Goal: Transaction & Acquisition: Purchase product/service

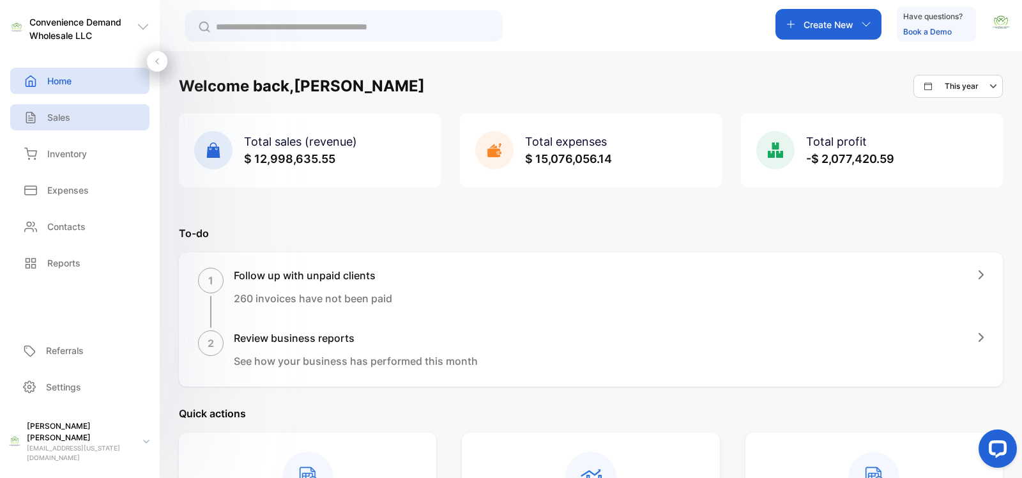
click at [80, 121] on div "Sales" at bounding box center [79, 117] width 139 height 26
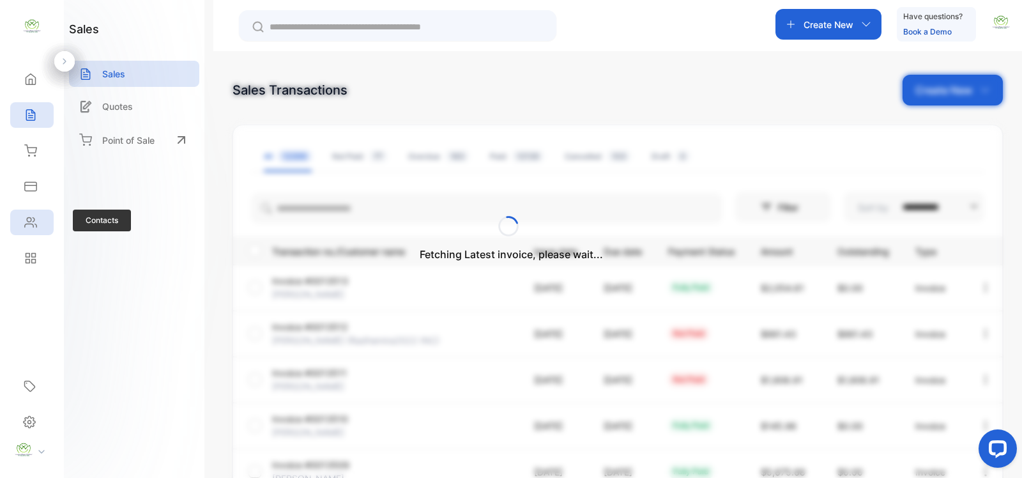
click at [23, 224] on div "Contacts" at bounding box center [28, 222] width 17 height 13
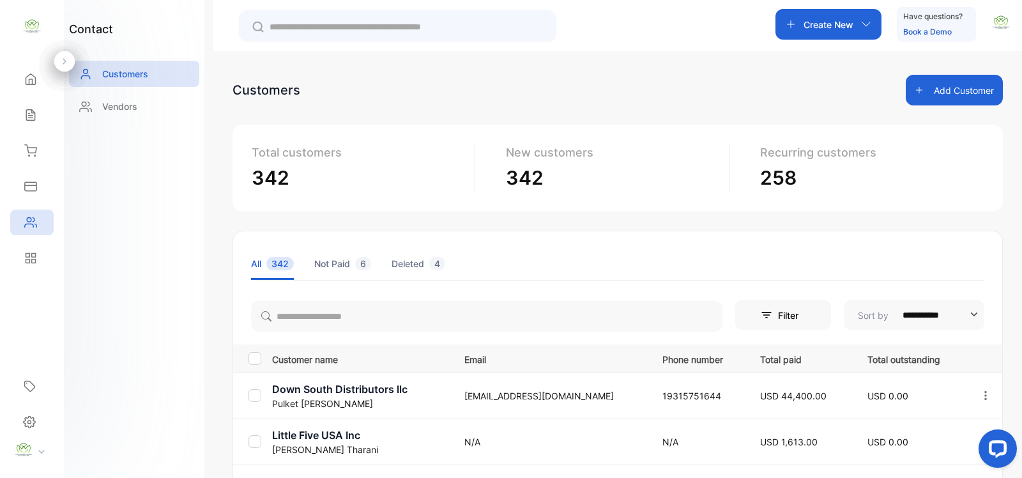
click at [936, 148] on p "Recurring customers" at bounding box center [866, 152] width 213 height 17
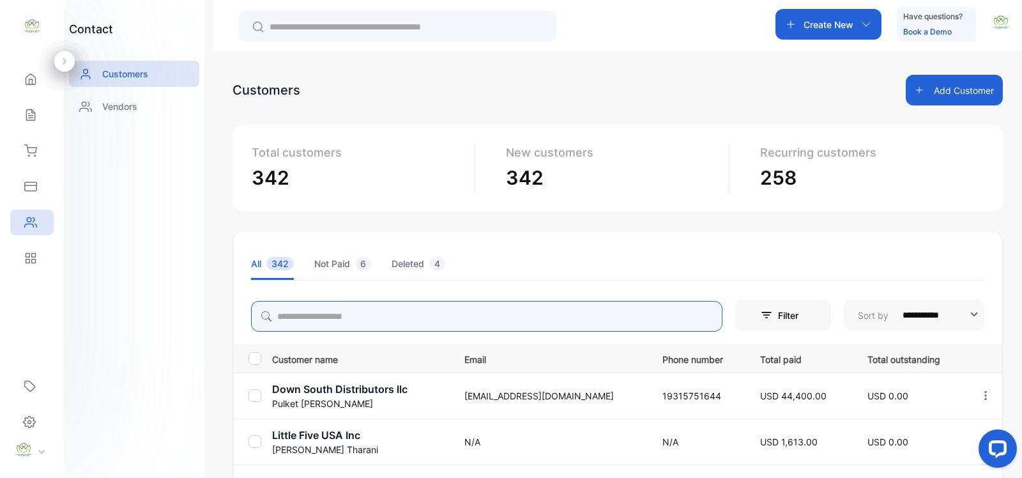
click at [362, 318] on input "search" at bounding box center [486, 316] width 471 height 31
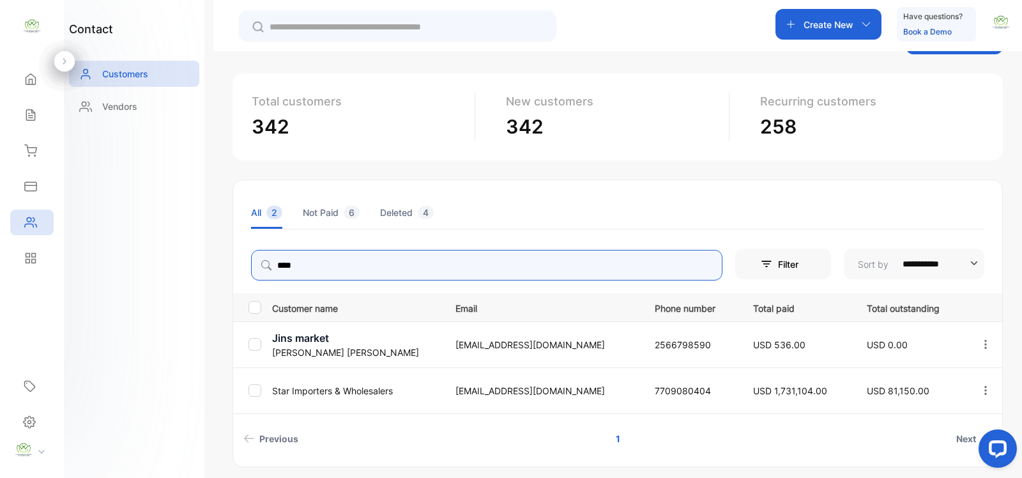
scroll to position [99, 0]
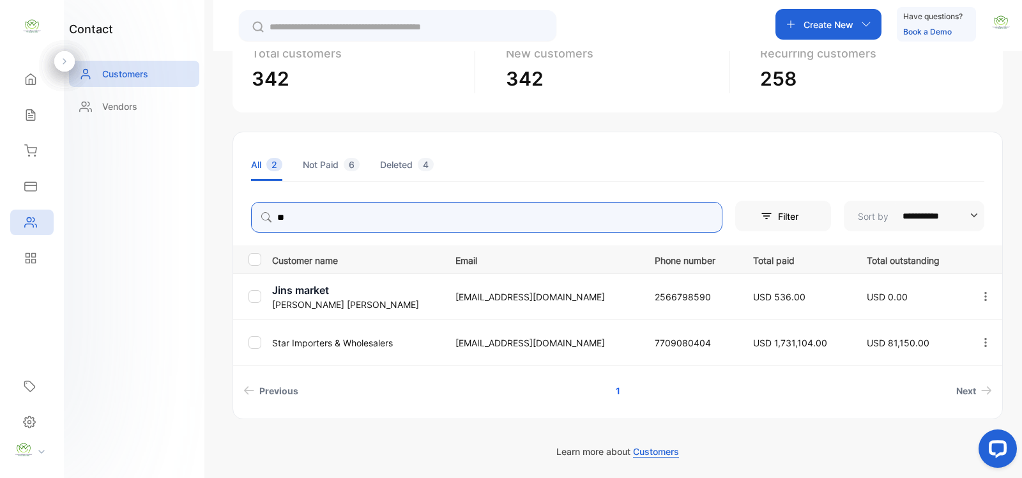
type input "*"
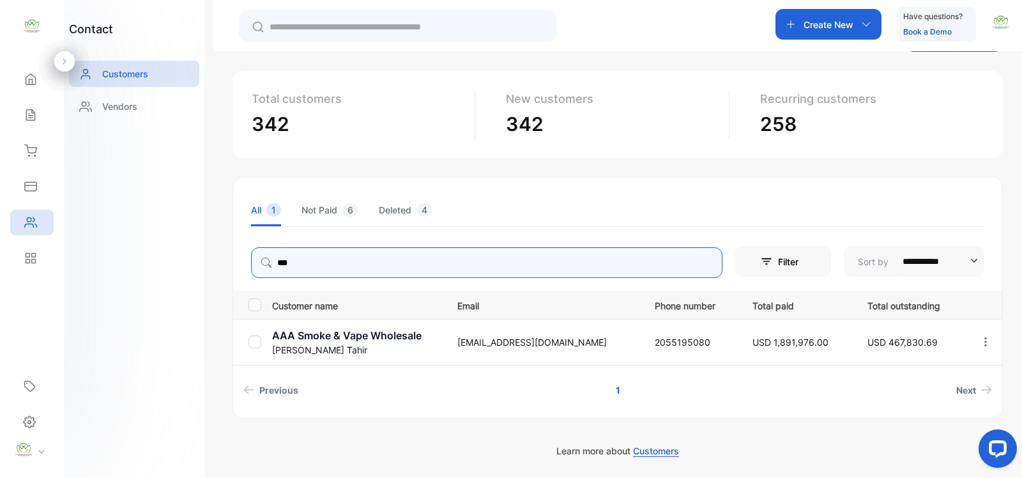
scroll to position [53, 0]
type input "*"
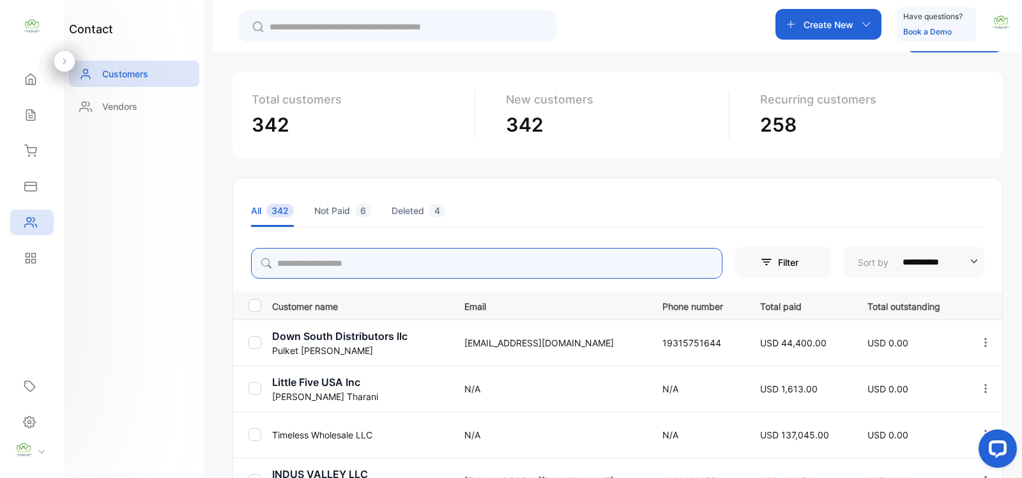
scroll to position [99, 0]
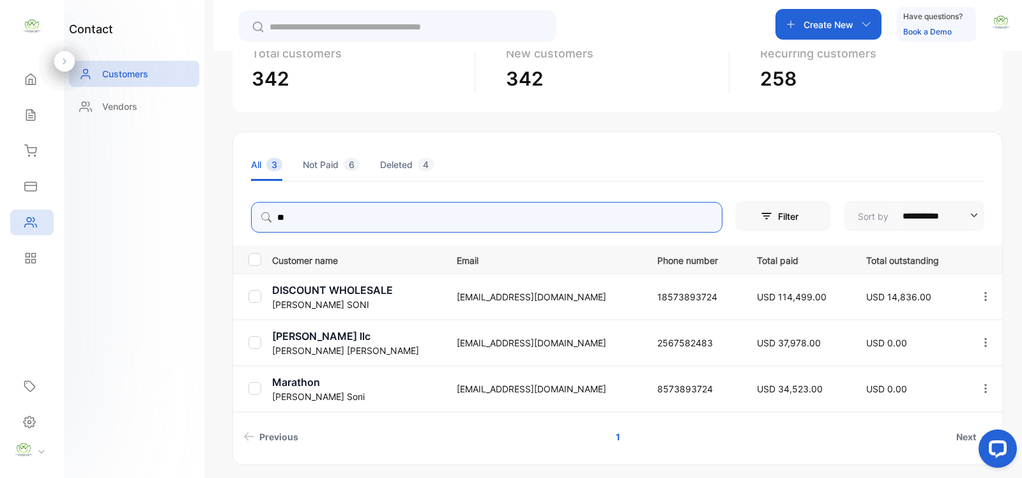
type input "*"
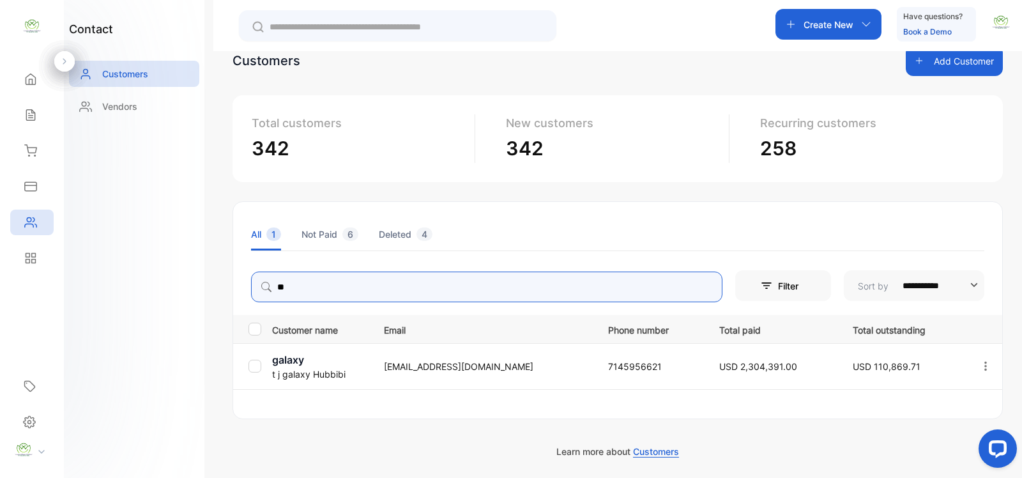
scroll to position [53, 0]
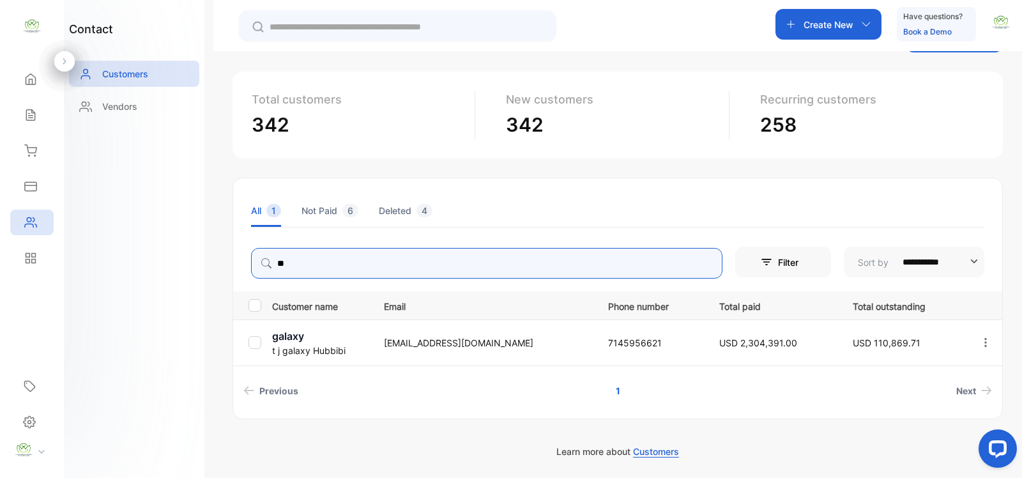
type input "*"
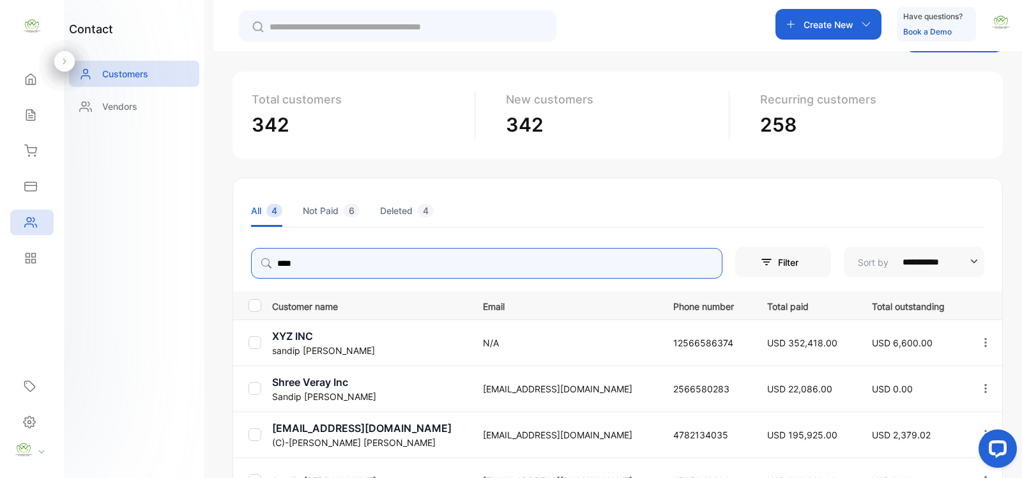
scroll to position [99, 0]
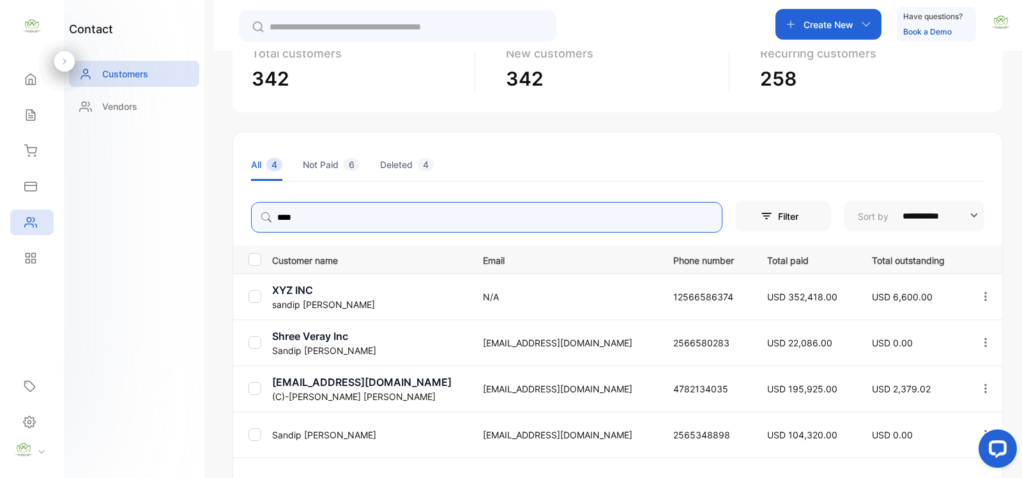
type input "****"
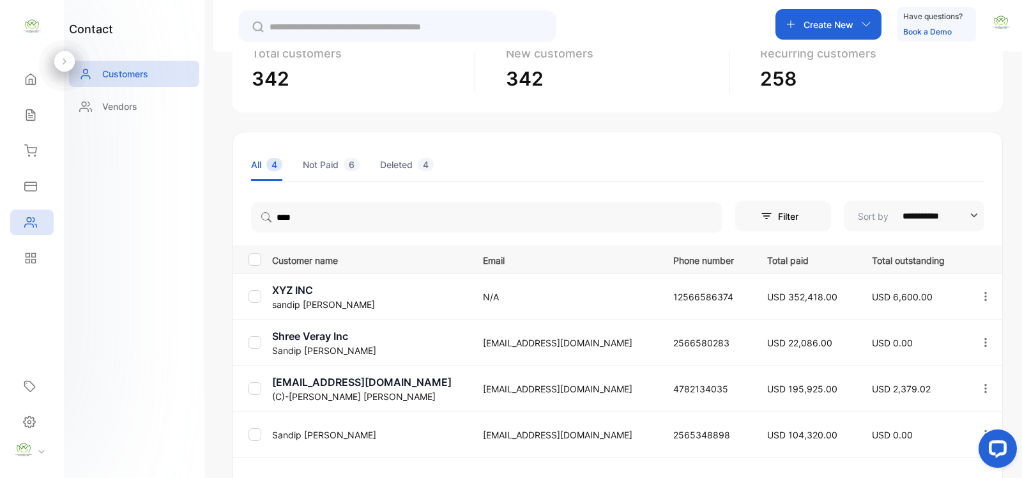
click at [116, 330] on div "contact Customers Vendors" at bounding box center [134, 239] width 141 height 478
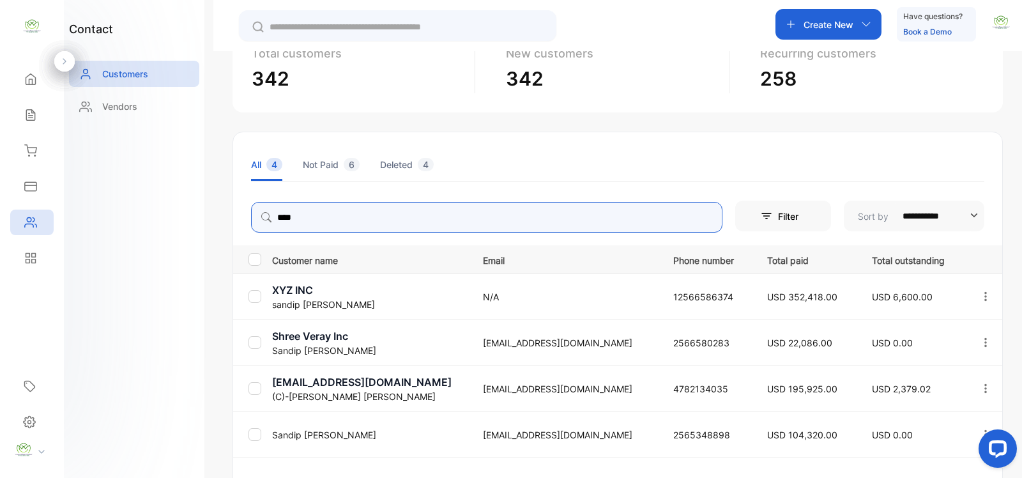
drag, startPoint x: 378, startPoint y: 222, endPoint x: 180, endPoint y: 214, distance: 197.6
click at [180, 214] on div "**********" at bounding box center [511, 277] width 1022 height 555
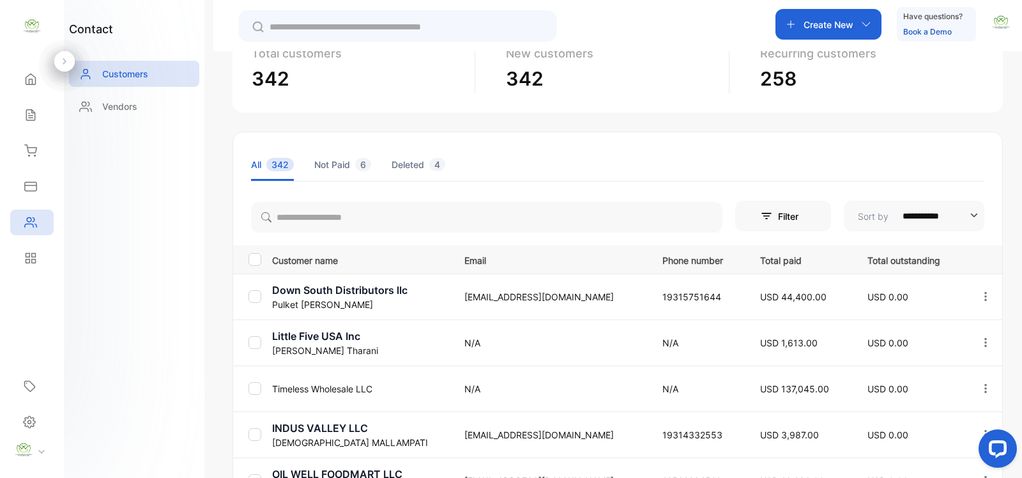
click at [217, 126] on div "**********" at bounding box center [617, 290] width 809 height 478
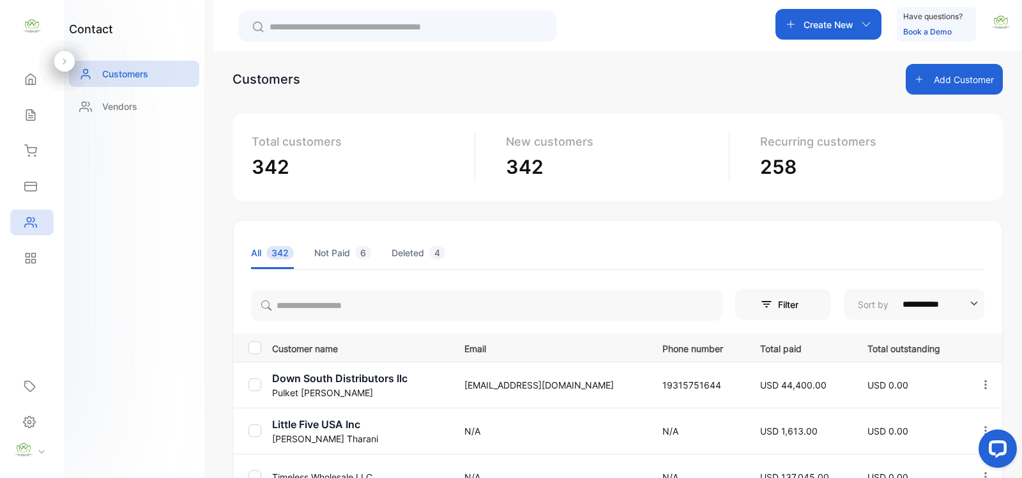
scroll to position [0, 0]
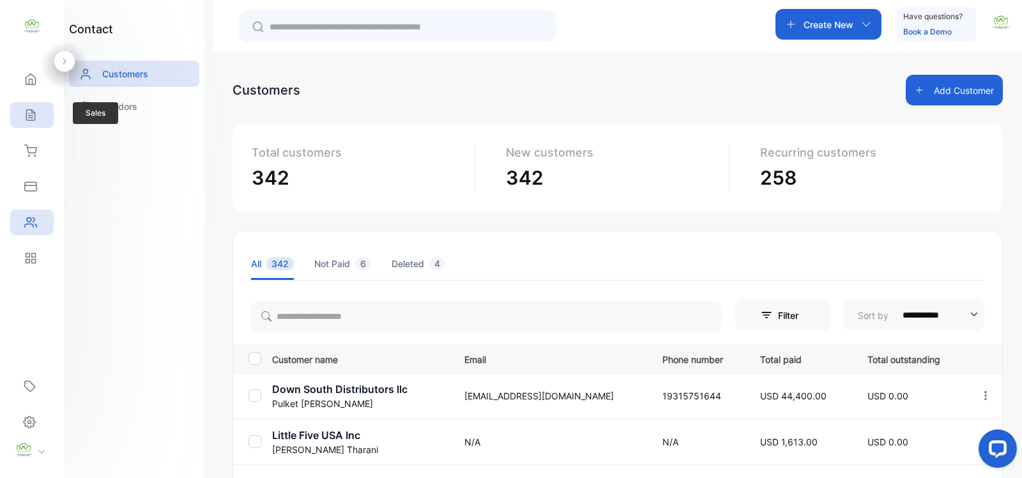
click at [34, 119] on icon at bounding box center [30, 115] width 13 height 13
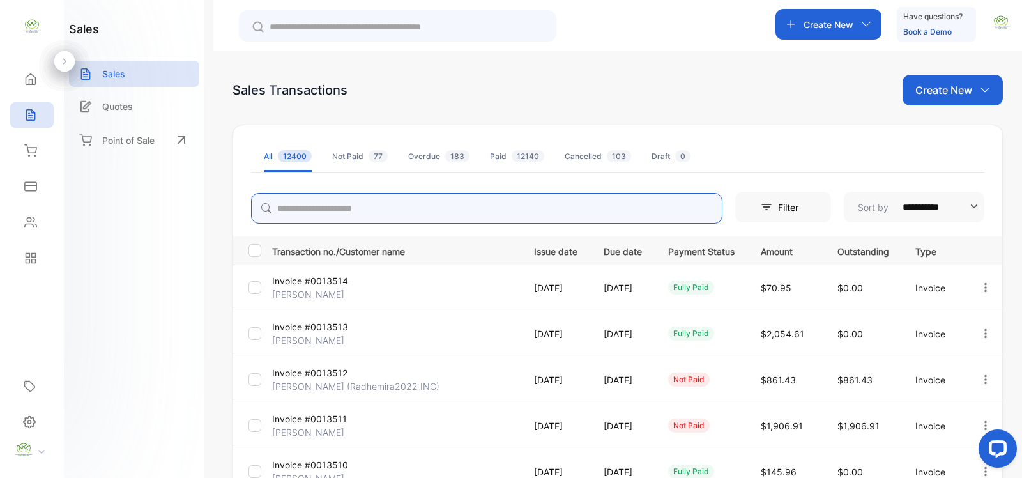
click at [339, 204] on input "search" at bounding box center [486, 208] width 471 height 31
click at [985, 291] on icon "button" at bounding box center [985, 287] width 11 height 11
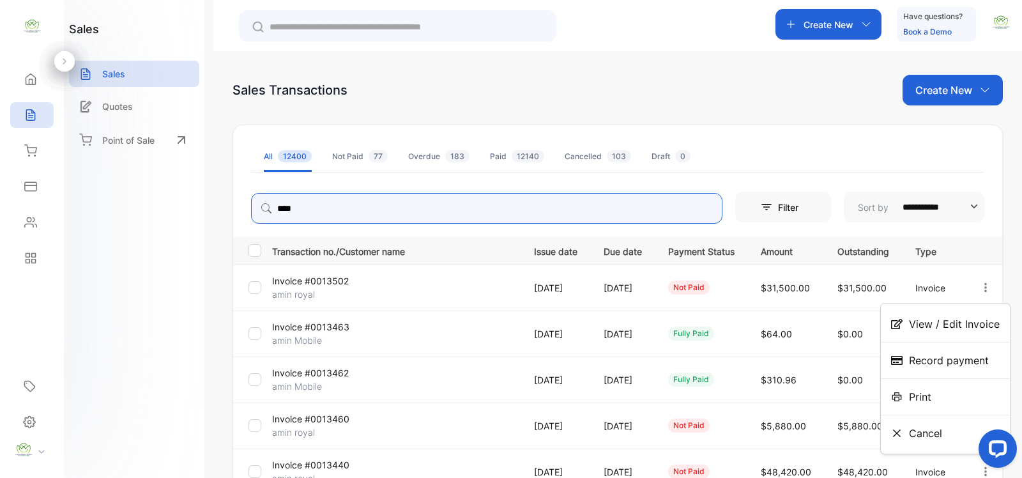
click at [348, 211] on input "****" at bounding box center [486, 208] width 471 height 31
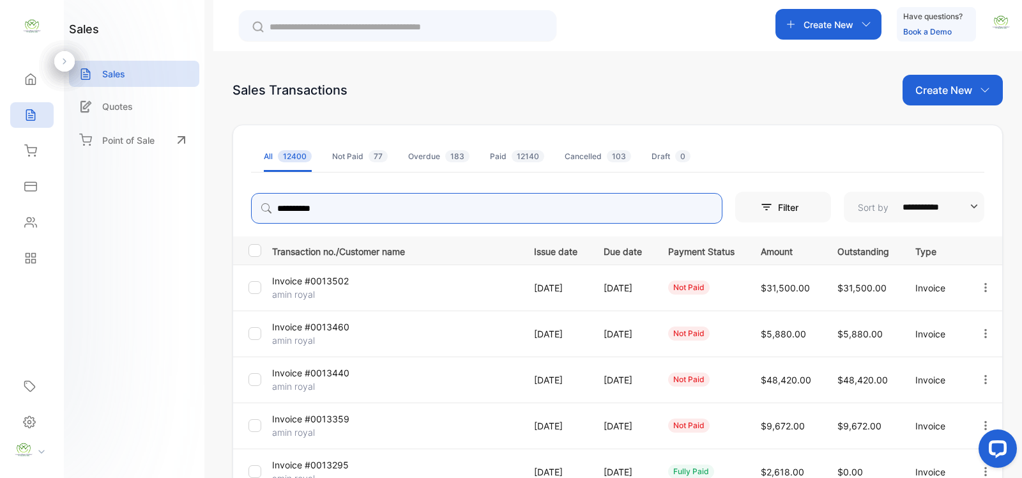
scroll to position [186, 0]
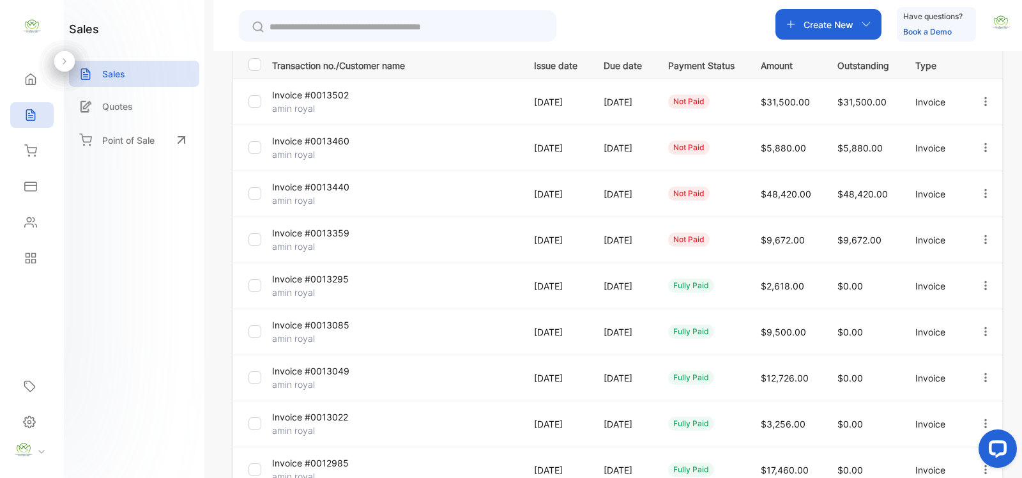
type input "**********"
click at [988, 238] on div at bounding box center [985, 240] width 33 height 26
click at [959, 272] on span "View / Edit Invoice" at bounding box center [954, 275] width 91 height 15
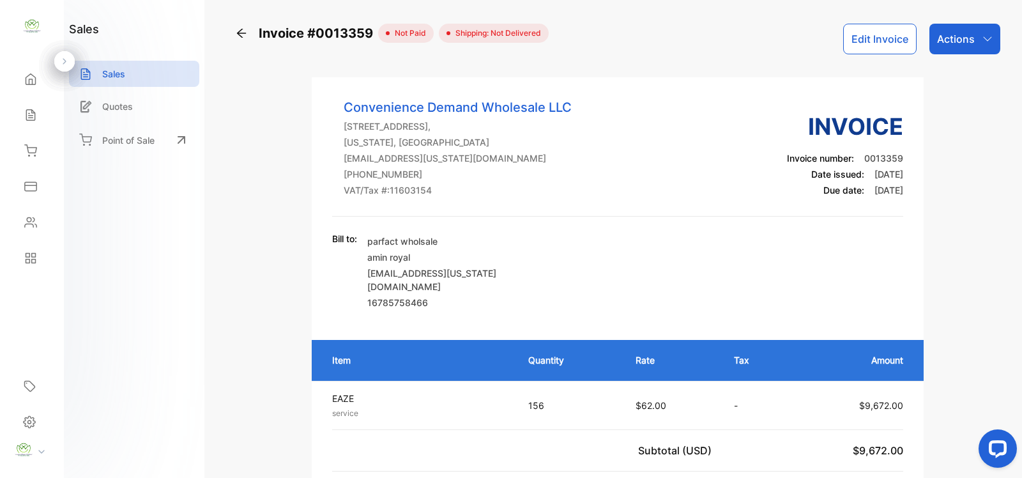
click at [243, 34] on icon at bounding box center [241, 33] width 13 height 13
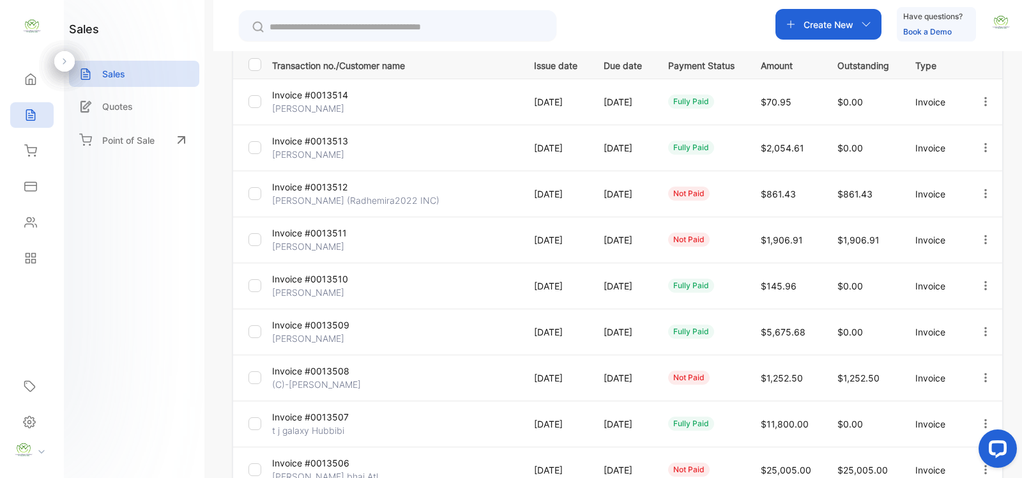
scroll to position [359, 0]
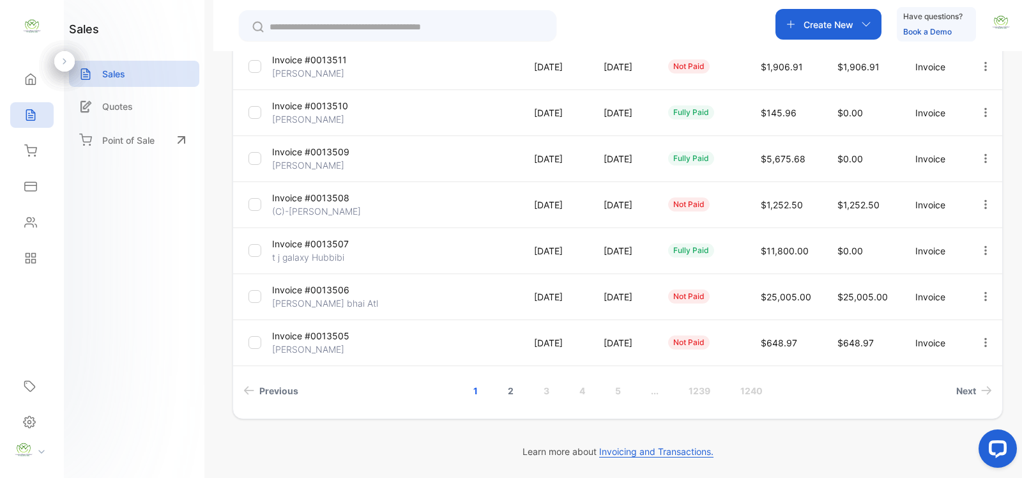
click at [508, 390] on link "2" at bounding box center [511, 391] width 36 height 24
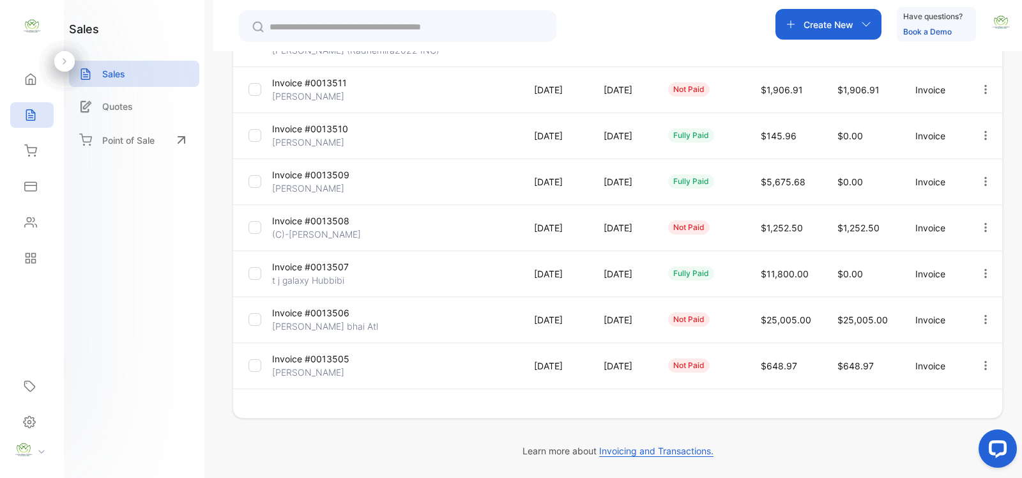
scroll to position [335, 0]
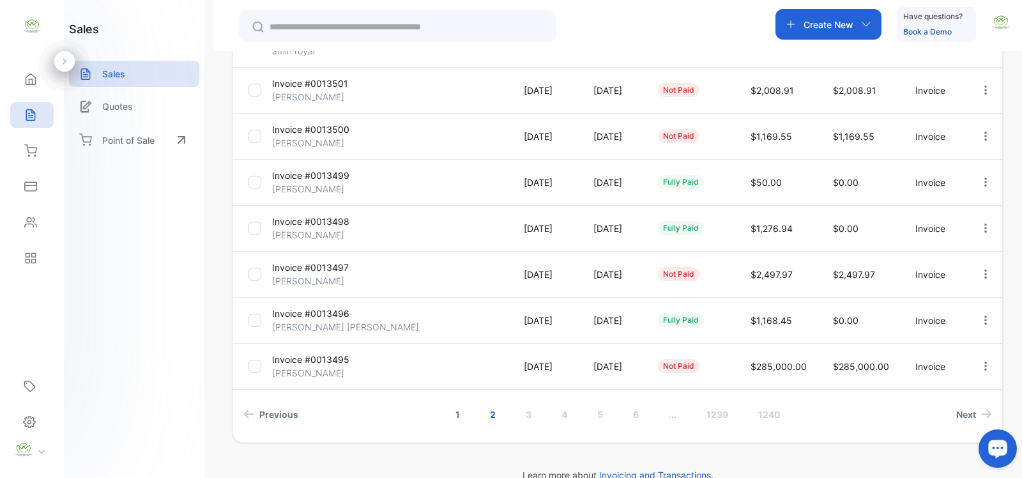
click at [455, 420] on link "1" at bounding box center [457, 414] width 35 height 24
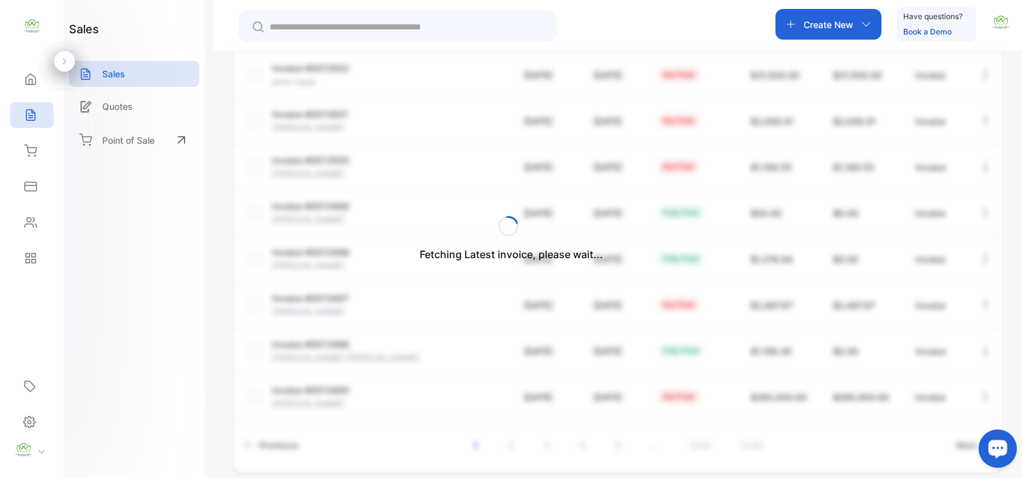
scroll to position [359, 0]
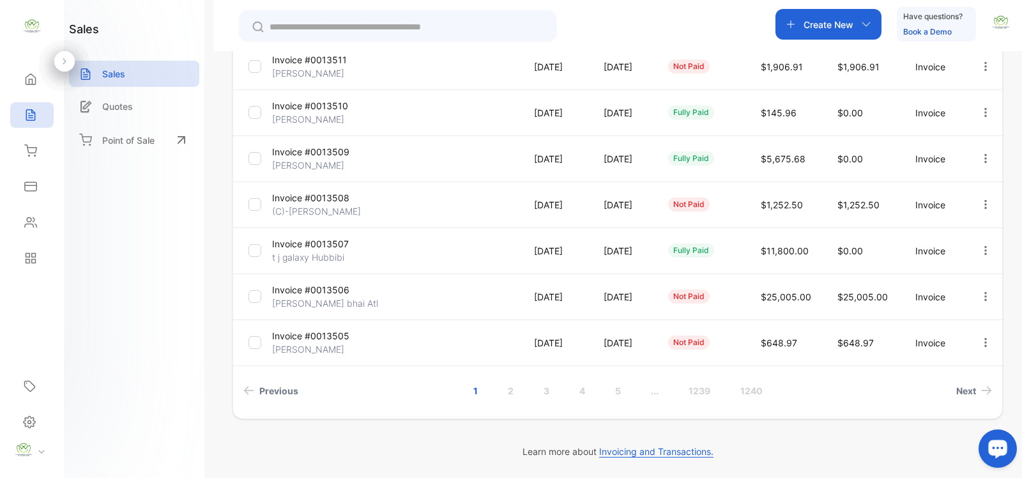
click at [362, 26] on input "text" at bounding box center [407, 26] width 274 height 13
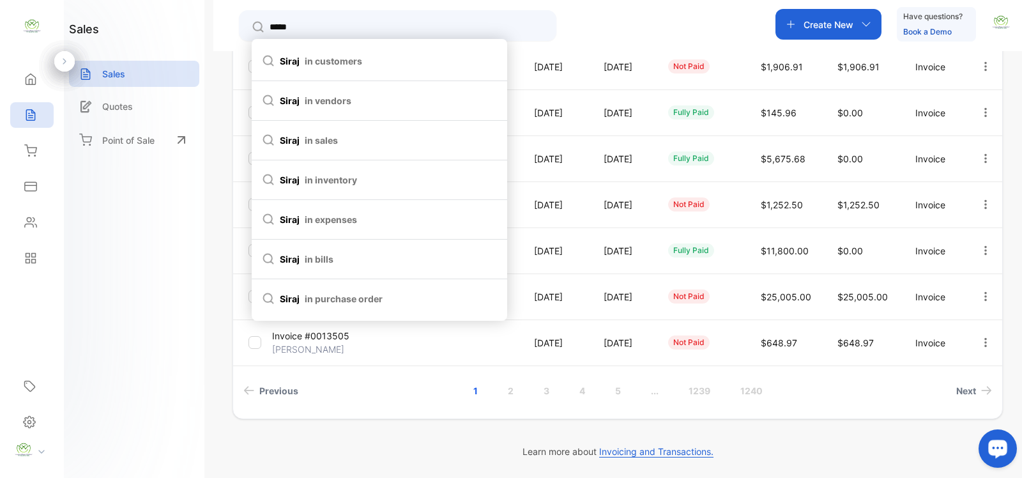
click at [289, 58] on span "siraj in customers" at bounding box center [379, 60] width 235 height 13
type input "*****"
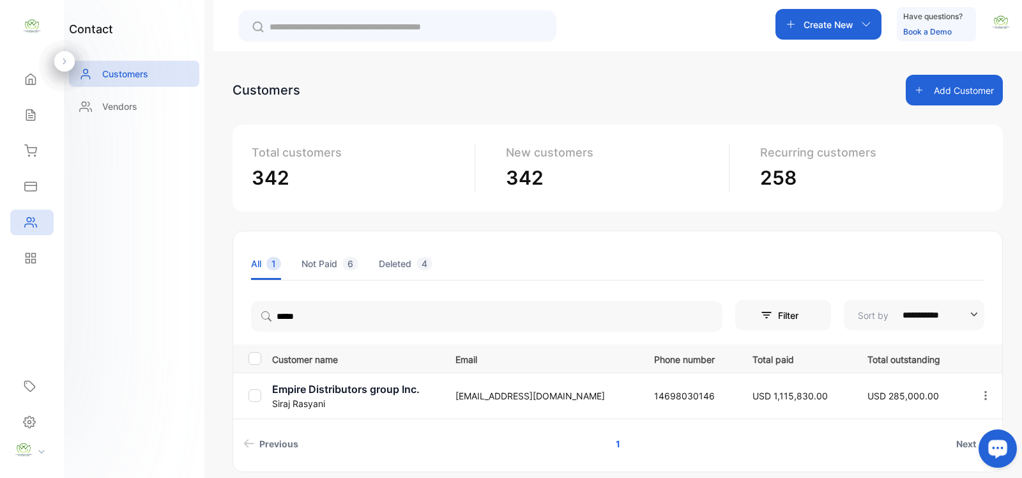
click at [985, 399] on icon "button" at bounding box center [986, 394] width 3 height 9
click at [927, 433] on div "View" at bounding box center [928, 435] width 144 height 26
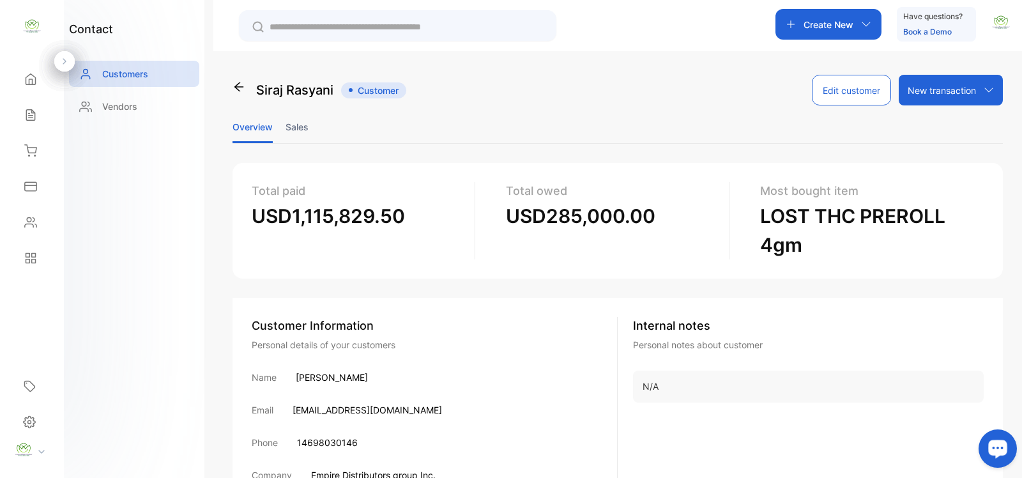
click at [305, 126] on li "Sales" at bounding box center [297, 127] width 23 height 33
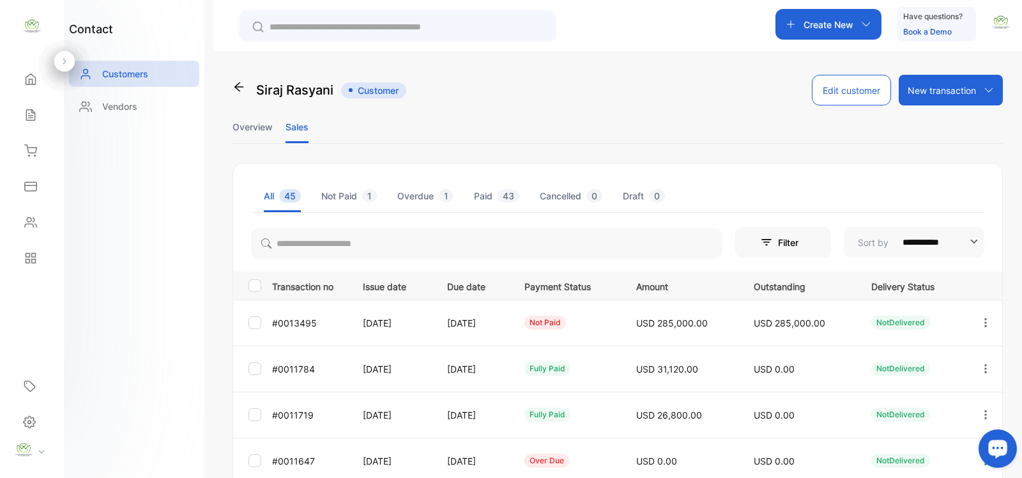
drag, startPoint x: 987, startPoint y: 325, endPoint x: 956, endPoint y: 330, distance: 31.2
click at [984, 323] on icon "button" at bounding box center [985, 322] width 11 height 11
click at [928, 356] on div "View" at bounding box center [928, 362] width 144 height 26
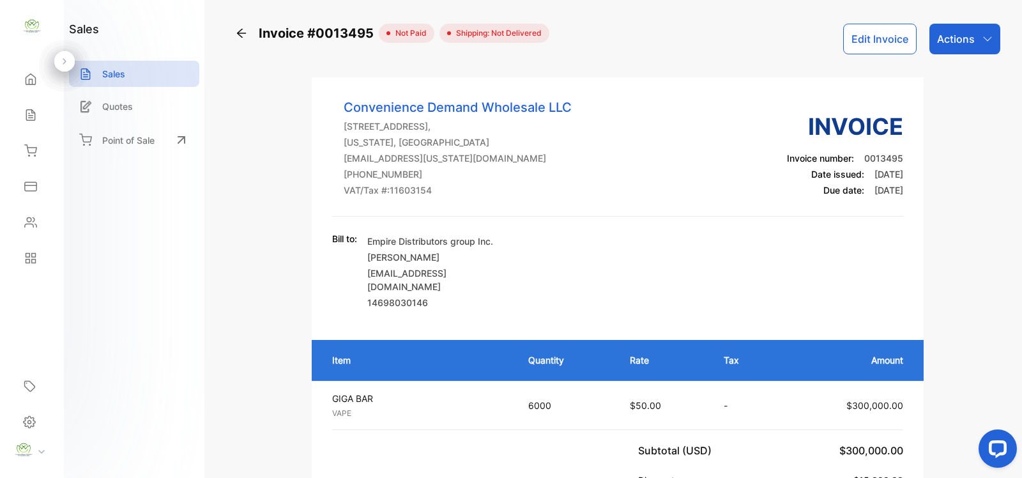
click at [241, 30] on icon at bounding box center [241, 33] width 13 height 13
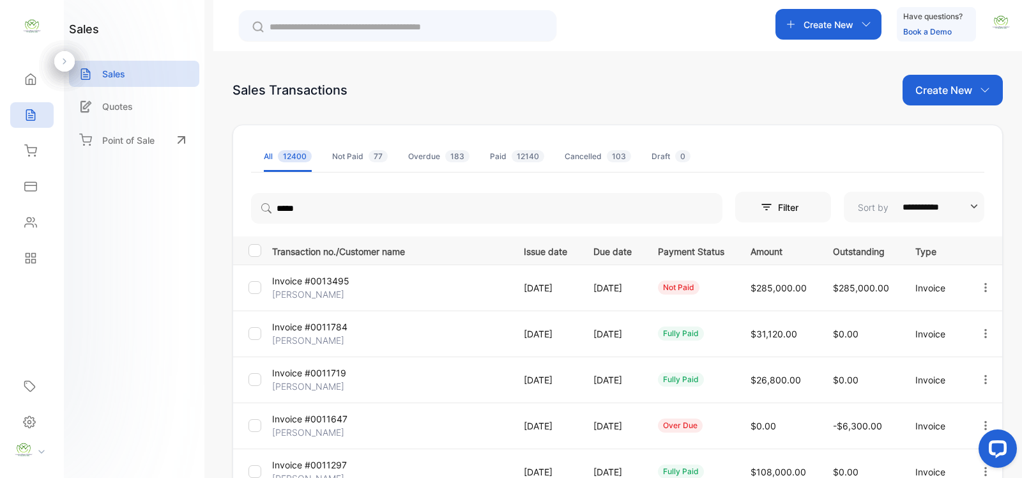
drag, startPoint x: 939, startPoint y: 90, endPoint x: 933, endPoint y: 118, distance: 28.8
click at [939, 90] on p "Create New" at bounding box center [944, 89] width 57 height 15
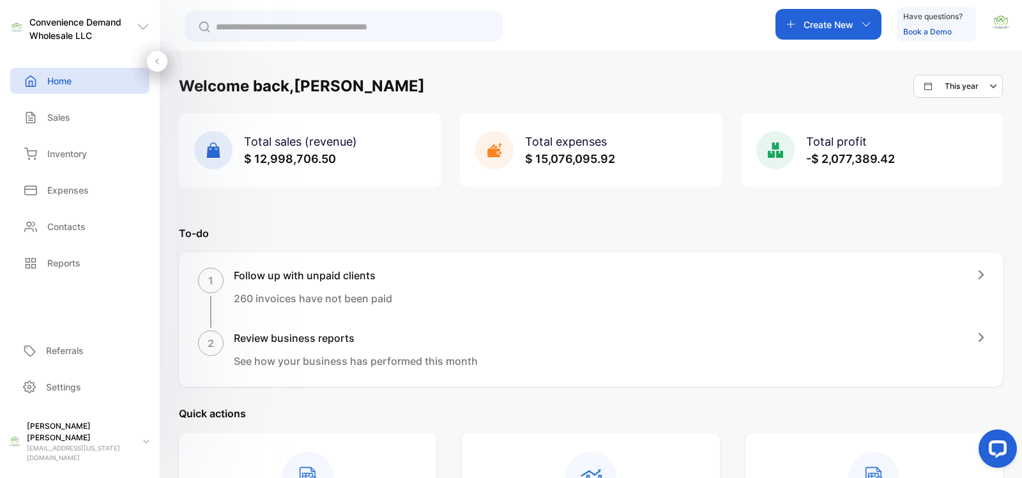
click at [339, 29] on input "text" at bounding box center [353, 26] width 274 height 13
click at [835, 33] on div "Create New" at bounding box center [829, 24] width 106 height 31
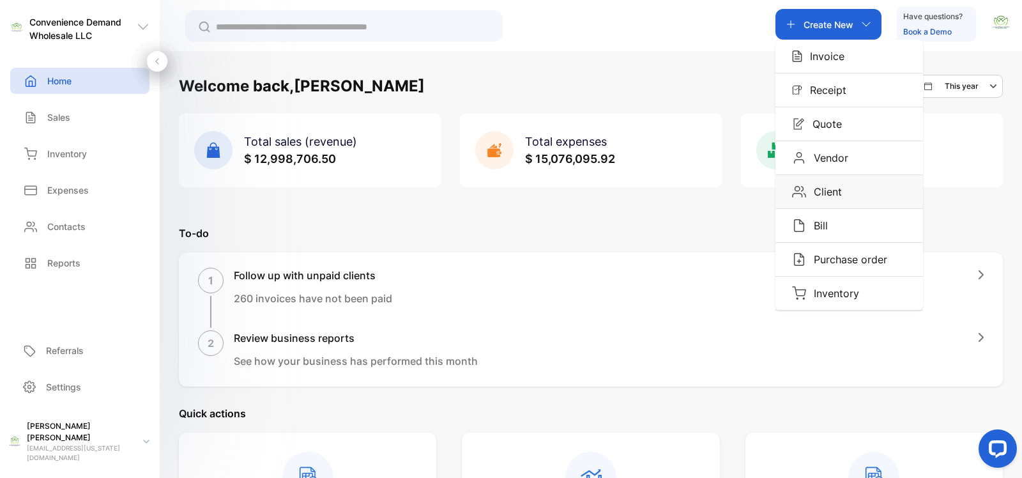
click at [835, 180] on div "Client" at bounding box center [850, 191] width 148 height 33
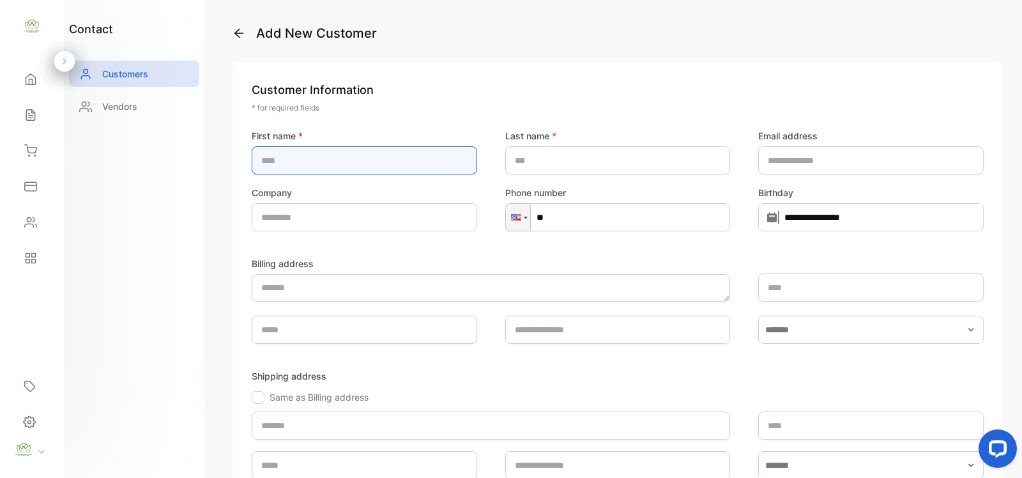
click at [376, 160] on name-inputfirstname "text" at bounding box center [365, 160] width 226 height 28
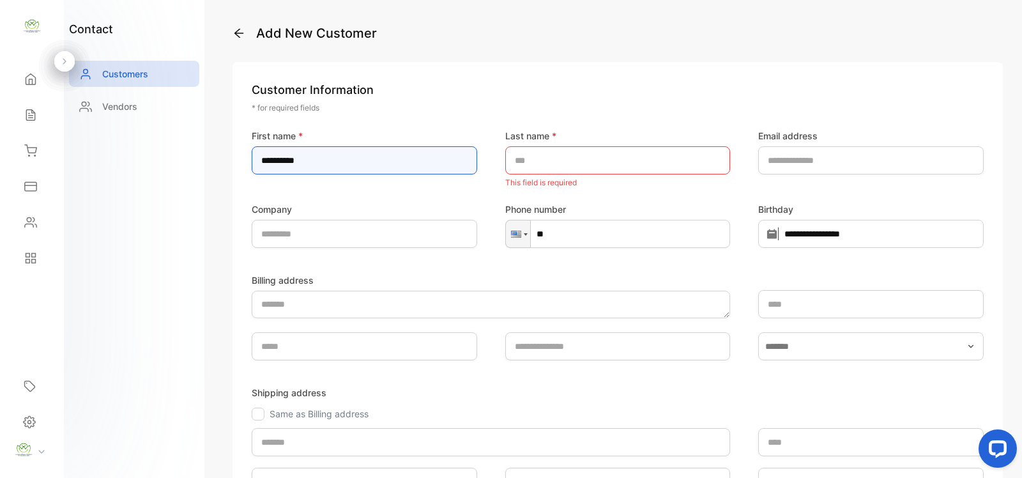
type name-inputfirstname "**********"
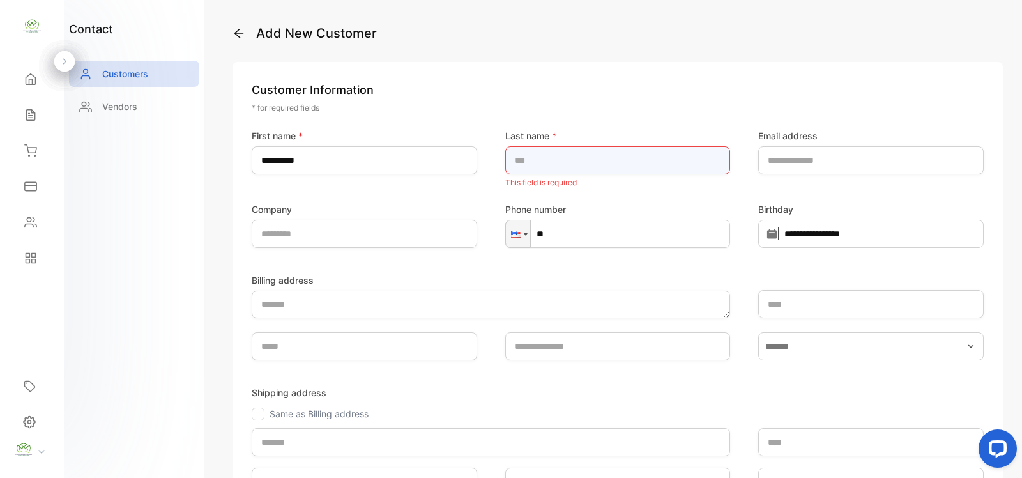
click at [521, 165] on name-inputlastname "text" at bounding box center [618, 160] width 226 height 28
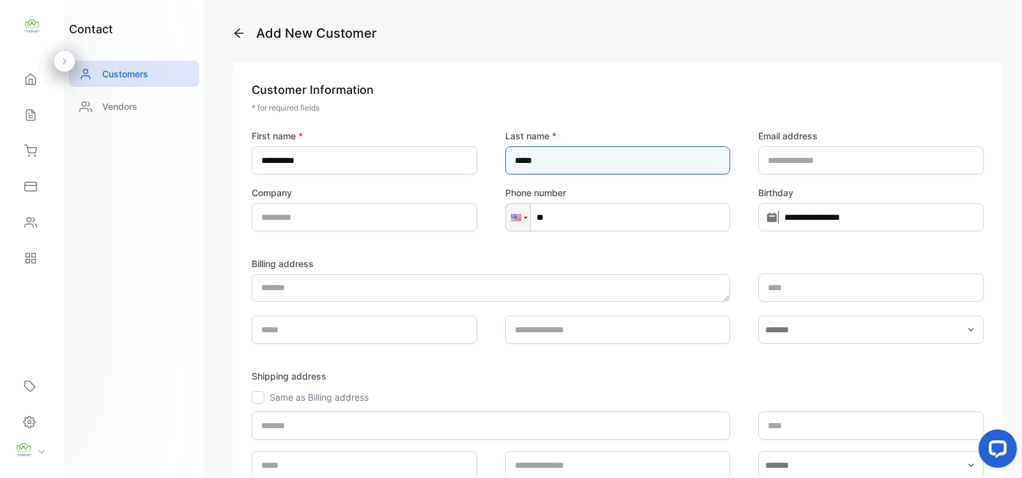
type name-inputlastname "*****"
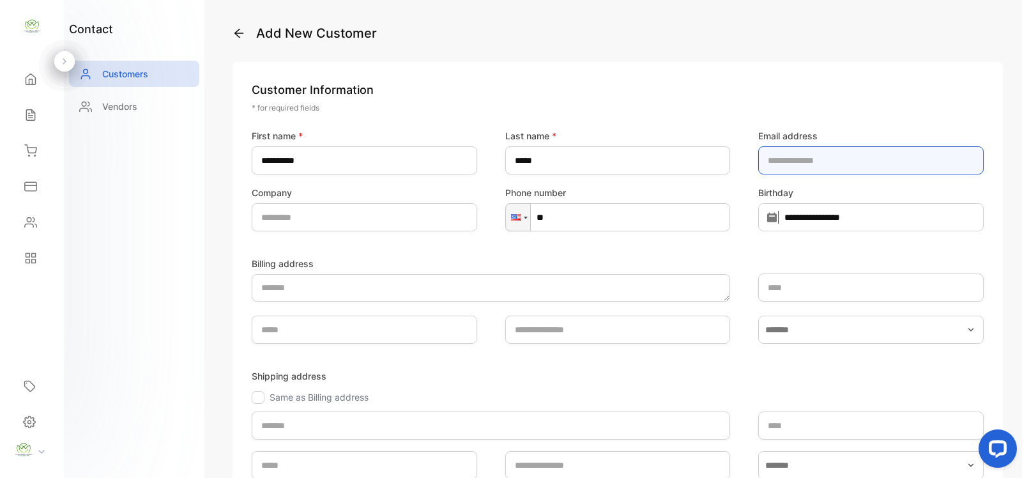
click at [789, 165] on address-inputcompanyemail "email" at bounding box center [871, 160] width 226 height 28
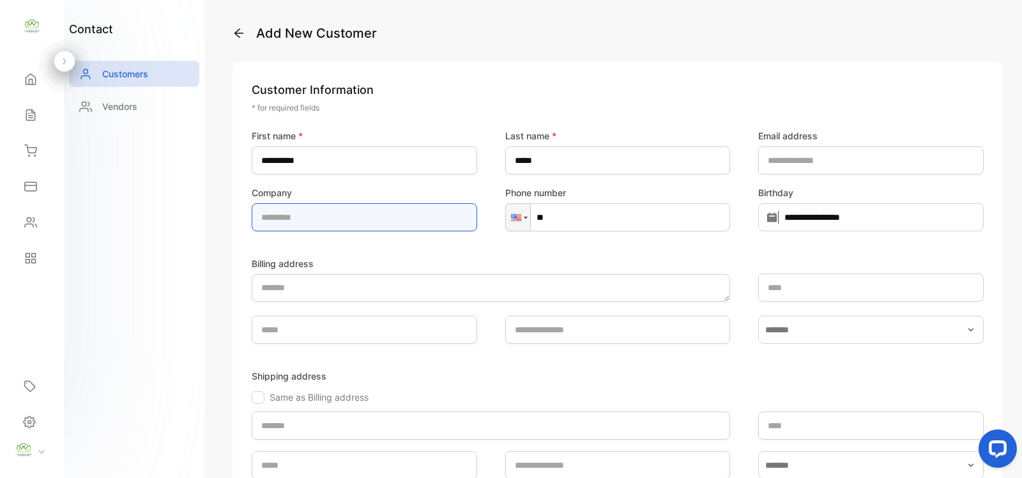
click at [307, 214] on input "text" at bounding box center [365, 217] width 226 height 28
click at [829, 174] on div "**********" at bounding box center [618, 180] width 732 height 102
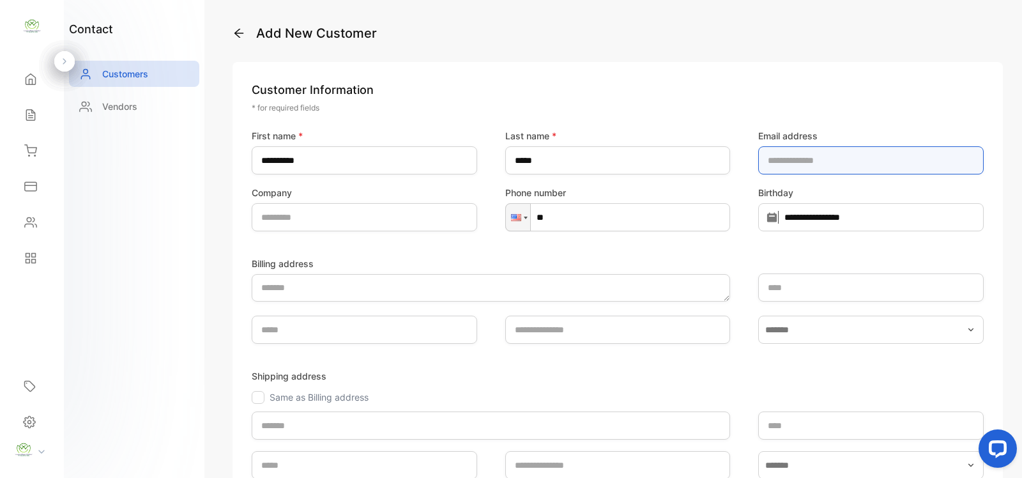
click at [832, 168] on address-inputcompanyemail "email" at bounding box center [871, 160] width 226 height 28
type address-inputcompanyemail "**********"
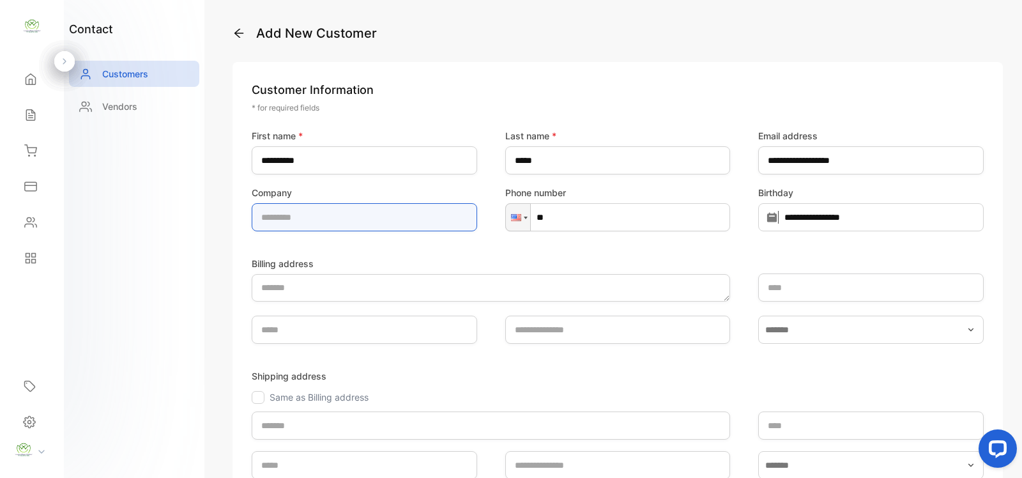
click at [381, 209] on input "text" at bounding box center [365, 217] width 226 height 28
type input "********"
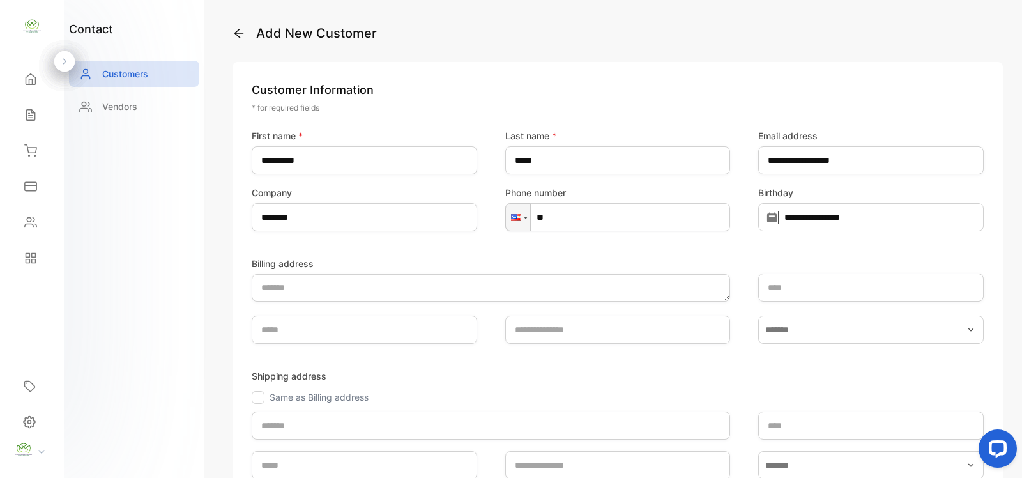
click at [579, 215] on input "**" at bounding box center [618, 217] width 226 height 28
type input "**********"
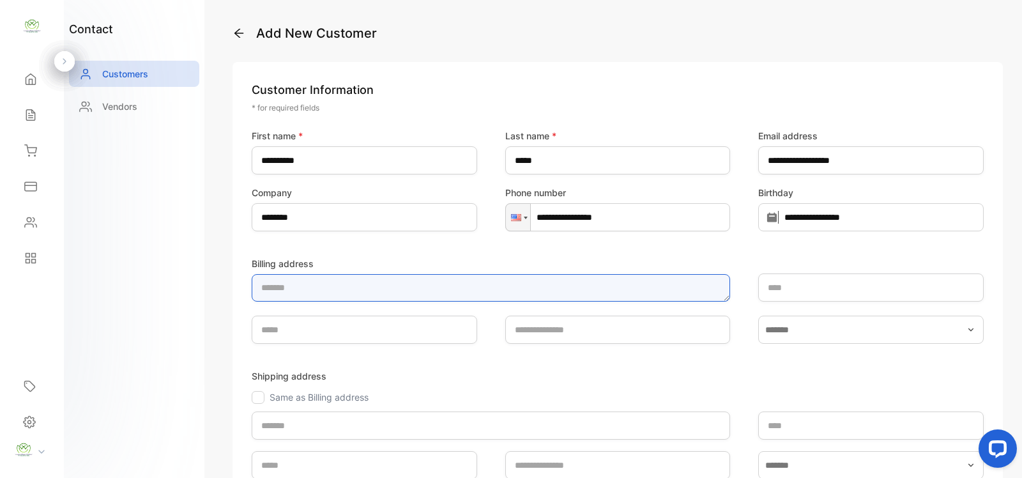
click at [439, 282] on textarea "Billing address" at bounding box center [491, 287] width 479 height 27
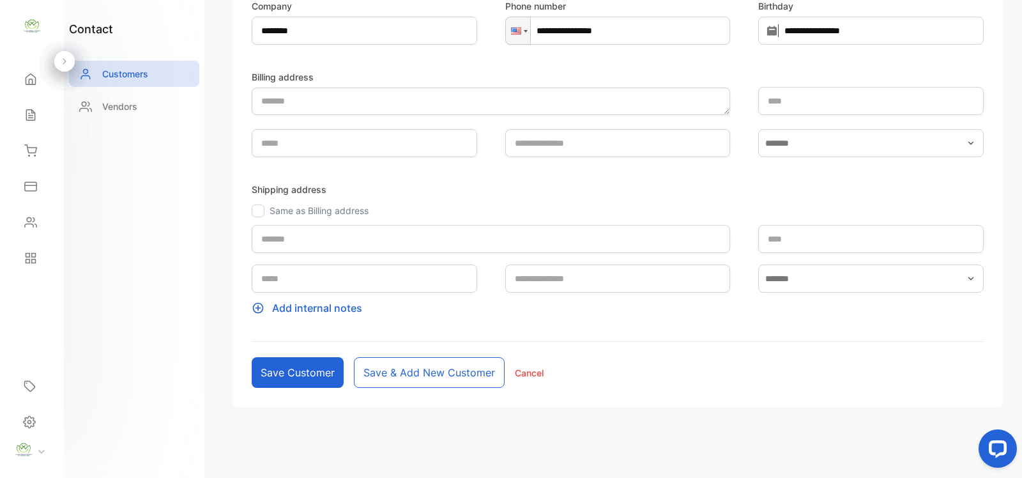
click at [742, 376] on div "Save customer Save & add new customer Cancel" at bounding box center [618, 372] width 732 height 31
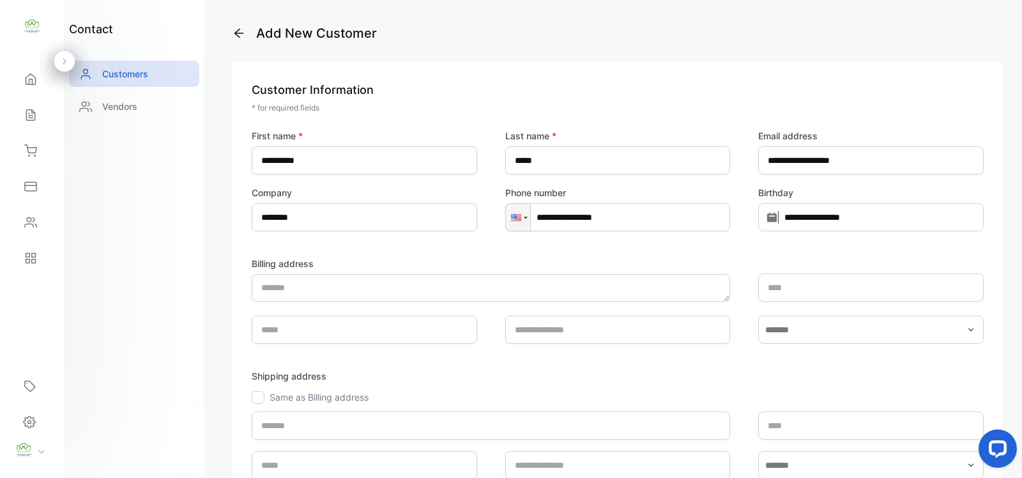
scroll to position [186, 0]
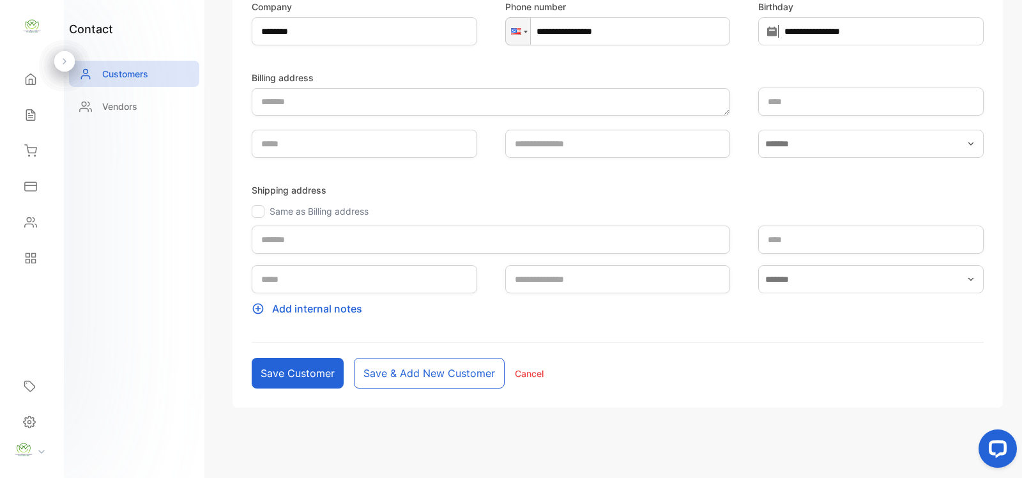
click at [433, 374] on button "Save & add new customer" at bounding box center [429, 373] width 151 height 31
type input "****"
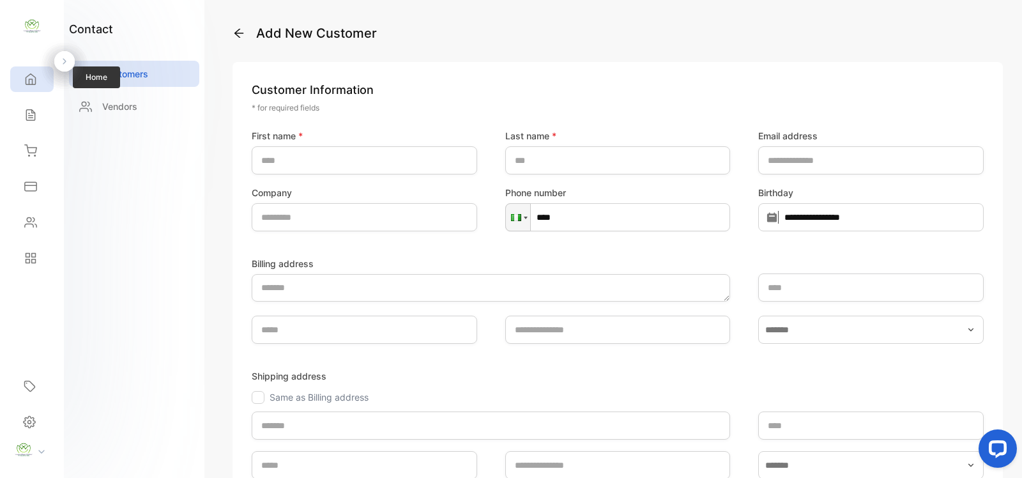
click at [46, 72] on div "Home" at bounding box center [31, 79] width 43 height 26
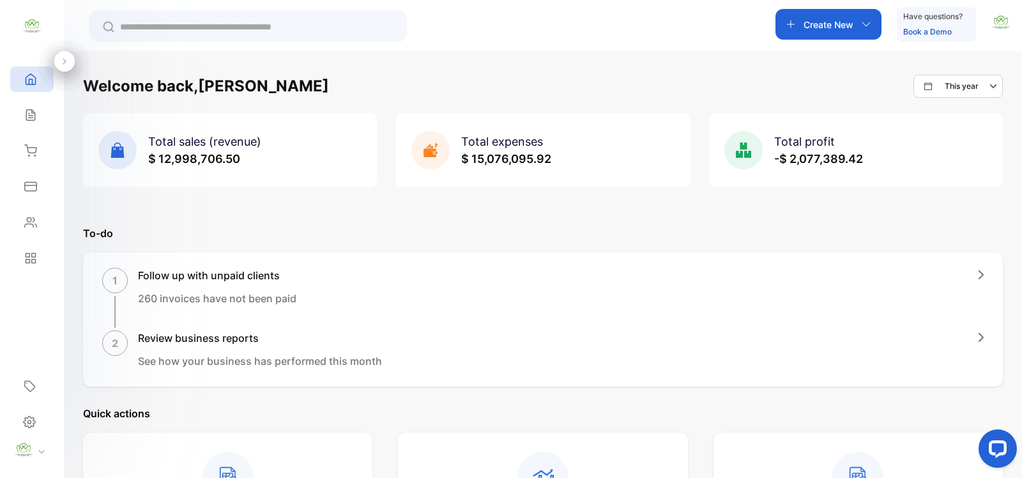
click at [206, 24] on input "text" at bounding box center [257, 26] width 274 height 13
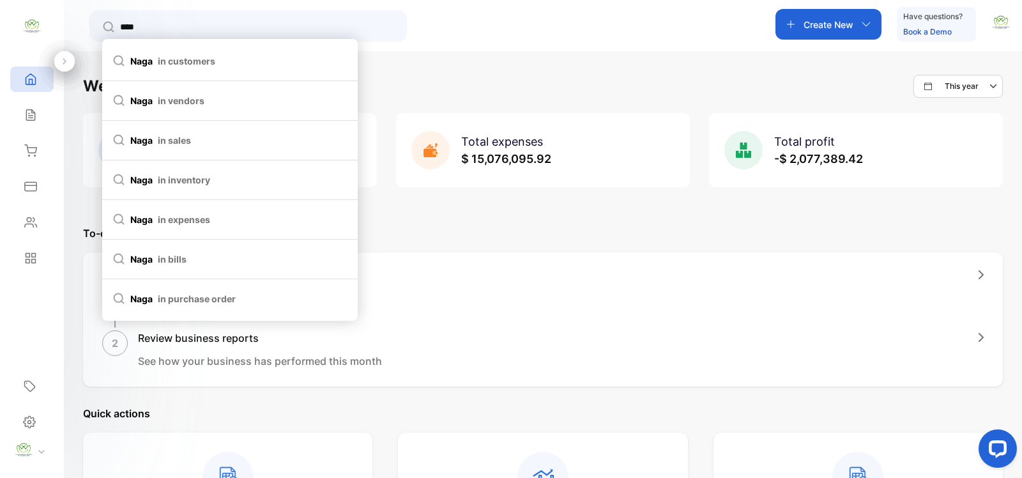
type input "****"
click at [208, 52] on li "naga in customers" at bounding box center [230, 62] width 256 height 40
type input "****"
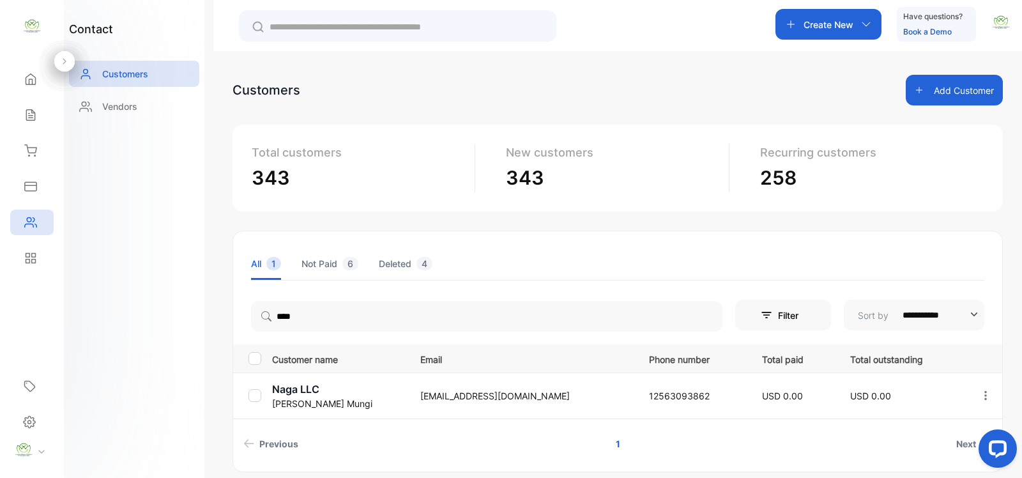
click at [294, 397] on p "Naga Padma Mungi" at bounding box center [338, 403] width 132 height 13
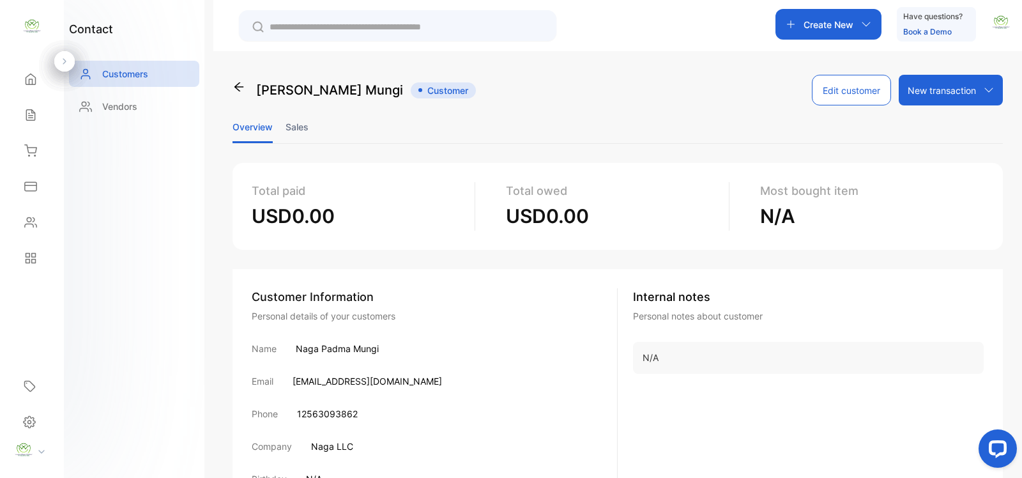
click at [820, 21] on p "Create New" at bounding box center [829, 24] width 50 height 13
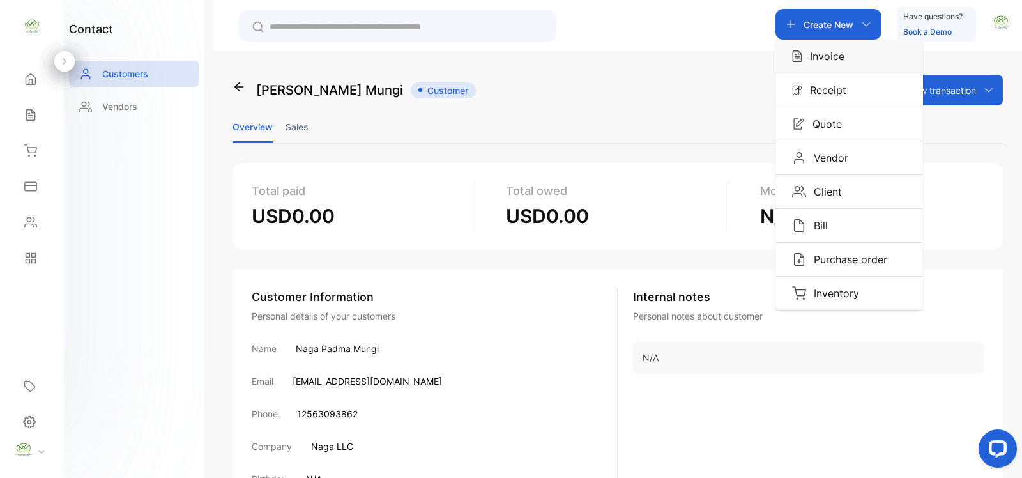
click at [806, 62] on p "Invoice" at bounding box center [823, 56] width 42 height 15
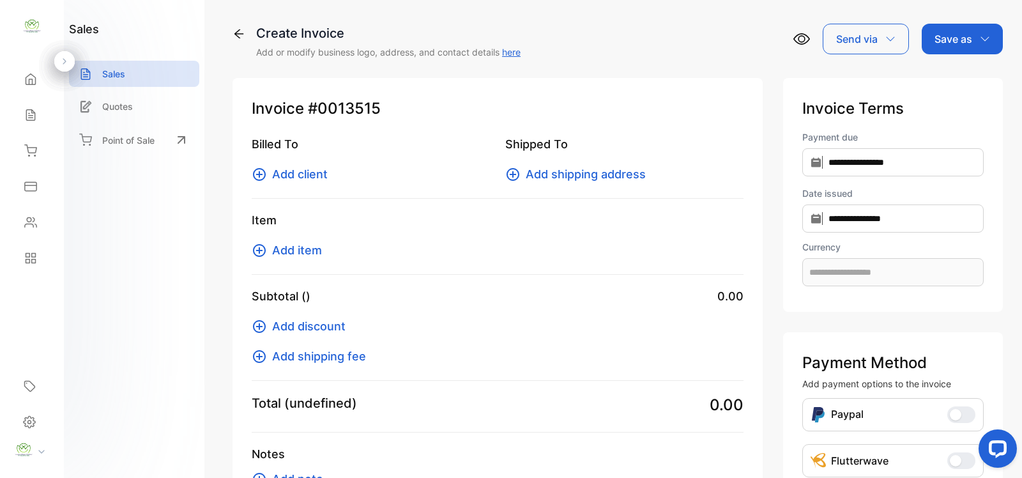
type input "**********"
click at [263, 174] on icon at bounding box center [259, 174] width 15 height 15
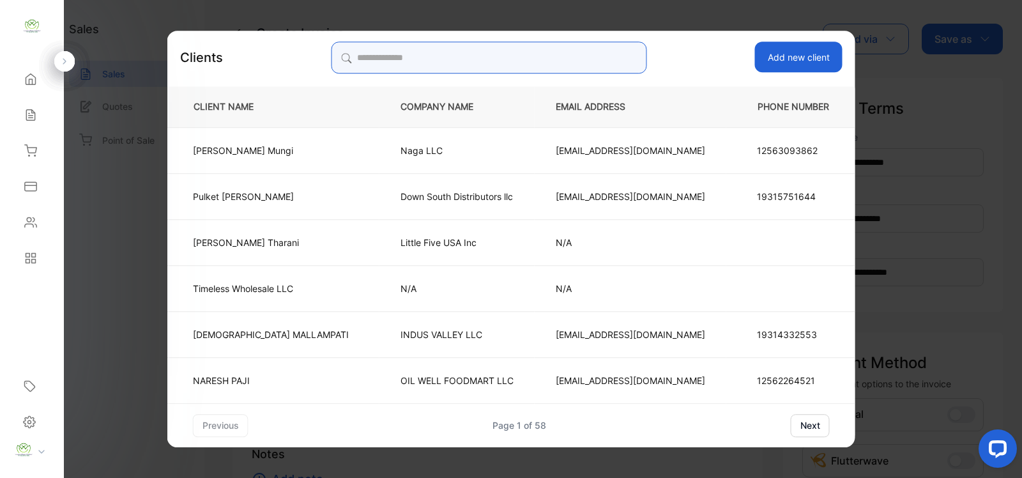
click at [487, 59] on input "search" at bounding box center [489, 58] width 316 height 32
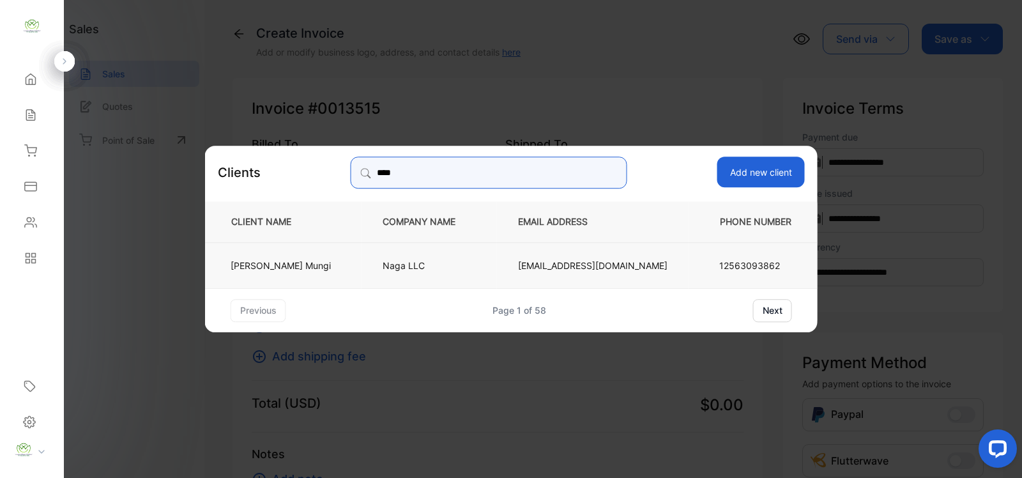
type input "****"
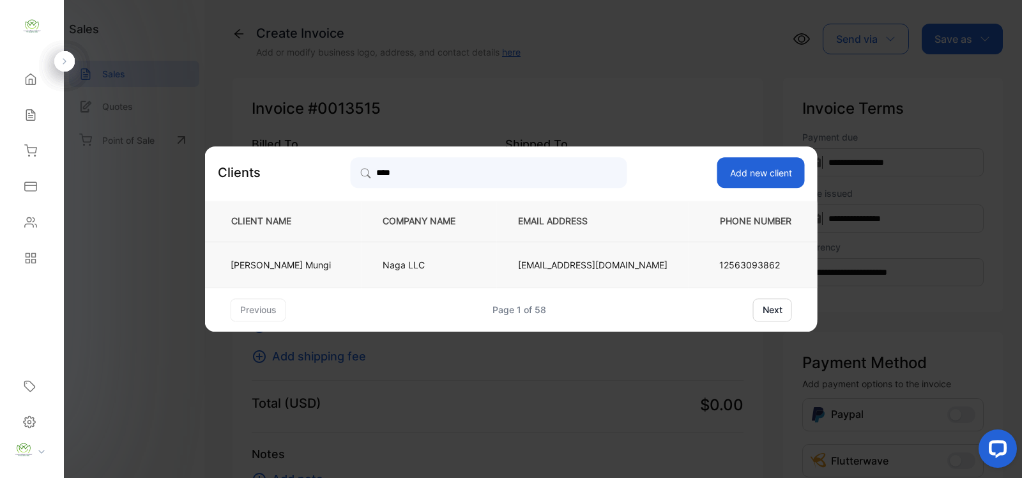
click at [330, 254] on td "Naga Padma Mungi" at bounding box center [283, 264] width 157 height 46
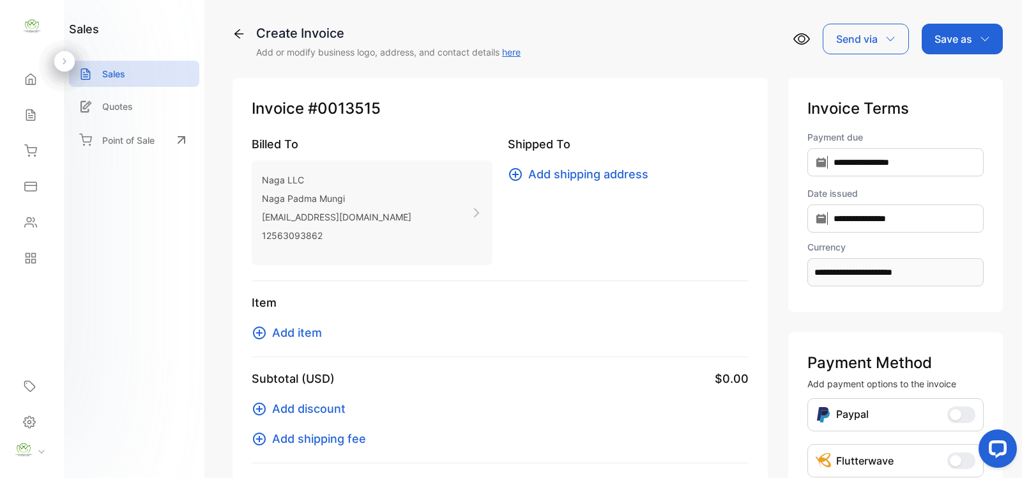
click at [267, 328] on button "Add item" at bounding box center [291, 332] width 78 height 17
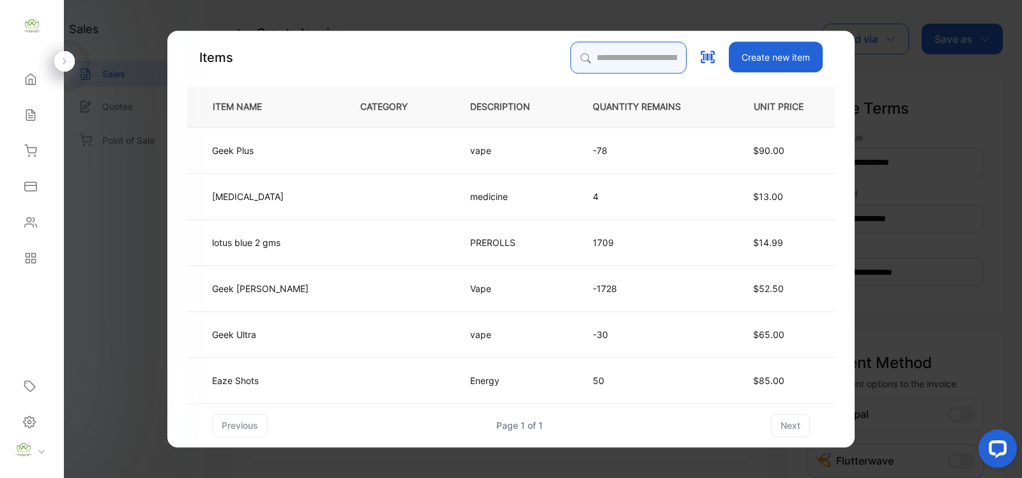
click at [602, 65] on input "search" at bounding box center [629, 58] width 116 height 32
click at [571, 63] on input "search" at bounding box center [629, 58] width 116 height 32
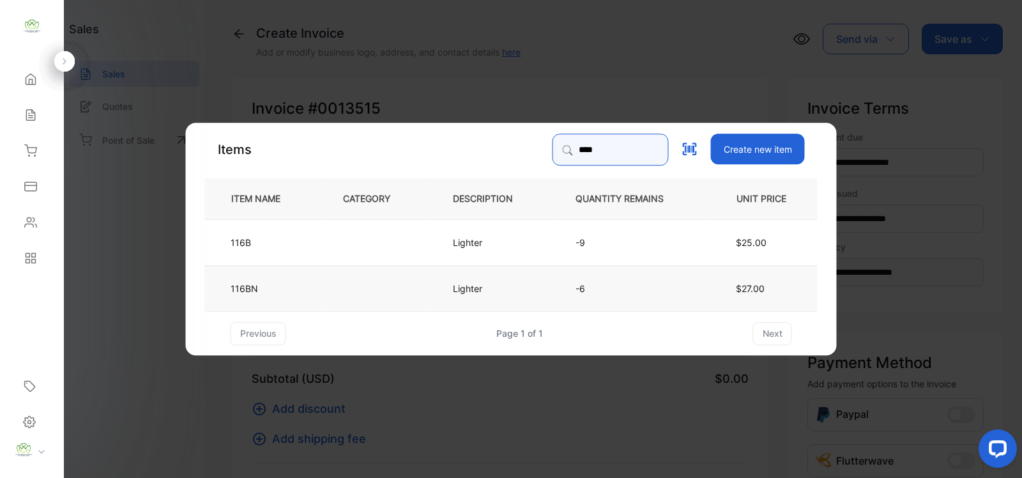
type input "****"
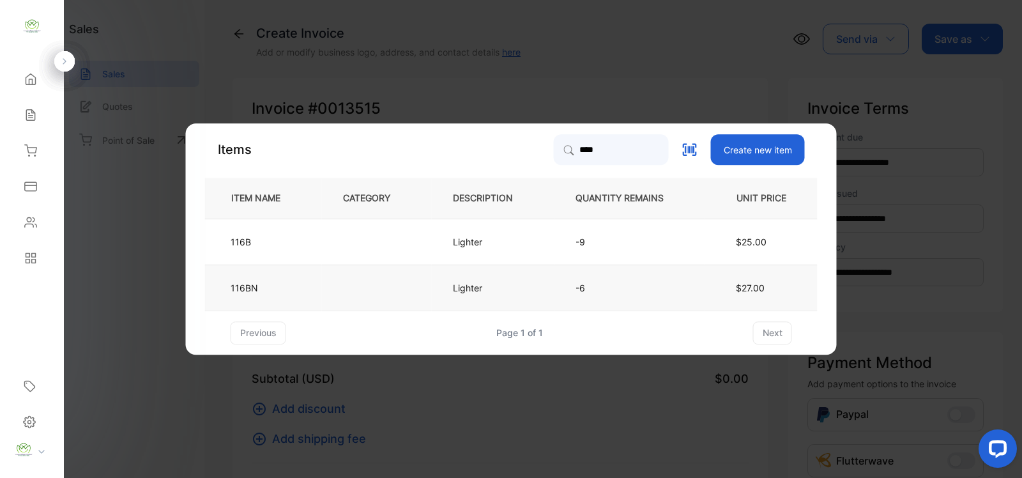
click at [333, 280] on td at bounding box center [377, 287] width 110 height 46
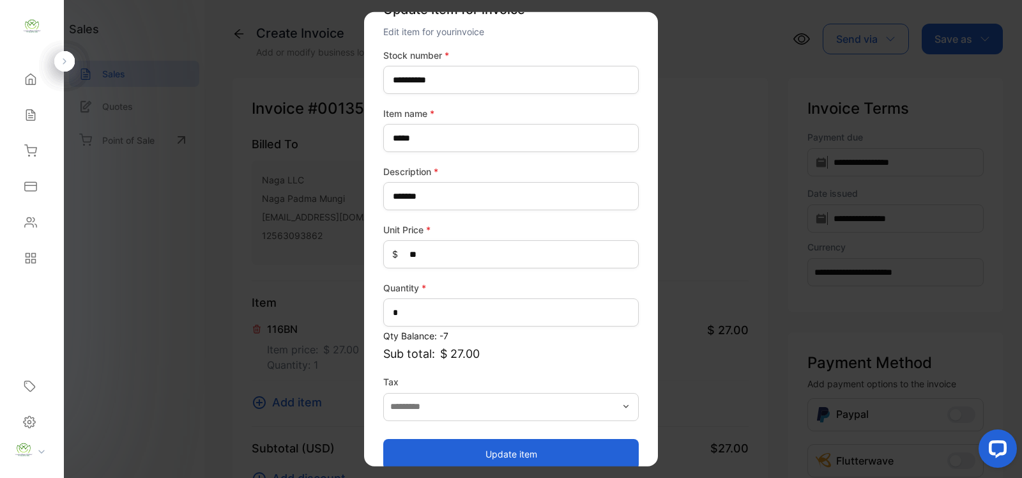
scroll to position [50, 0]
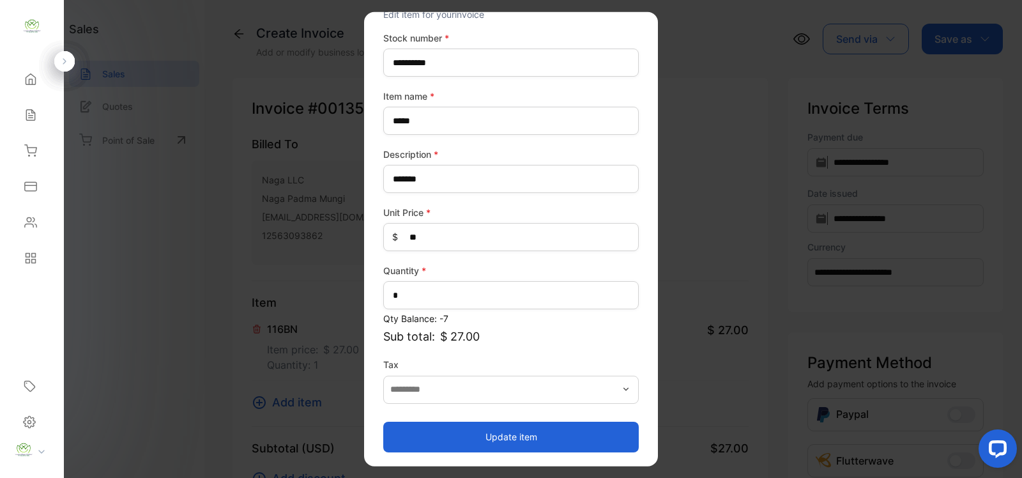
click at [525, 438] on button "Update item" at bounding box center [511, 436] width 256 height 31
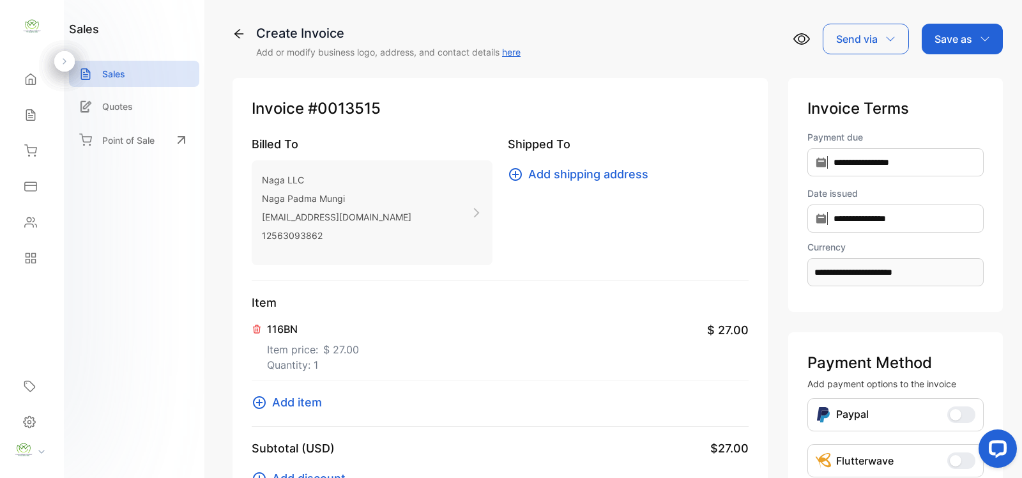
click at [260, 395] on icon at bounding box center [259, 402] width 15 height 15
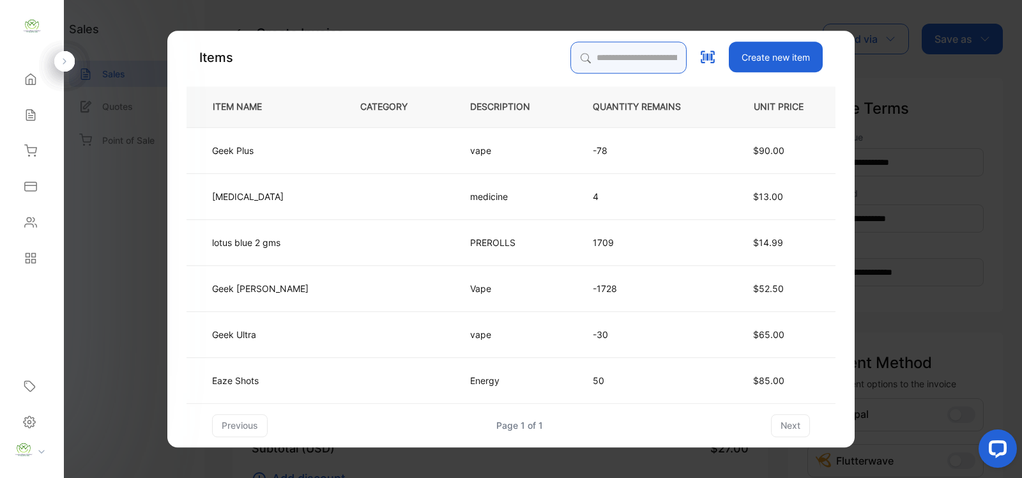
click at [571, 51] on input "search" at bounding box center [629, 58] width 116 height 32
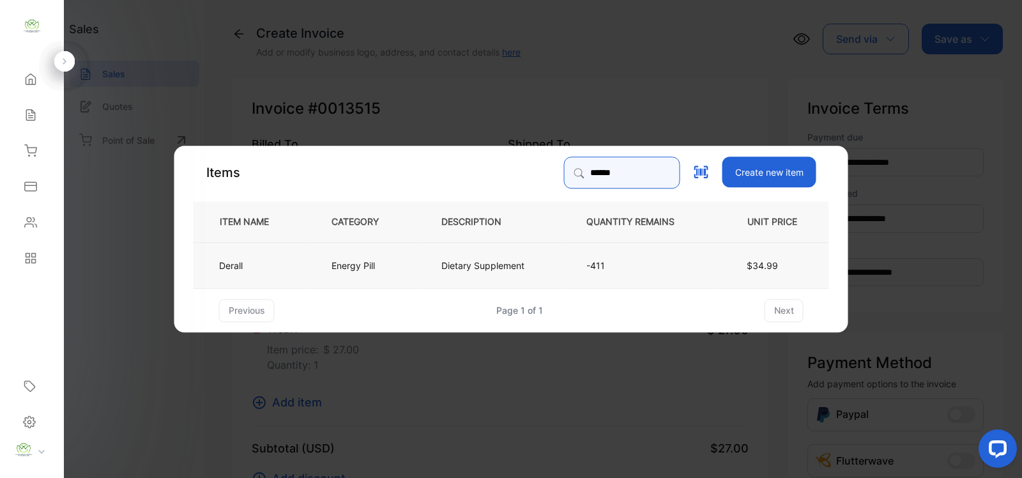
type input "******"
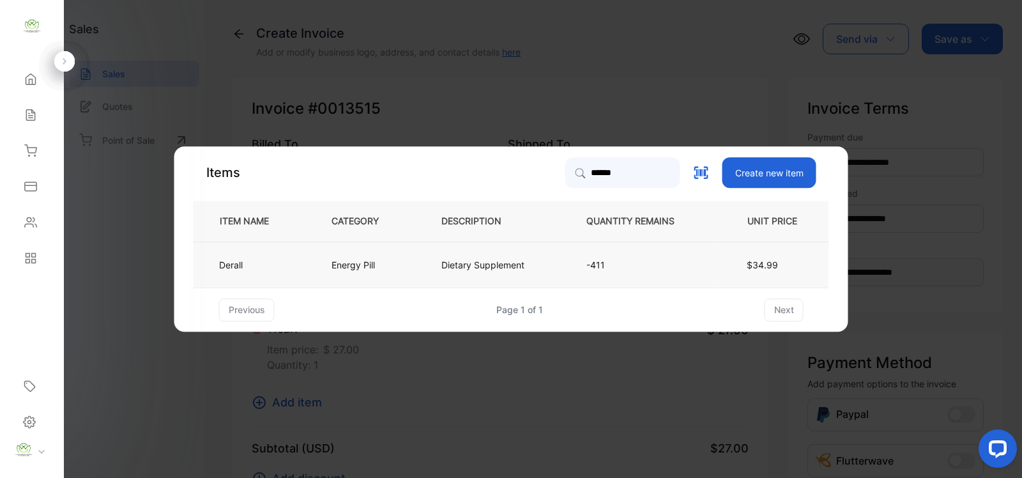
click at [505, 251] on td "Dietary Supplement" at bounding box center [492, 264] width 145 height 46
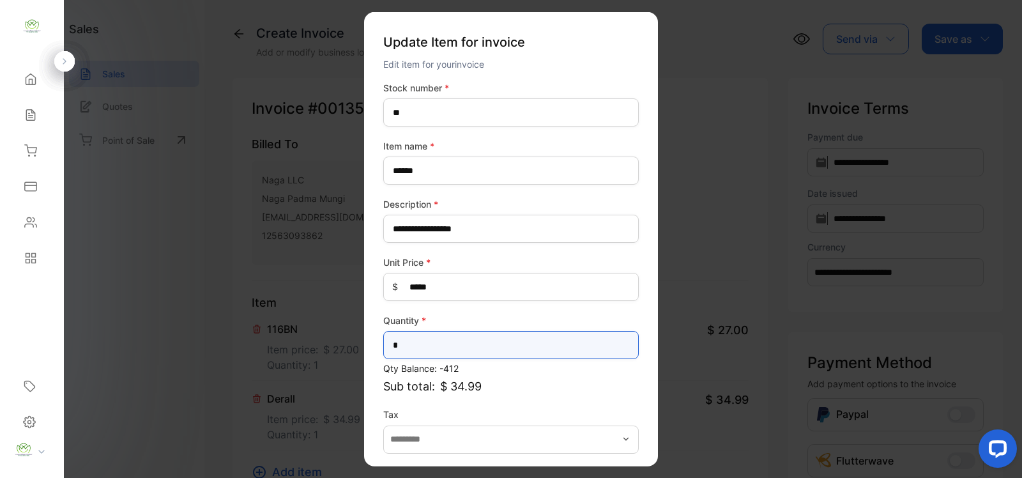
click at [482, 345] on input "*" at bounding box center [511, 345] width 256 height 28
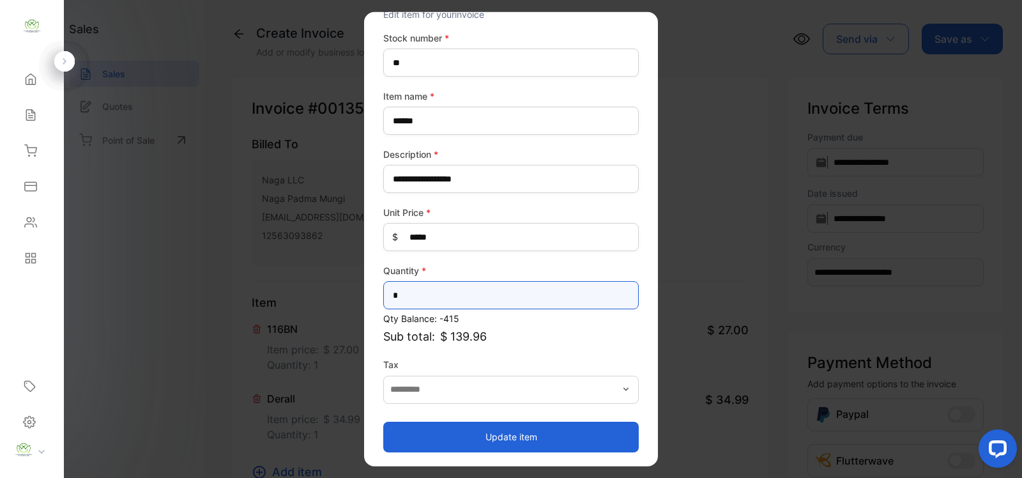
type input "*"
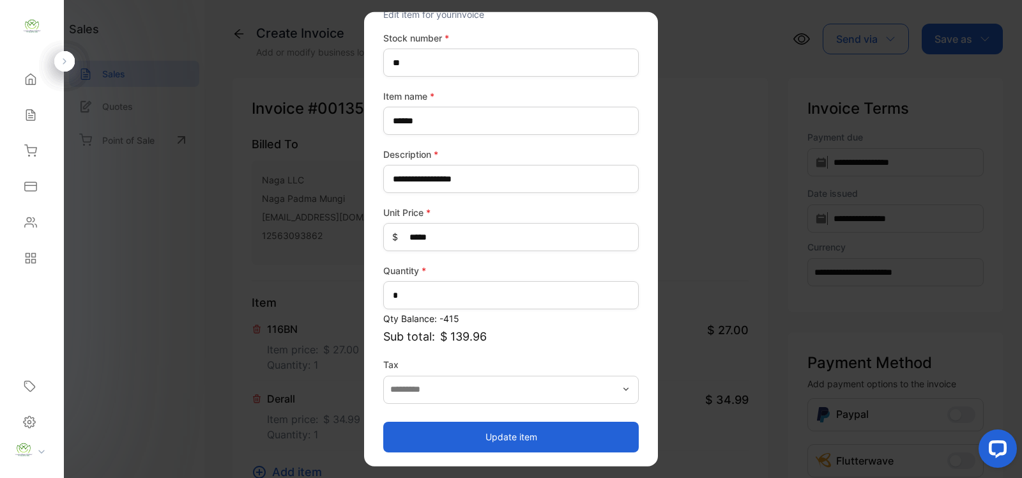
click at [544, 425] on button "Update item" at bounding box center [511, 436] width 256 height 31
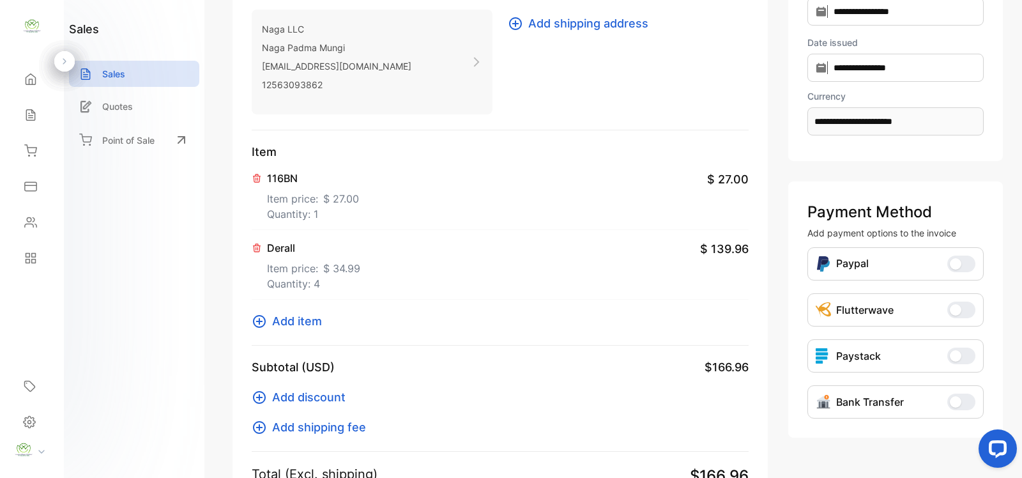
scroll to position [186, 0]
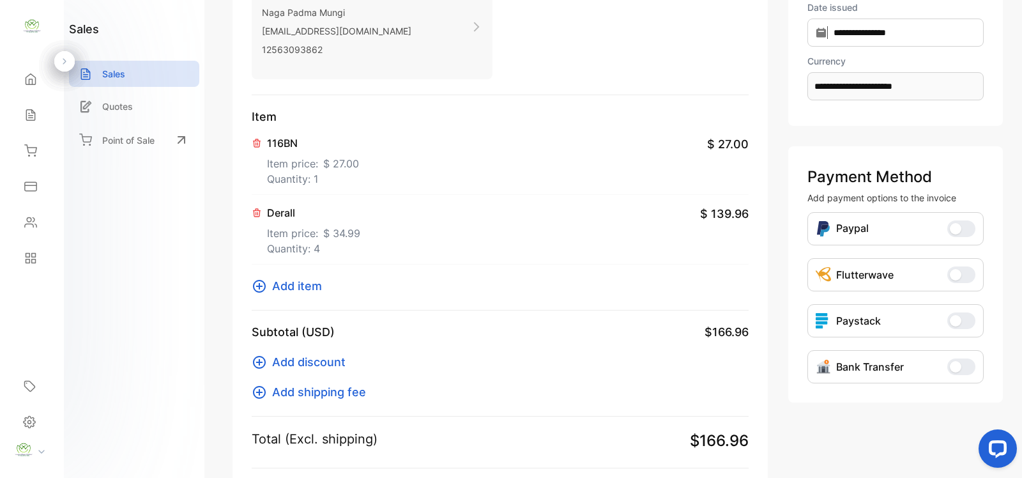
click at [266, 291] on icon at bounding box center [259, 286] width 15 height 15
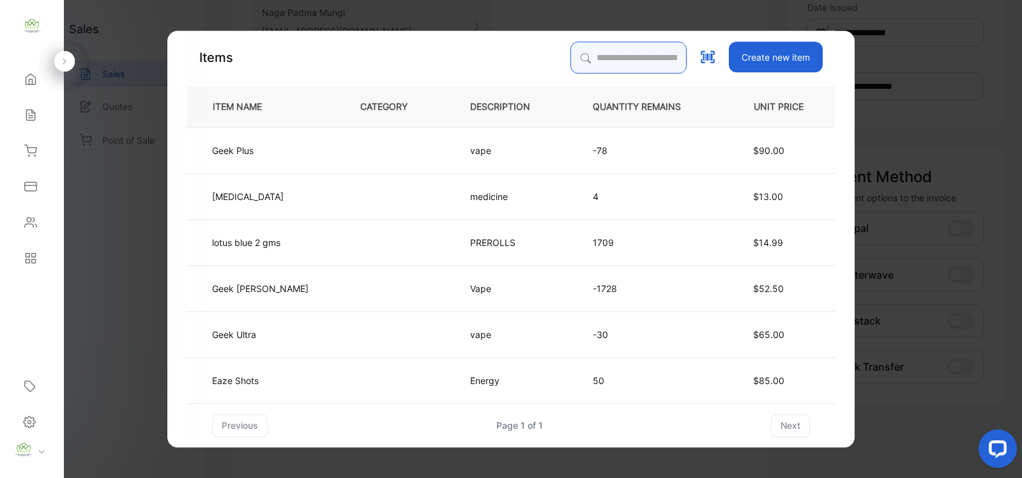
click at [602, 43] on input "search" at bounding box center [629, 58] width 116 height 32
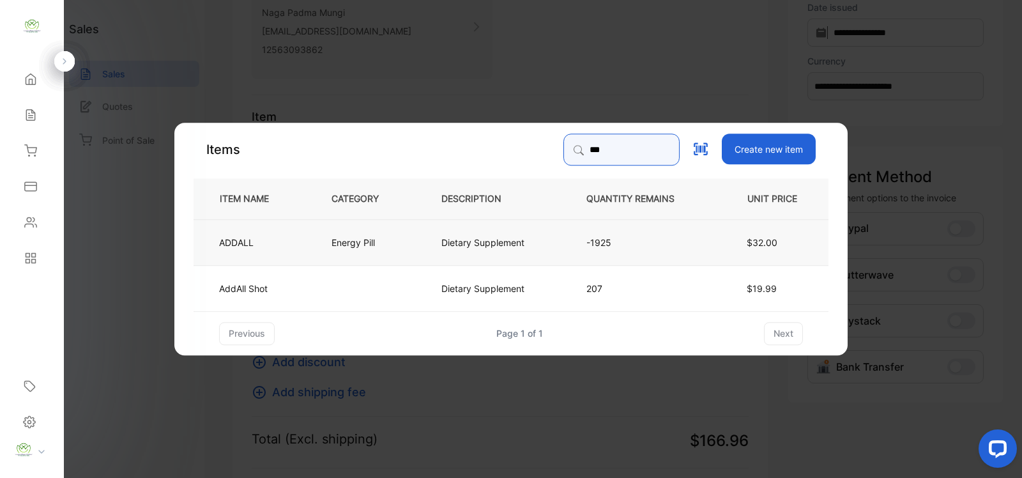
type input "***"
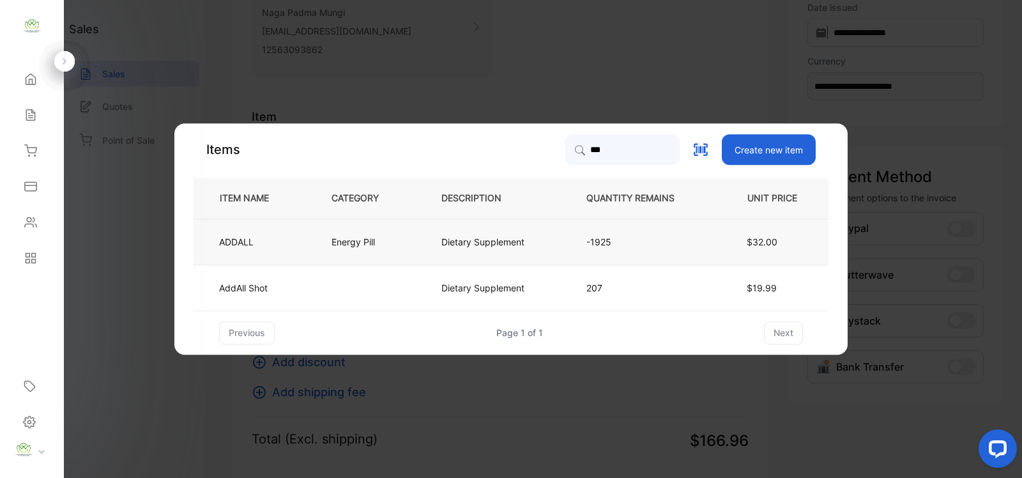
click at [391, 238] on td "Energy Pill" at bounding box center [365, 241] width 110 height 46
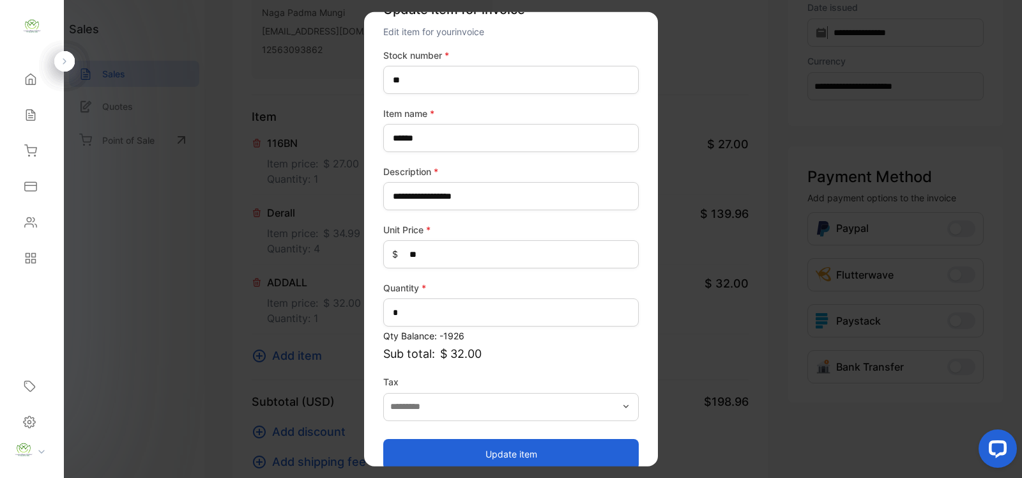
scroll to position [50, 0]
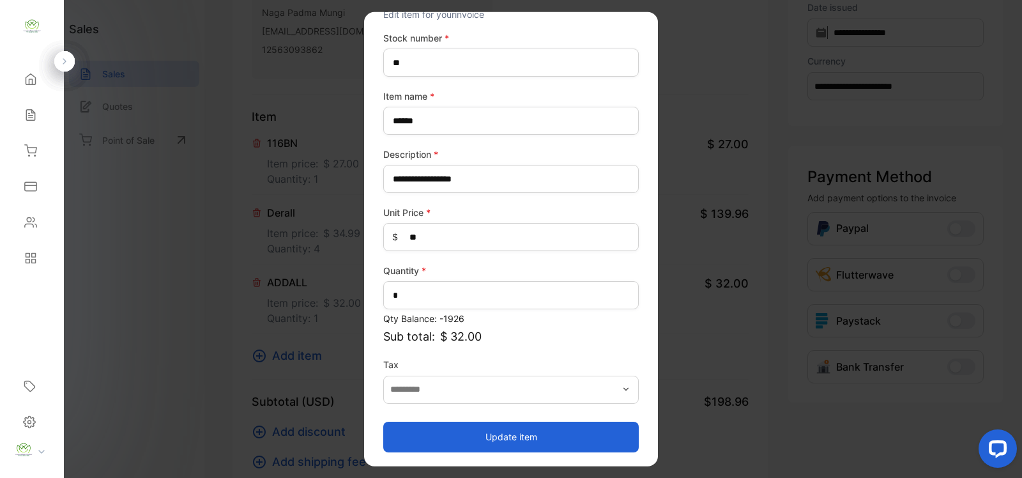
click at [502, 429] on button "Update item" at bounding box center [511, 436] width 256 height 31
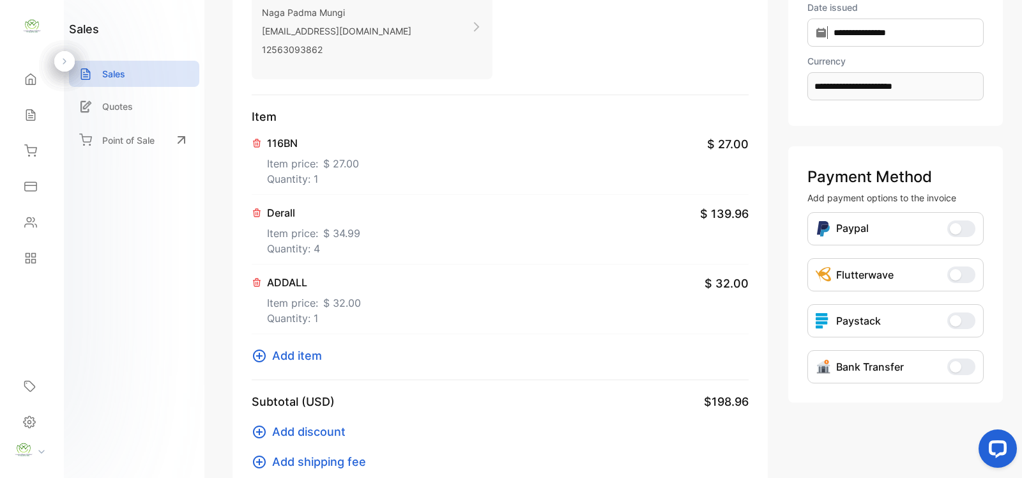
click at [257, 349] on icon at bounding box center [259, 355] width 15 height 15
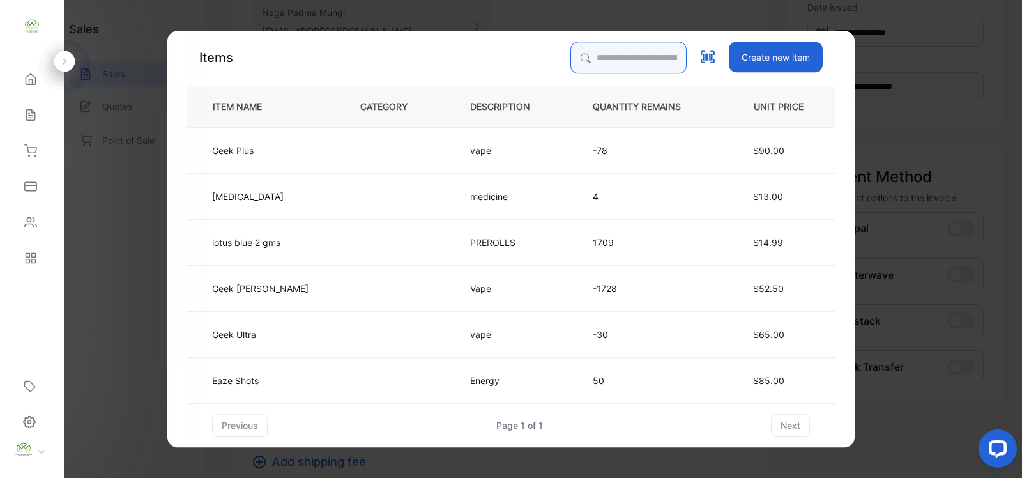
click at [617, 64] on input "search" at bounding box center [629, 58] width 116 height 32
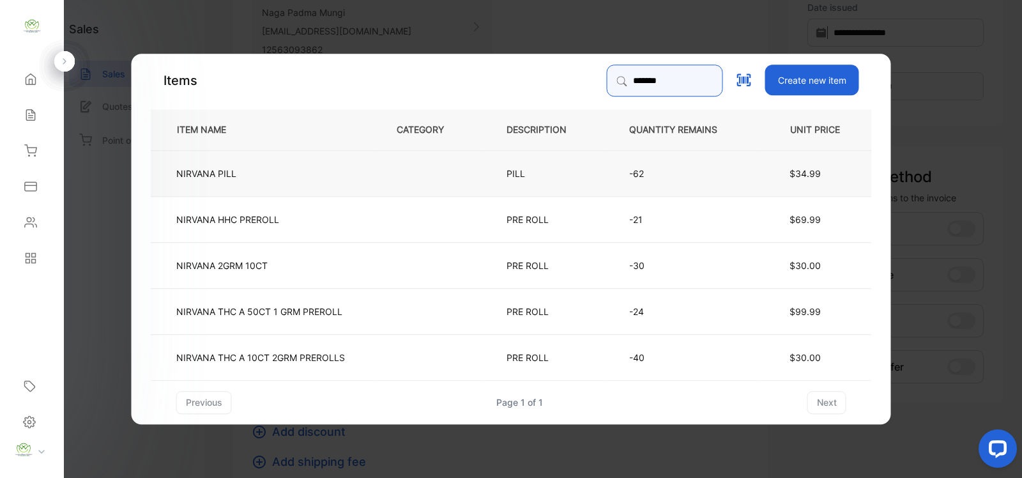
type input "*******"
click at [425, 173] on td at bounding box center [431, 172] width 110 height 46
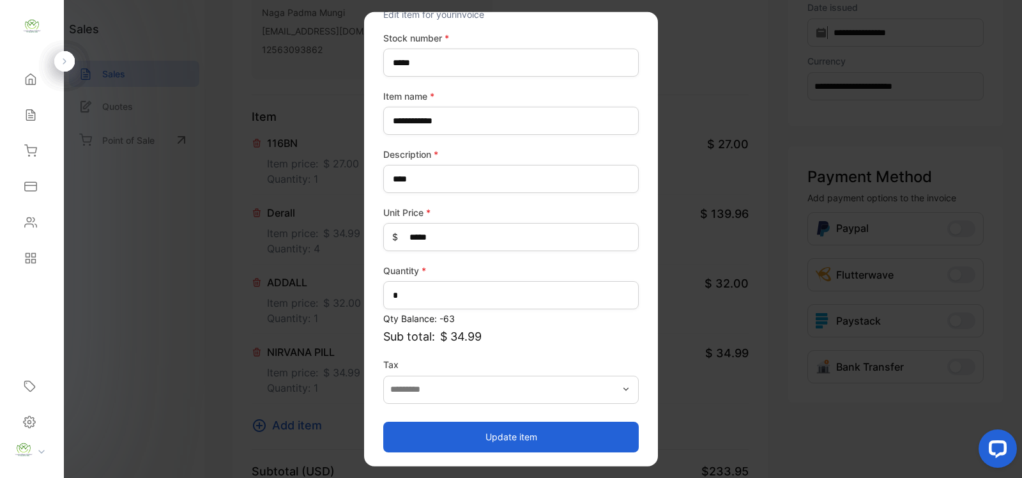
click at [547, 429] on button "Update item" at bounding box center [511, 436] width 256 height 31
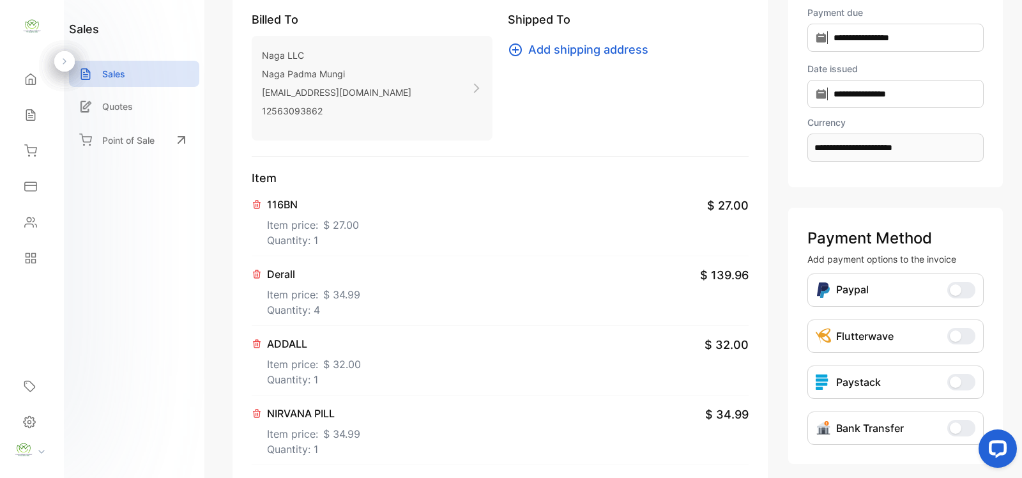
scroll to position [186, 0]
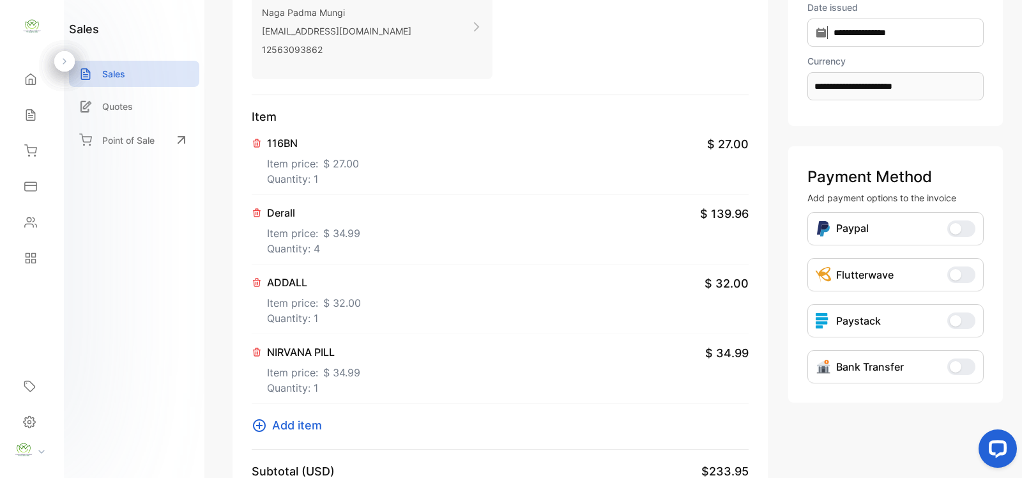
click at [260, 426] on icon at bounding box center [259, 425] width 15 height 15
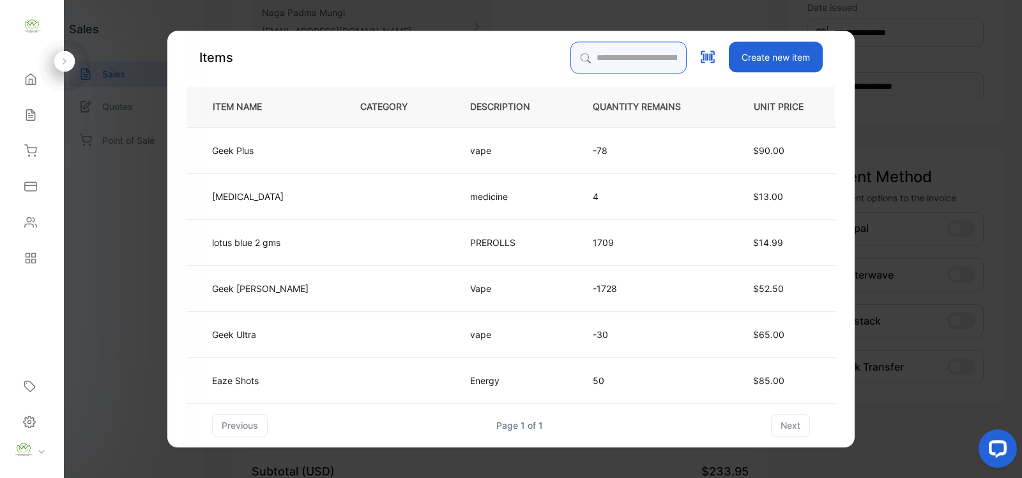
click at [576, 63] on input "search" at bounding box center [629, 58] width 116 height 32
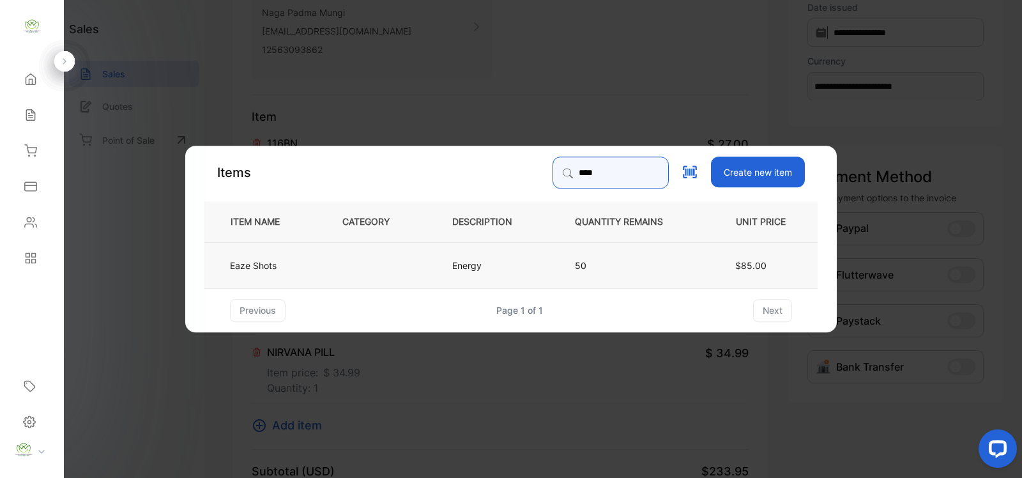
type input "****"
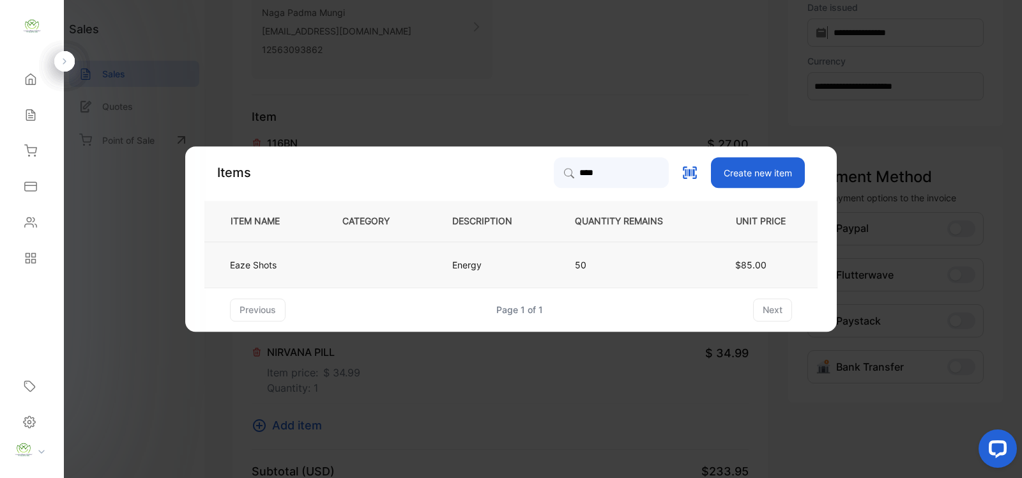
click at [420, 256] on td at bounding box center [376, 264] width 110 height 46
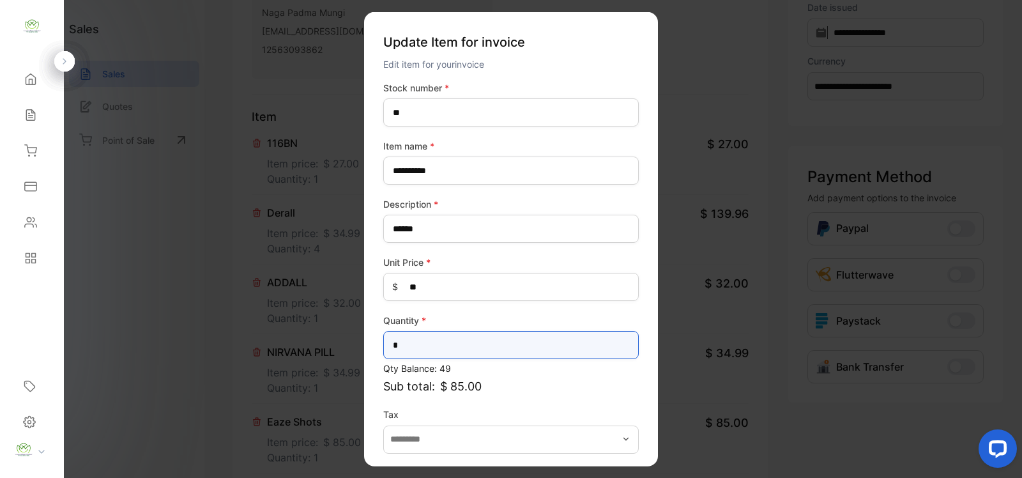
click at [436, 337] on input "*" at bounding box center [511, 345] width 256 height 28
type input "*"
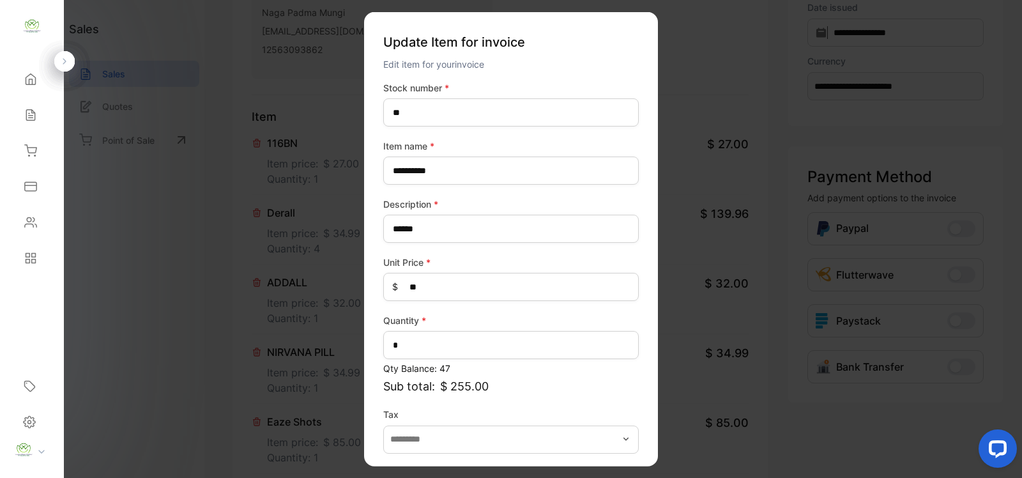
click at [627, 401] on div "**********" at bounding box center [511, 291] width 256 height 421
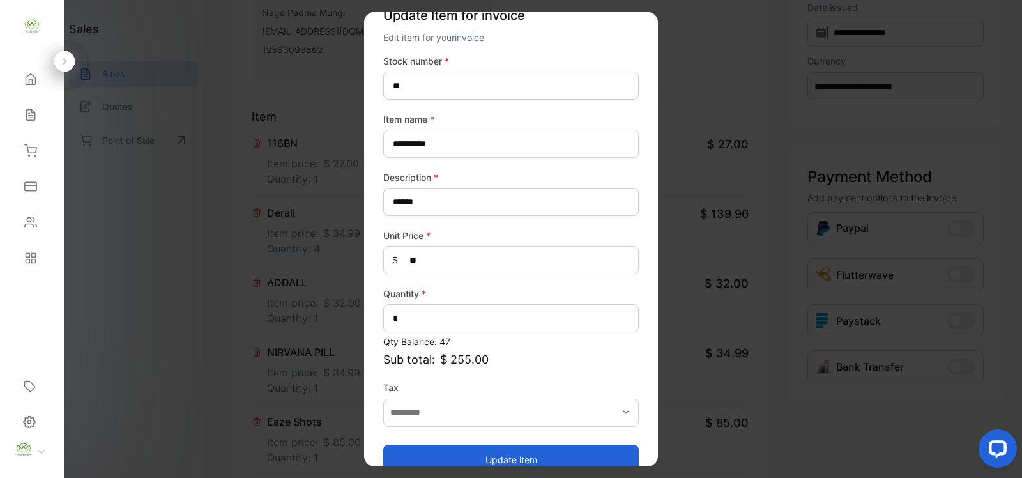
scroll to position [50, 0]
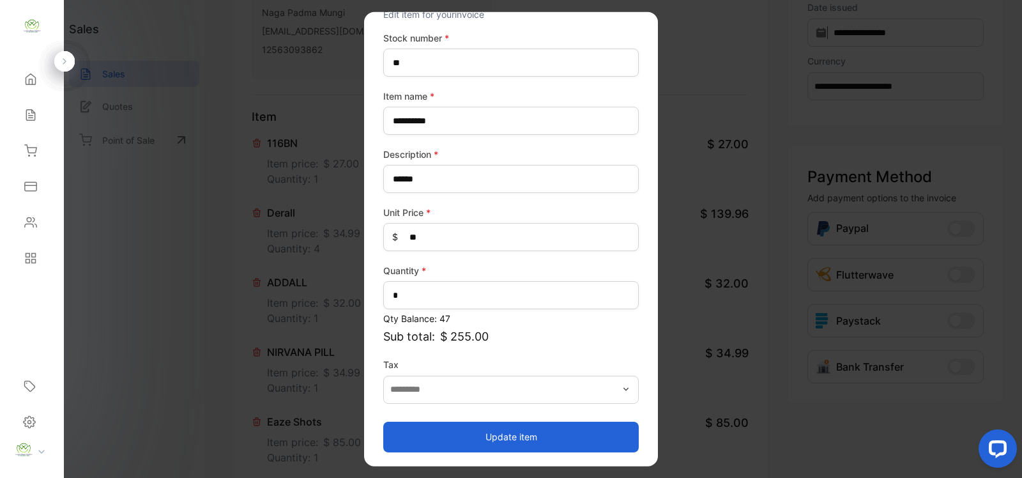
click at [596, 425] on button "Update item" at bounding box center [511, 436] width 256 height 31
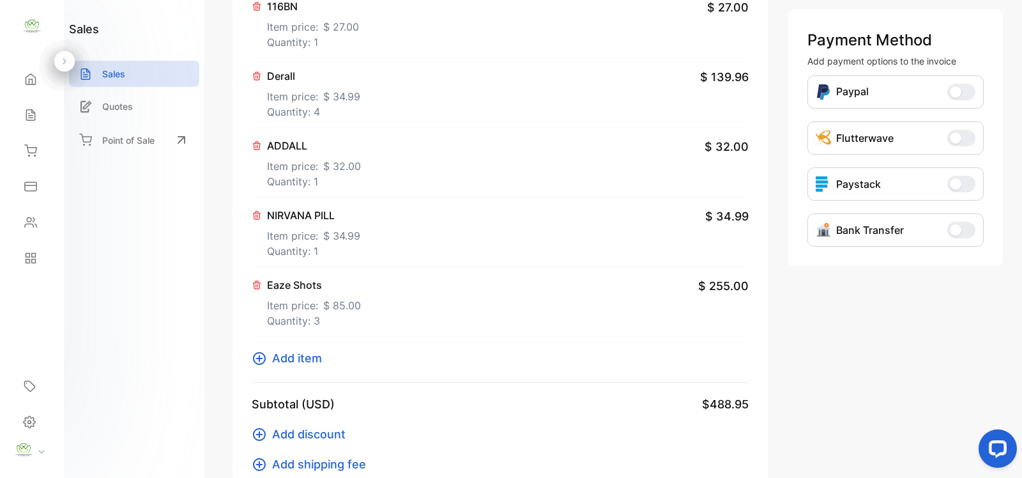
scroll to position [372, 0]
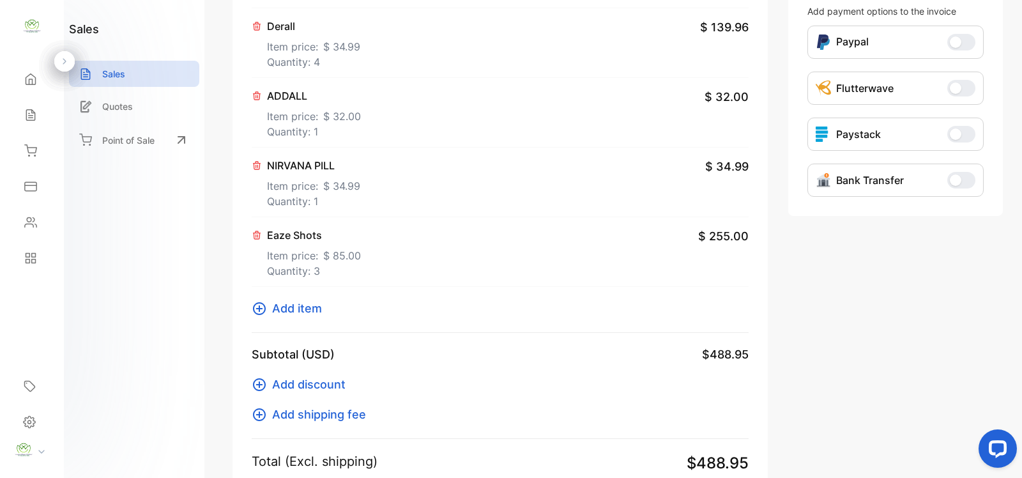
click at [265, 311] on icon at bounding box center [259, 308] width 15 height 15
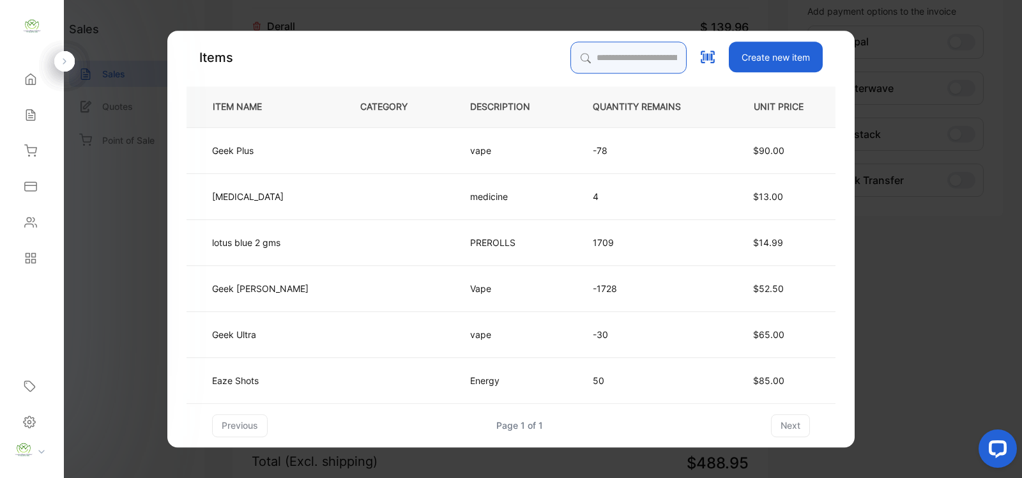
click at [571, 51] on input "search" at bounding box center [629, 58] width 116 height 32
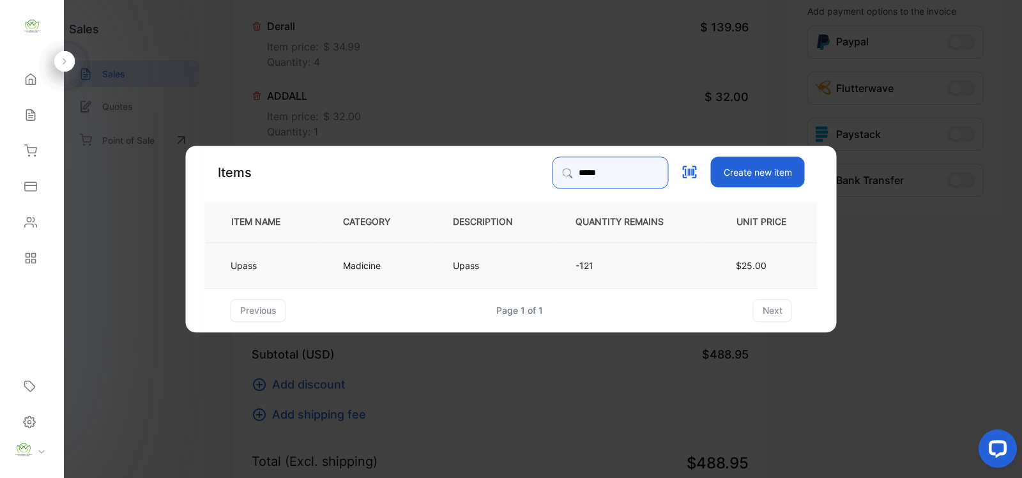
type input "*****"
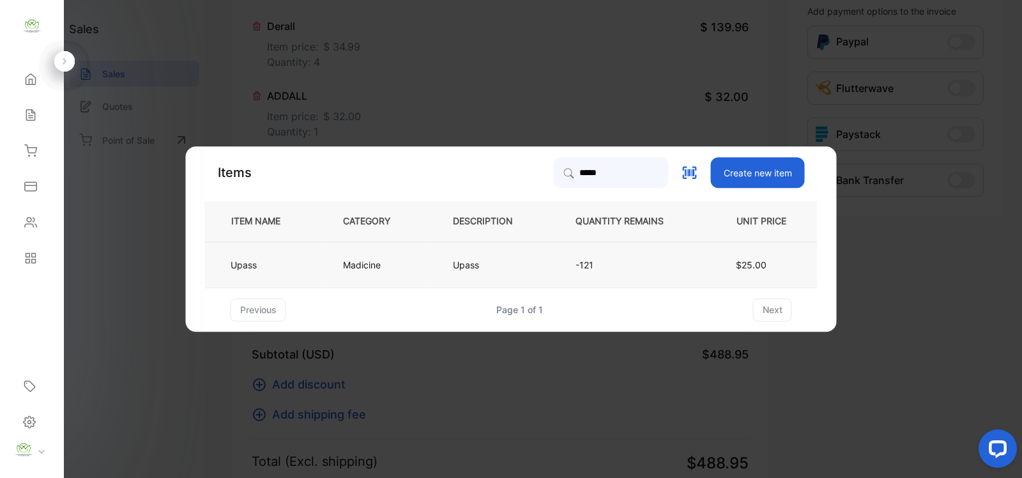
click at [416, 266] on td "Madicine" at bounding box center [377, 264] width 110 height 46
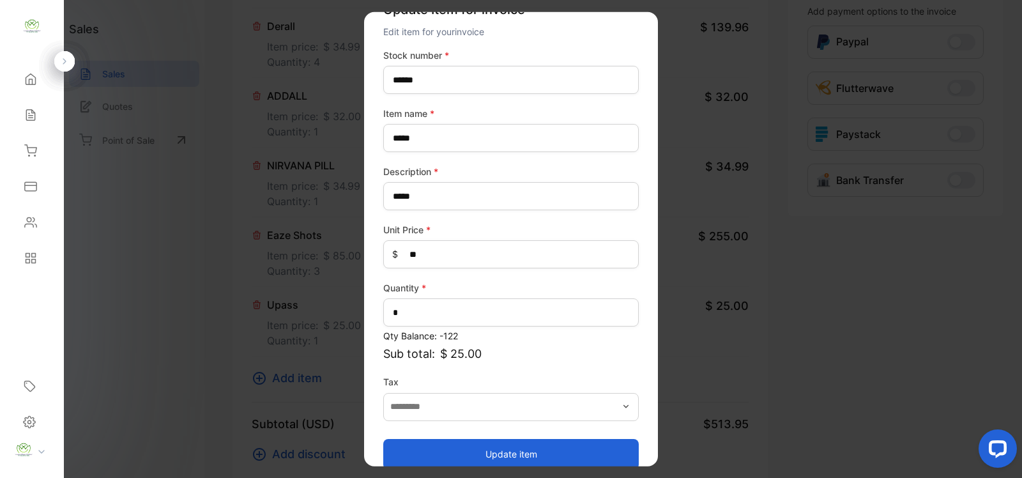
scroll to position [50, 0]
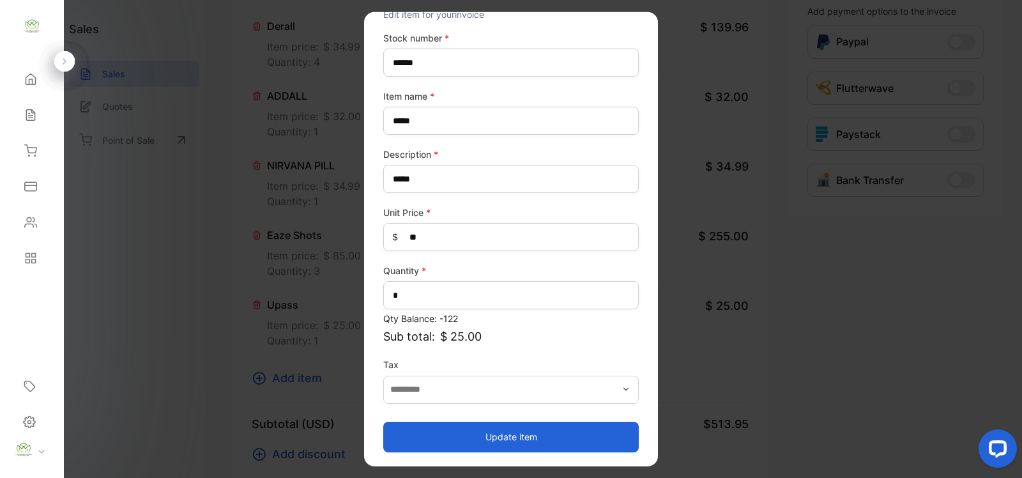
click at [528, 435] on button "Update item" at bounding box center [511, 436] width 256 height 31
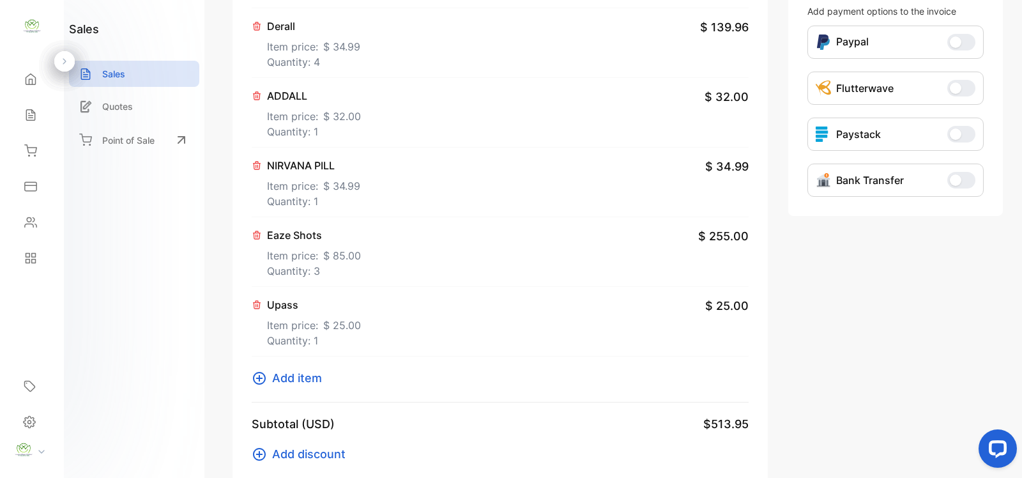
click at [256, 390] on div "Item 116BN Item price: $ 27.00 Quantity: 1 $ 27.00 Derall Item price: $ 34.99 Q…" at bounding box center [500, 161] width 497 height 481
click at [259, 385] on icon at bounding box center [259, 378] width 15 height 15
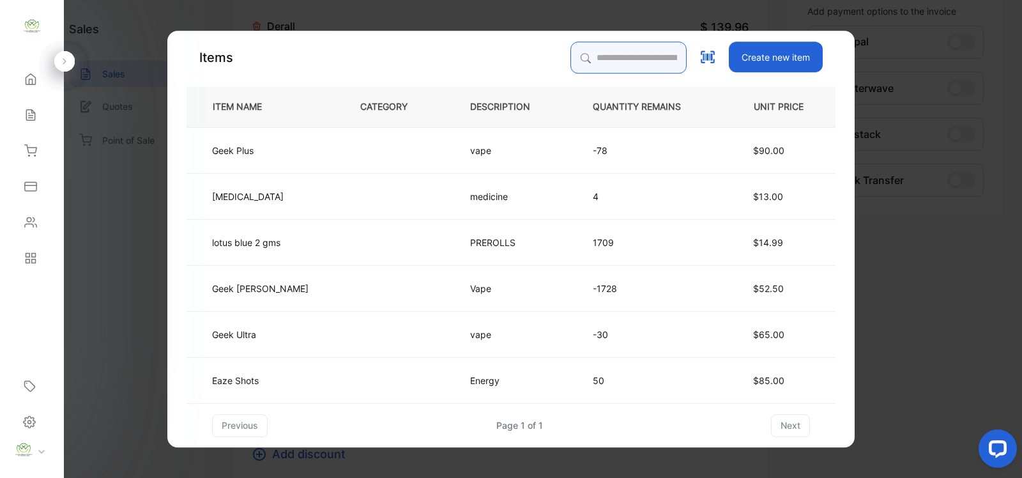
click at [577, 65] on input "search" at bounding box center [629, 58] width 116 height 32
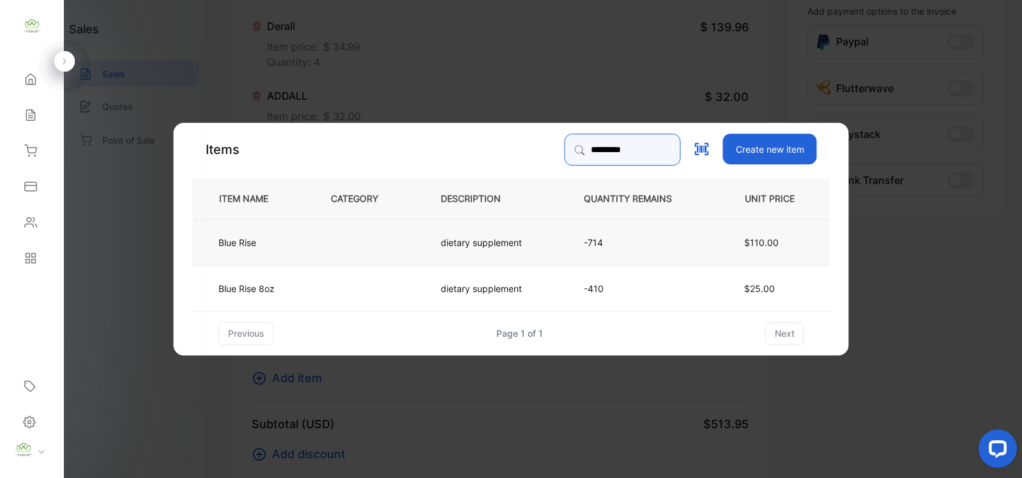
type input "*********"
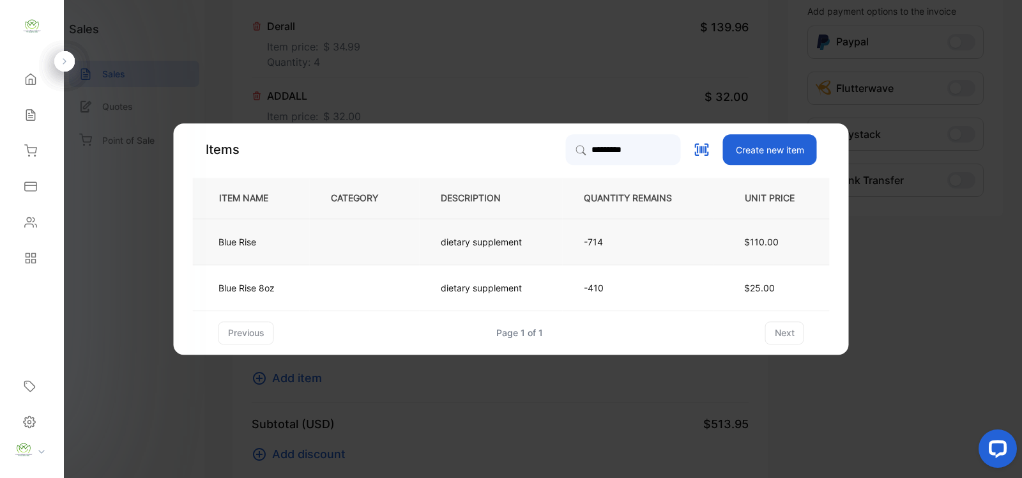
click at [751, 243] on span "$110.00" at bounding box center [761, 241] width 34 height 11
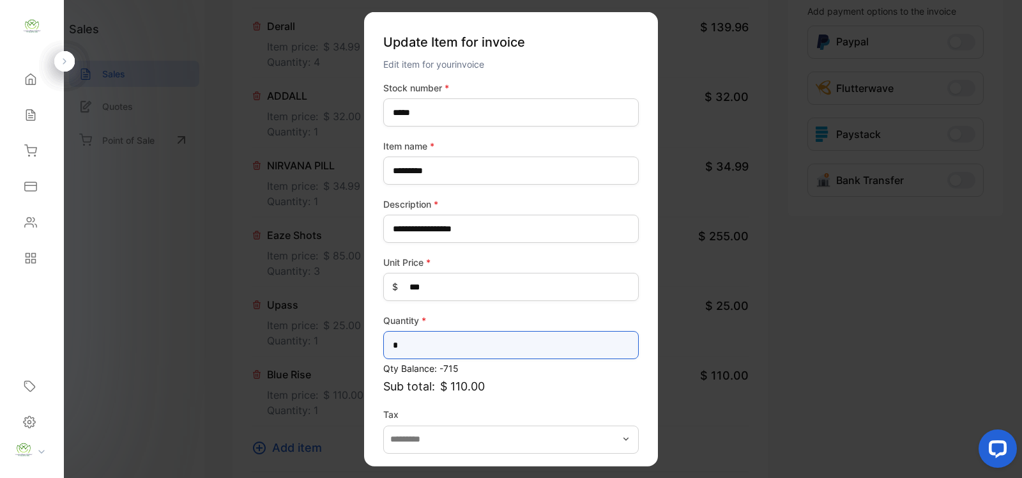
click at [454, 349] on input "*" at bounding box center [511, 345] width 256 height 28
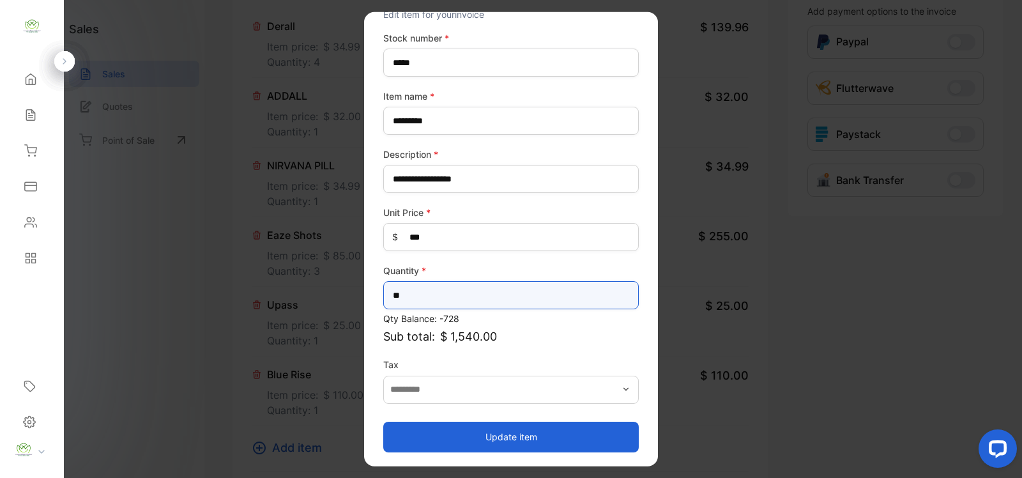
type input "**"
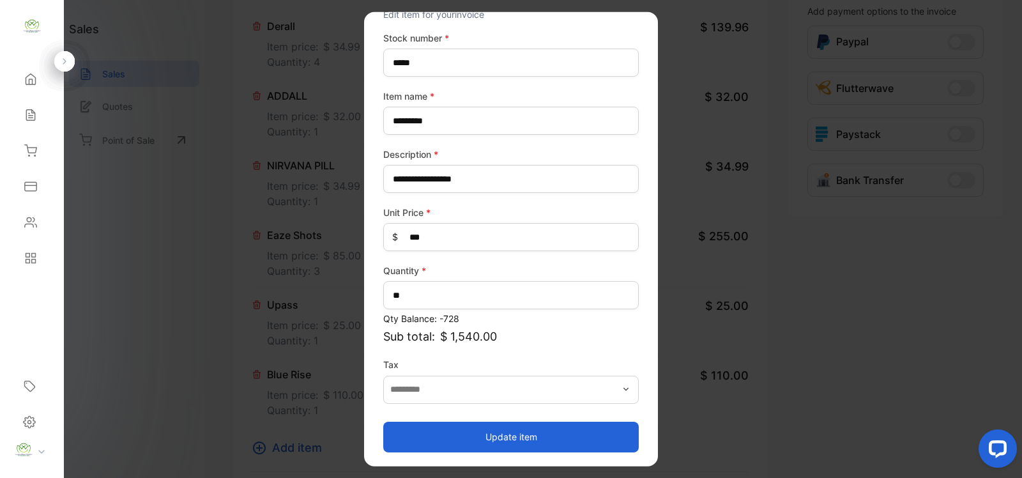
click at [618, 431] on button "Update item" at bounding box center [511, 436] width 256 height 31
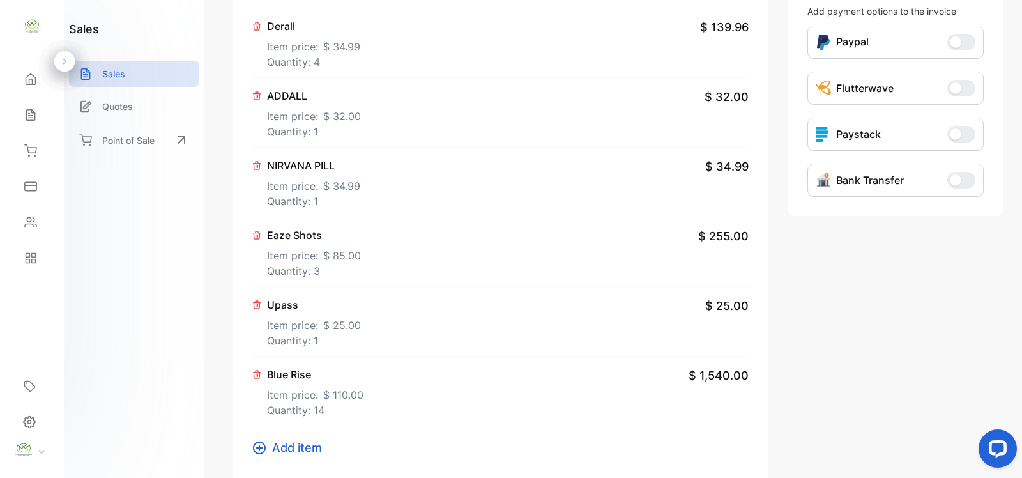
click at [266, 447] on icon at bounding box center [259, 447] width 15 height 15
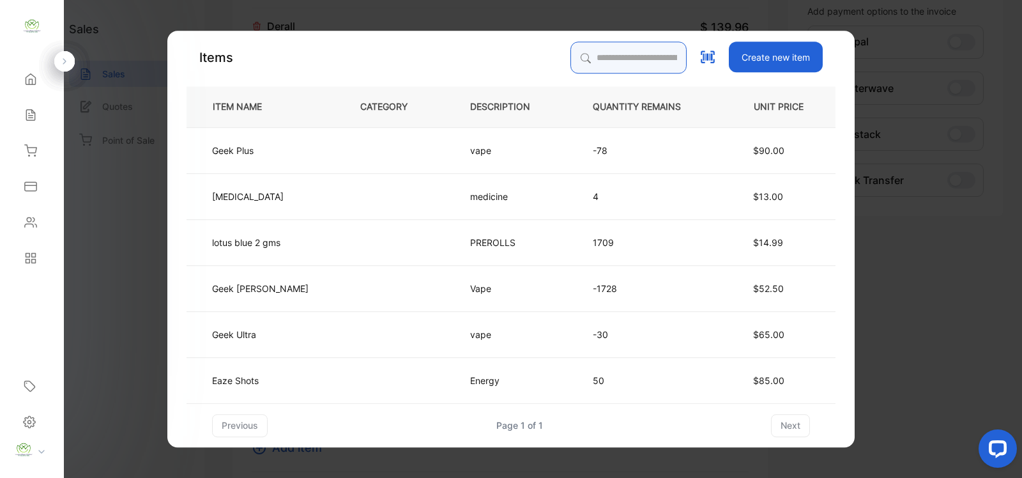
click at [608, 63] on input "search" at bounding box center [629, 58] width 116 height 32
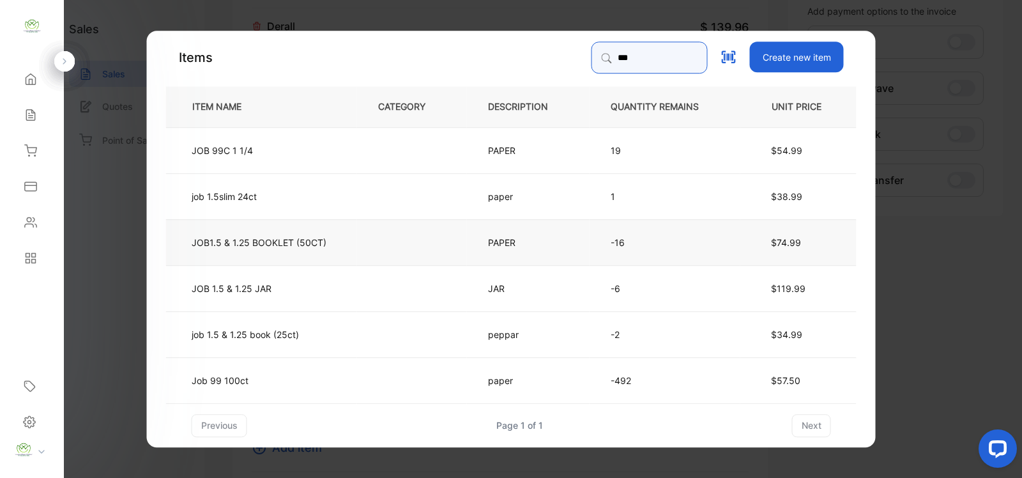
type input "***"
click at [301, 256] on td "JOB1.5 & 1.25 BOOKLET (50CT)" at bounding box center [261, 241] width 191 height 46
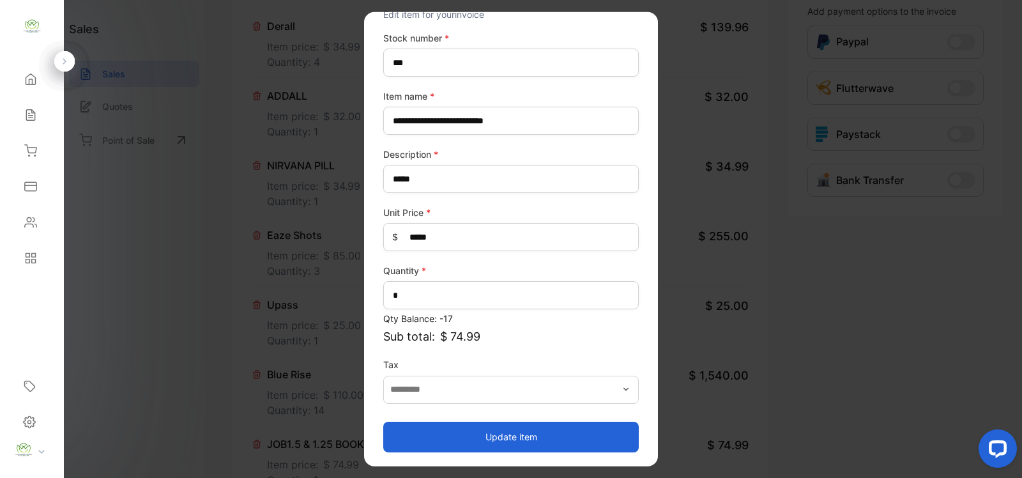
click at [554, 441] on button "Update item" at bounding box center [511, 436] width 256 height 31
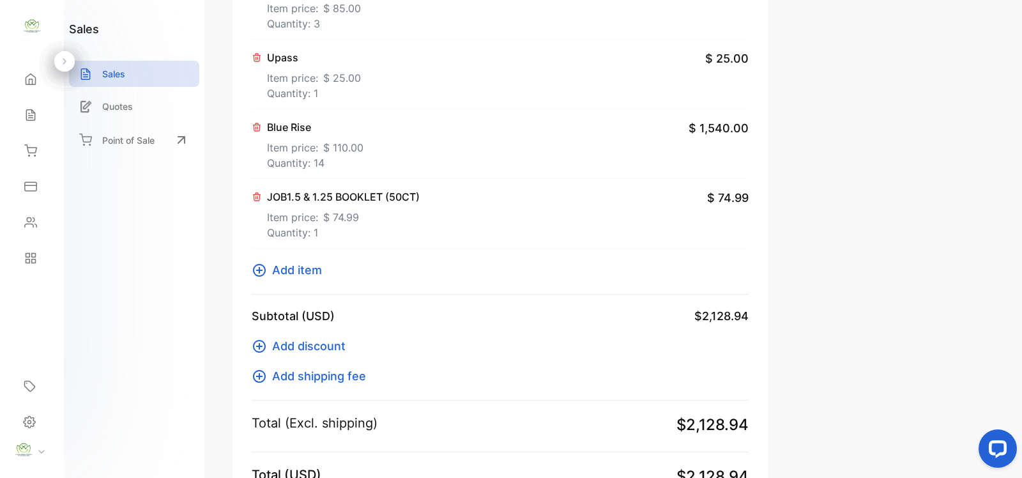
scroll to position [745, 0]
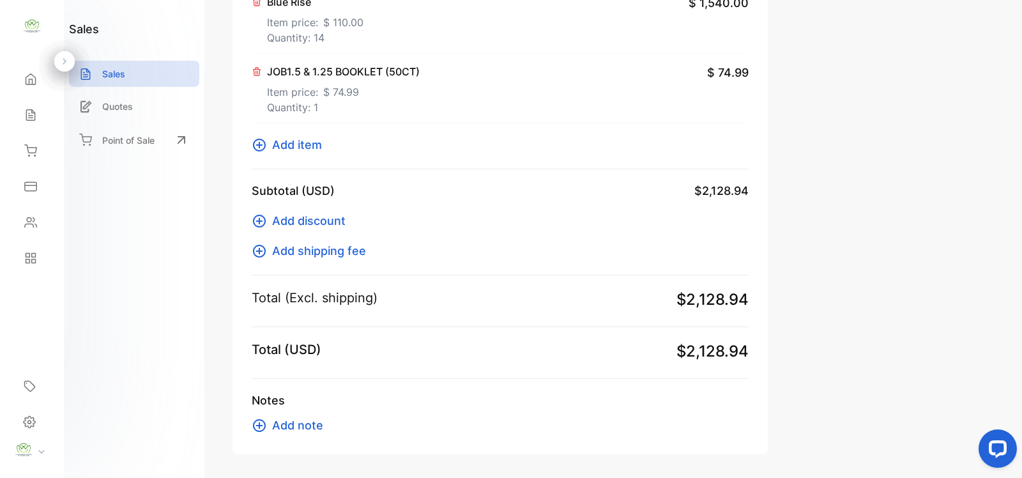
click at [270, 144] on button "Add item" at bounding box center [291, 144] width 78 height 17
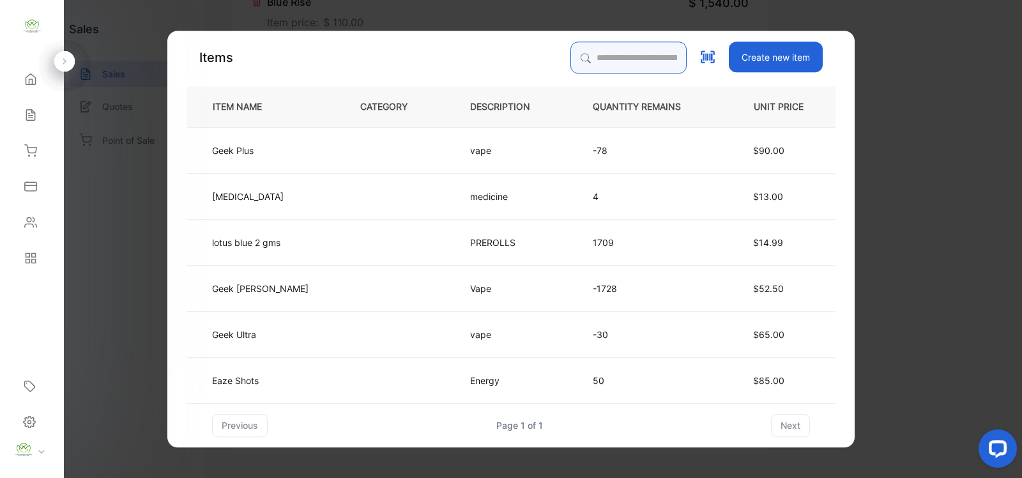
click at [583, 58] on input "search" at bounding box center [629, 58] width 116 height 32
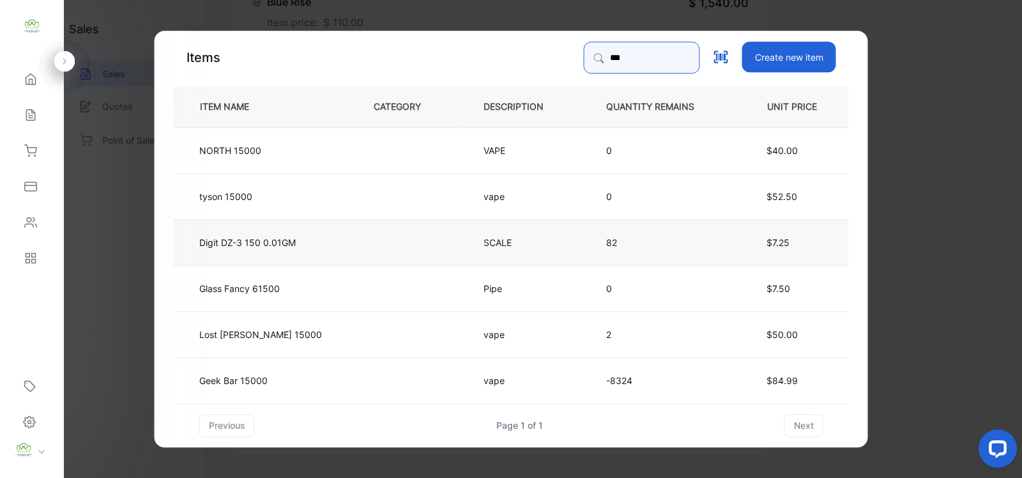
type input "***"
click at [294, 240] on p "Digit DZ-3 150 0.01GM" at bounding box center [247, 241] width 96 height 13
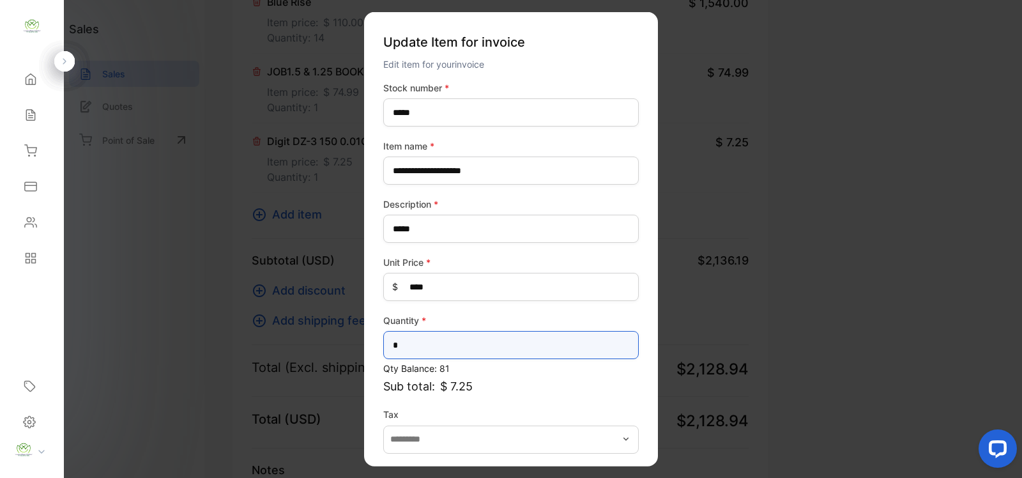
click at [445, 333] on input "*" at bounding box center [511, 345] width 256 height 28
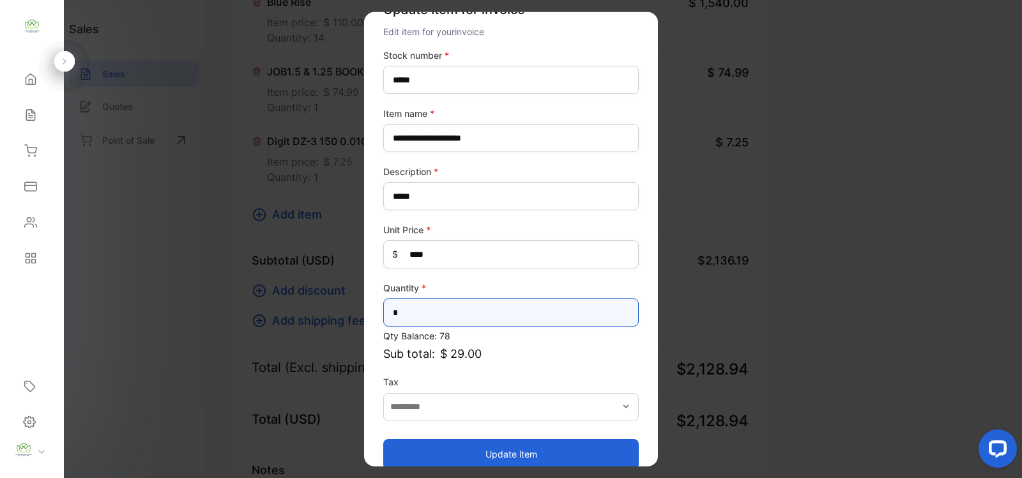
scroll to position [50, 0]
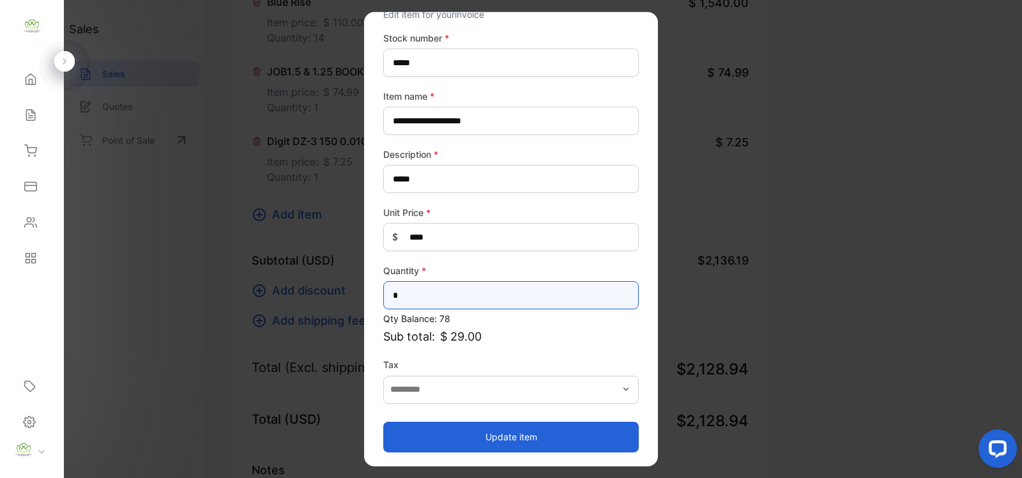
type input "*"
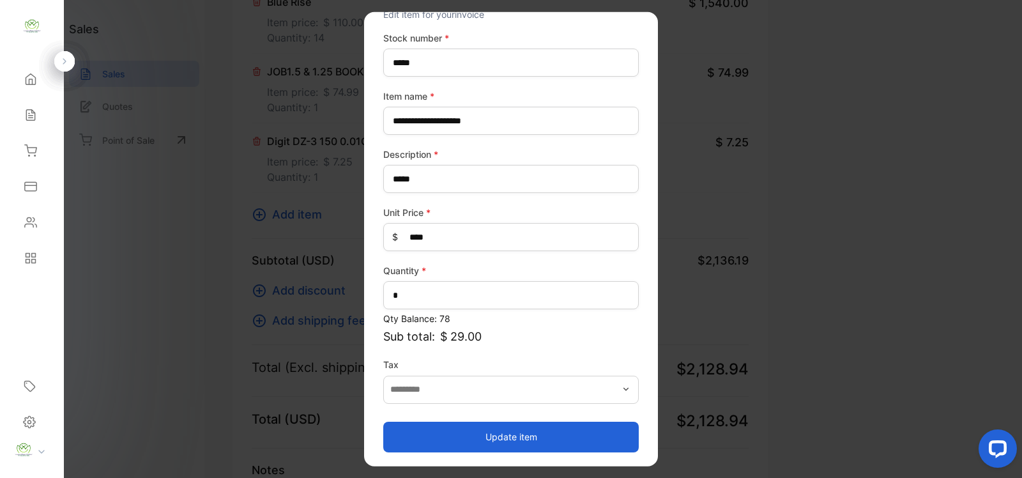
click at [535, 436] on button "Update item" at bounding box center [511, 436] width 256 height 31
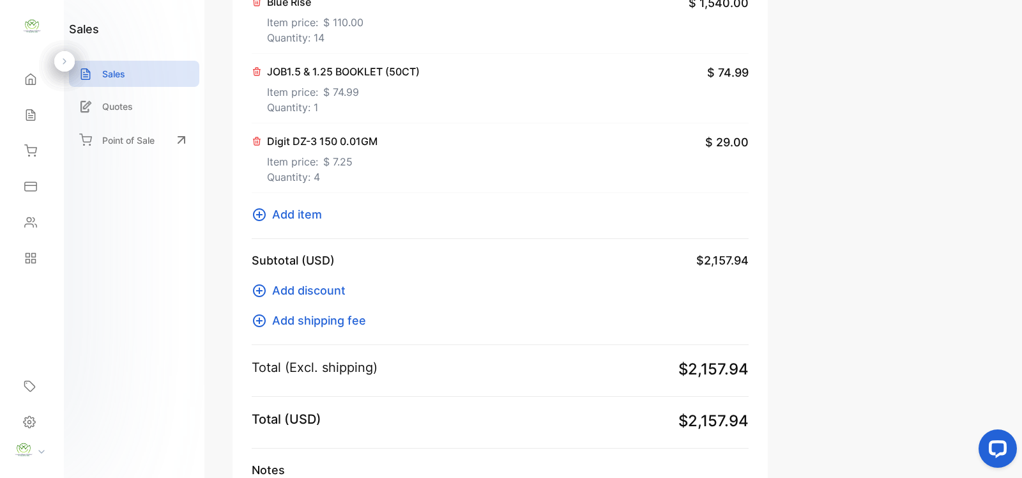
click at [259, 221] on icon at bounding box center [259, 214] width 13 height 13
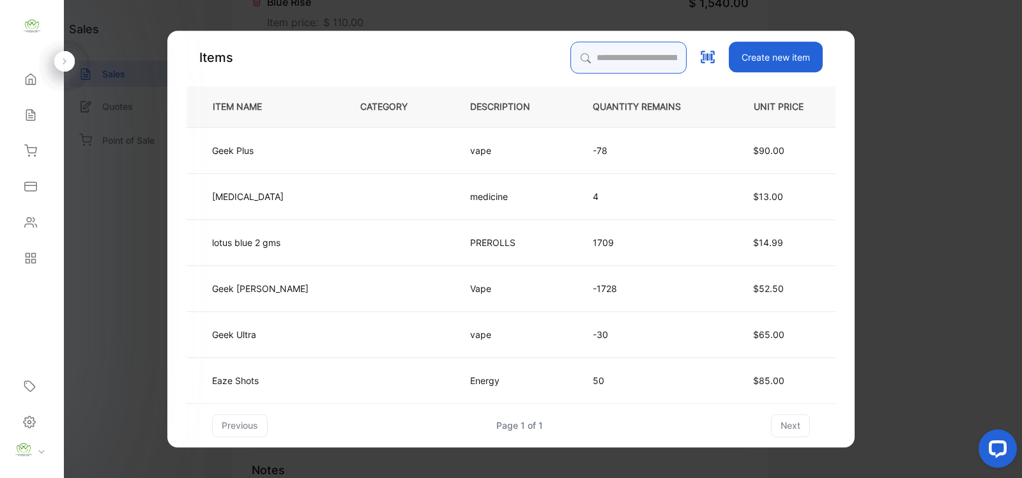
click at [624, 54] on input "search" at bounding box center [629, 58] width 116 height 32
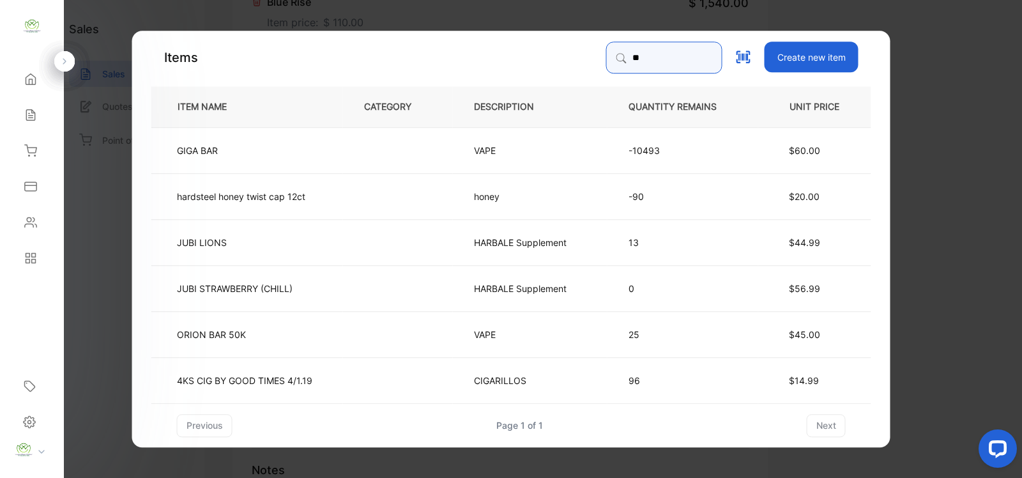
type input "*"
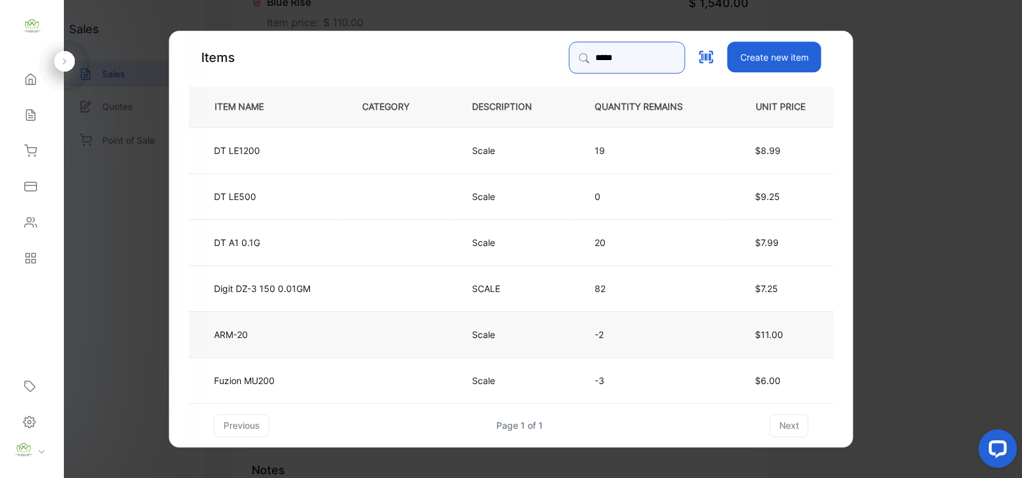
type input "*****"
click at [457, 345] on td "Scale" at bounding box center [512, 333] width 123 height 46
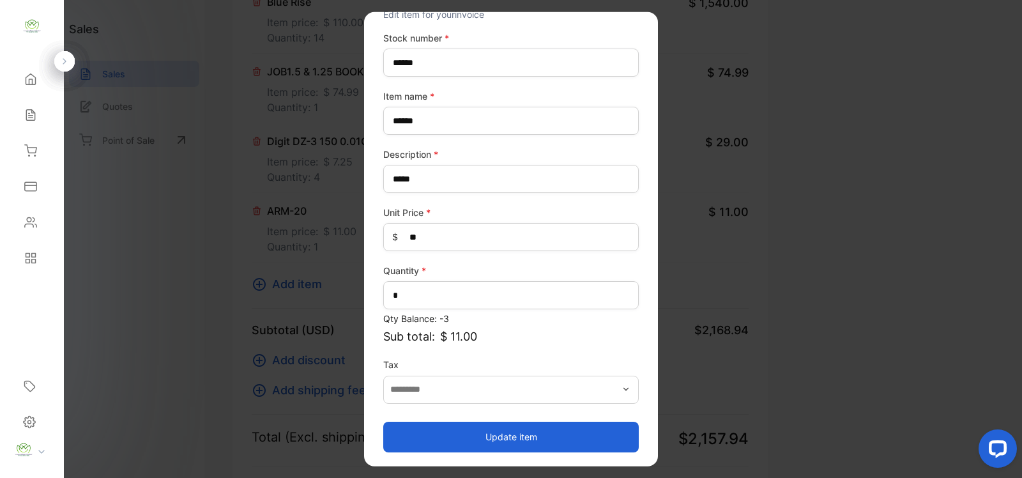
click at [507, 435] on button "Update item" at bounding box center [511, 436] width 256 height 31
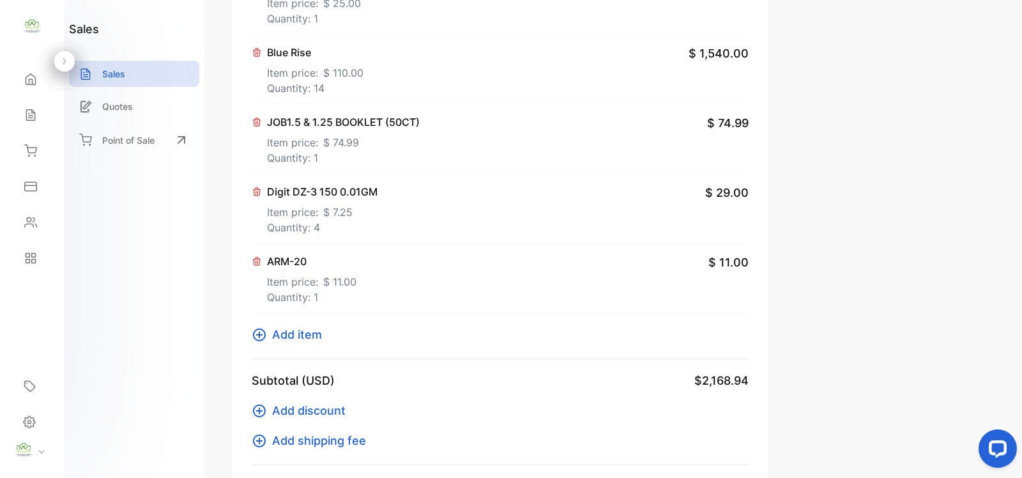
scroll to position [745, 0]
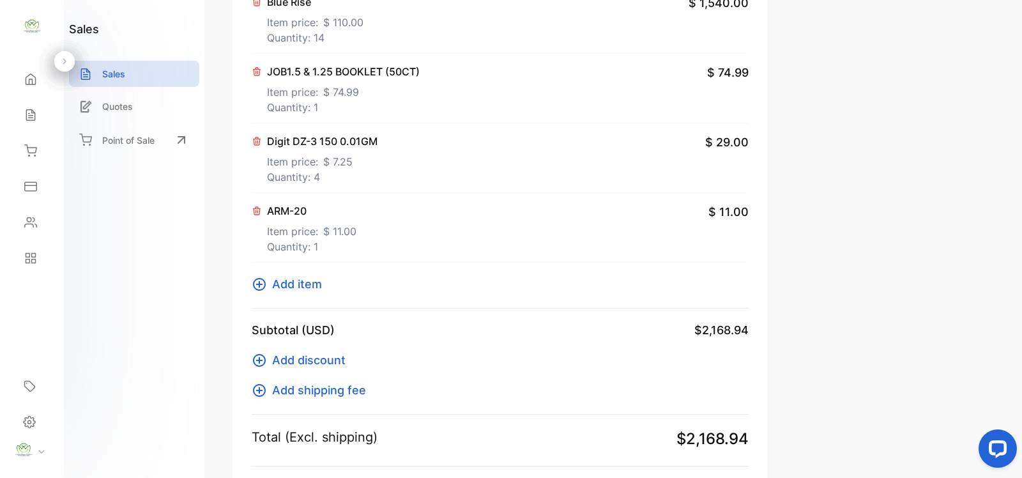
click at [270, 286] on button "Add item" at bounding box center [291, 283] width 78 height 17
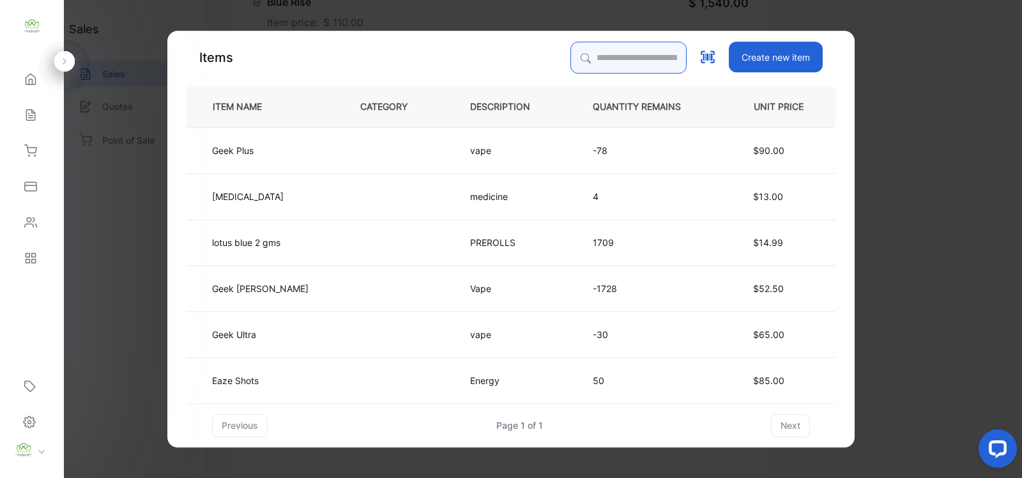
click at [598, 61] on input "search" at bounding box center [629, 58] width 116 height 32
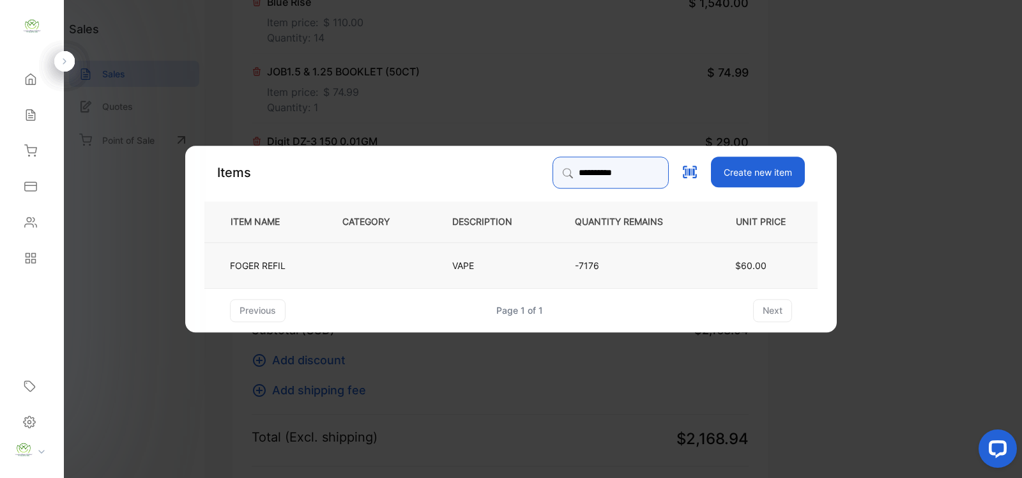
type input "**********"
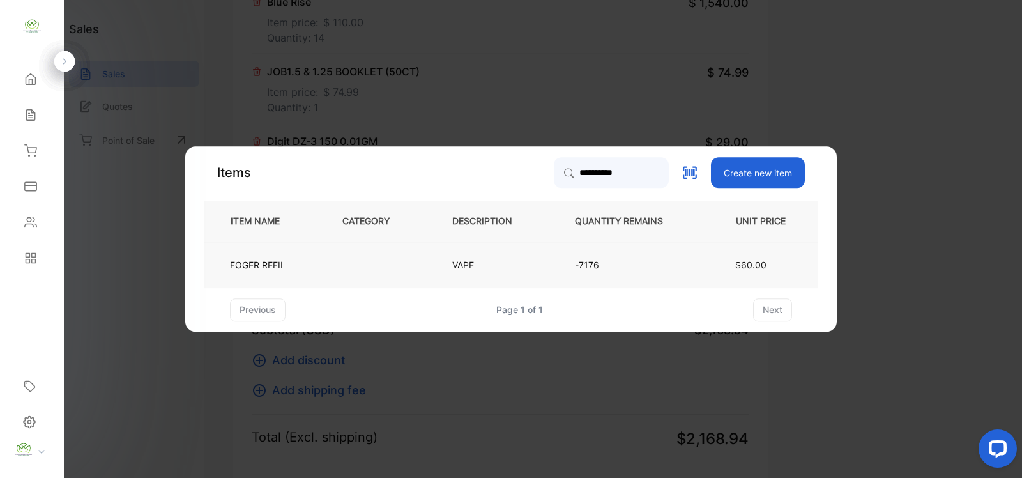
click at [505, 262] on td "VAPE" at bounding box center [492, 264] width 123 height 46
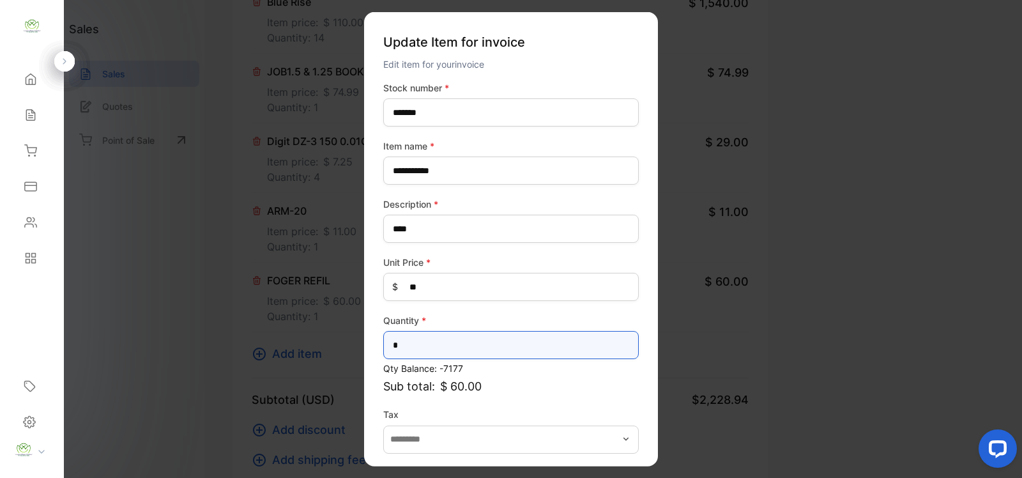
click at [458, 336] on input "*" at bounding box center [511, 345] width 256 height 28
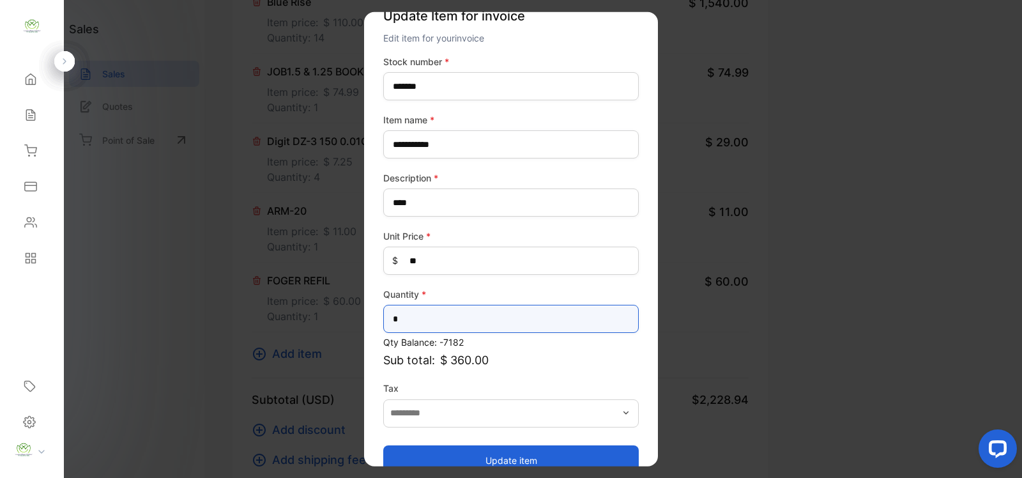
scroll to position [50, 0]
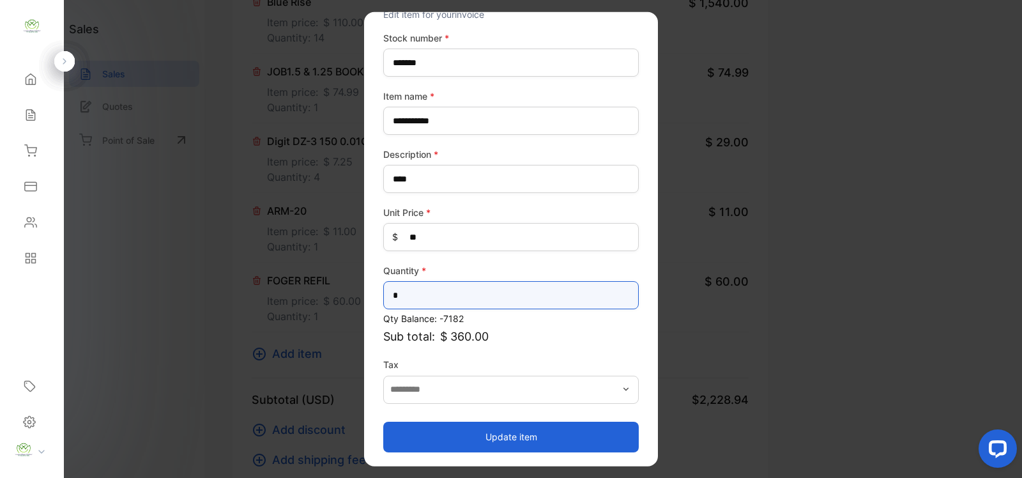
type input "*"
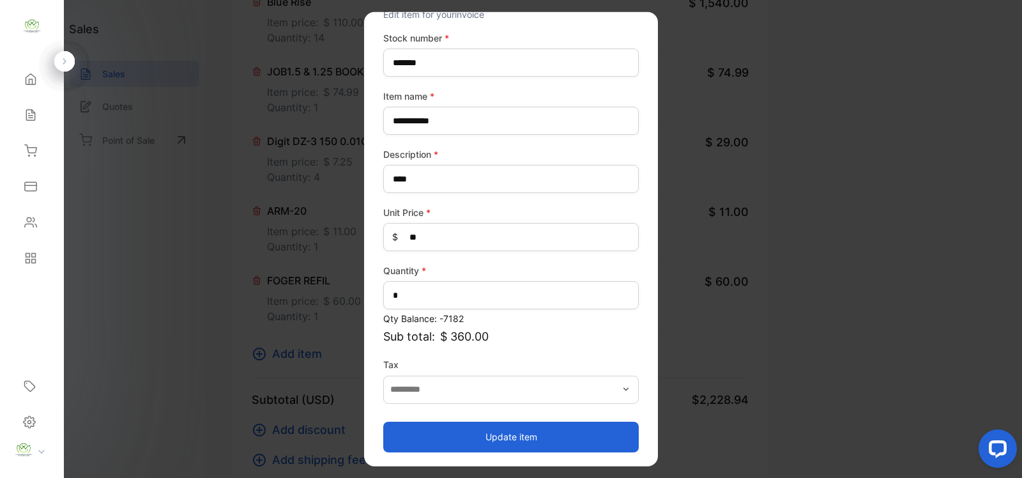
click at [486, 429] on button "Update item" at bounding box center [511, 436] width 256 height 31
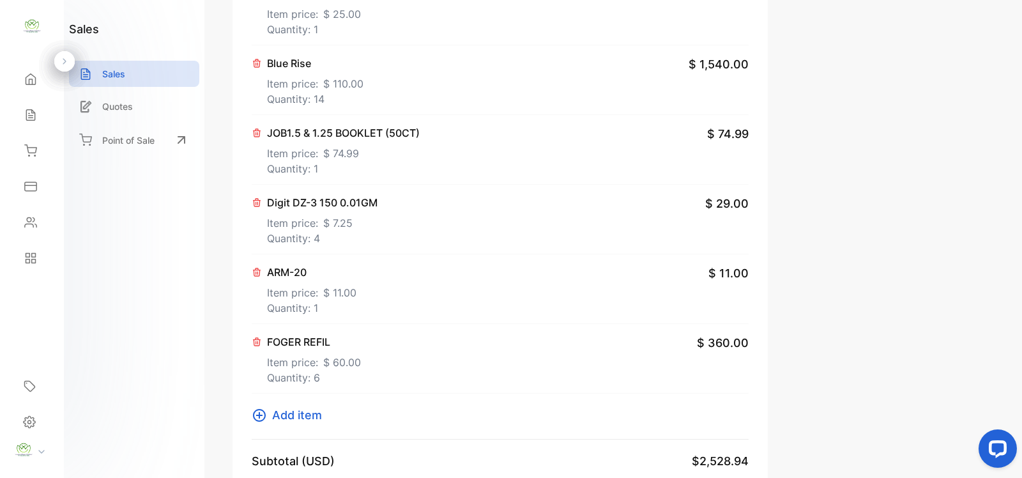
scroll to position [745, 0]
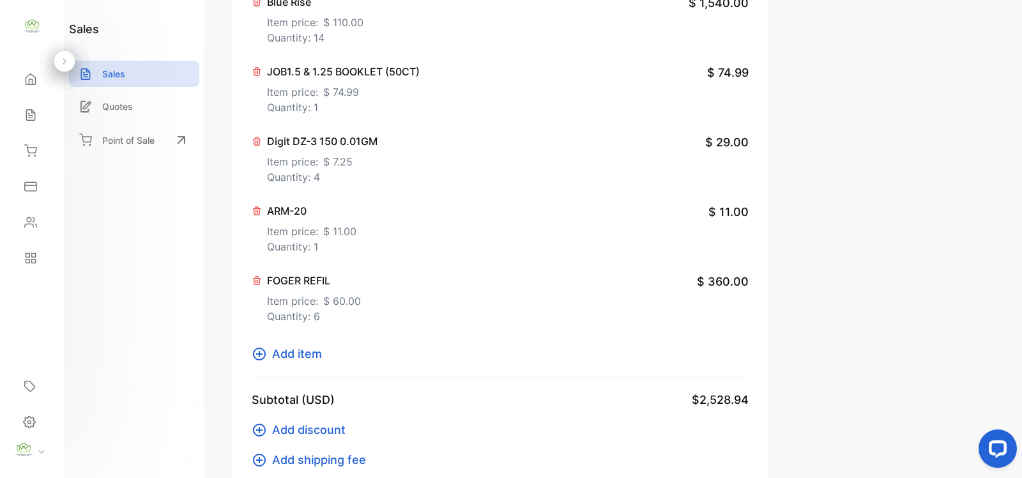
click at [264, 355] on icon at bounding box center [259, 353] width 15 height 15
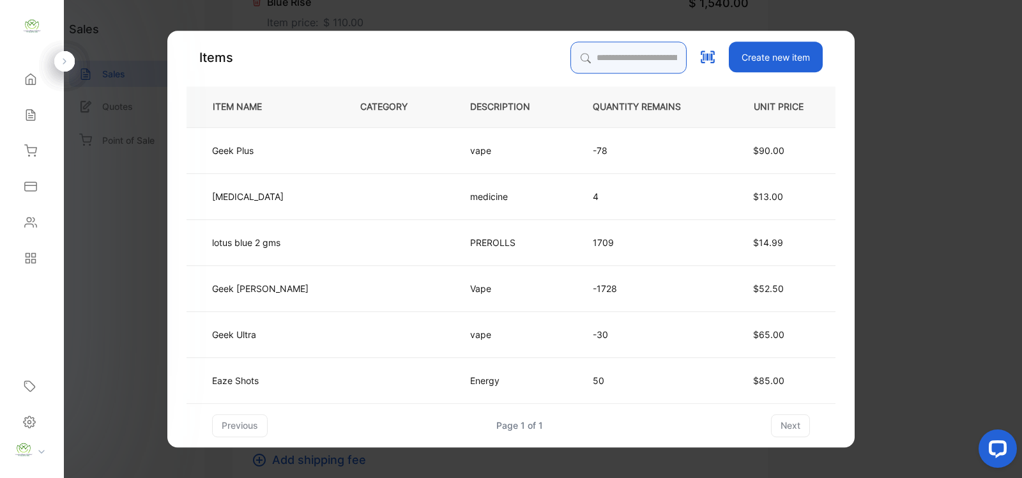
click at [624, 67] on input "search" at bounding box center [629, 58] width 116 height 32
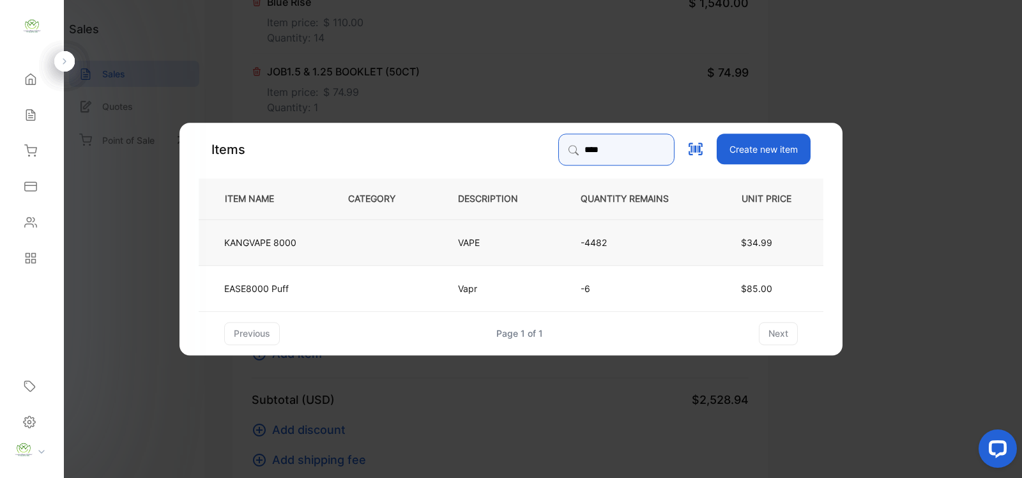
type input "****"
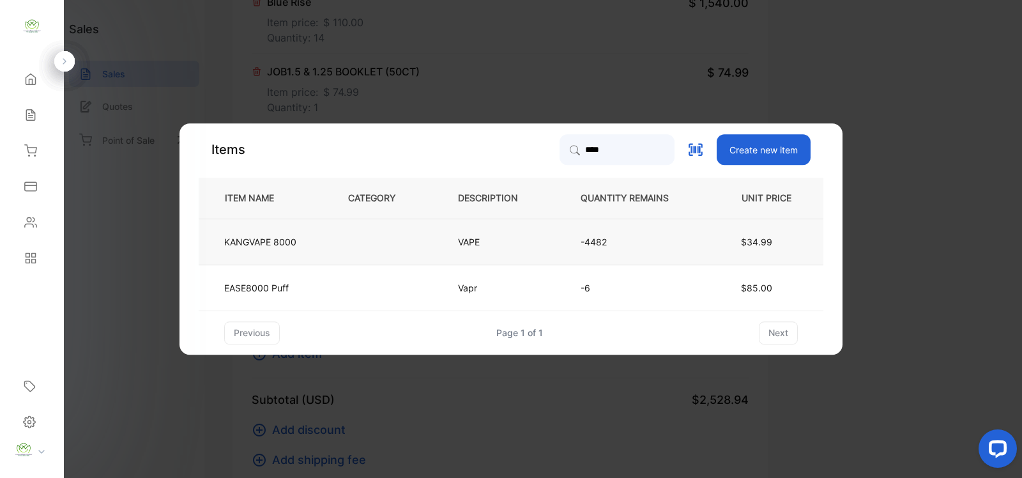
click at [438, 234] on td "VAPE" at bounding box center [498, 241] width 123 height 46
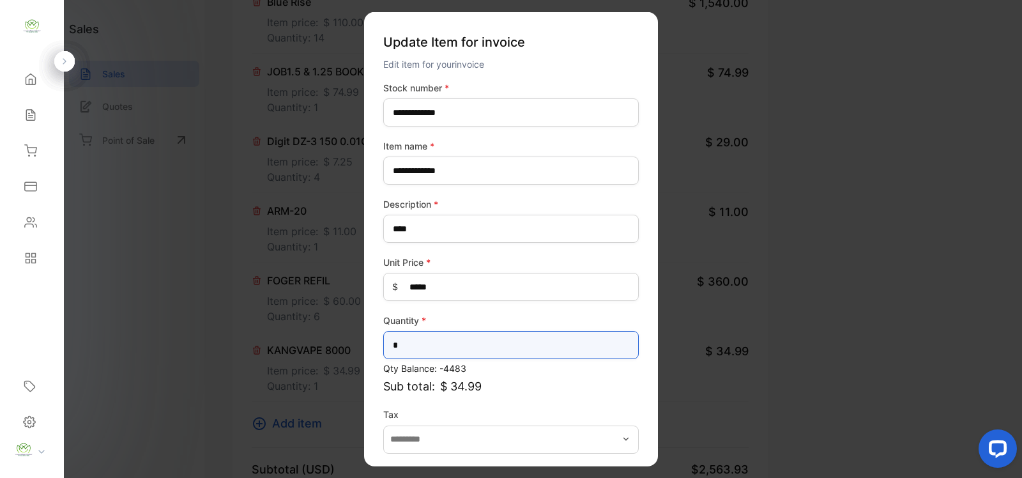
click at [433, 346] on input "*" at bounding box center [511, 345] width 256 height 28
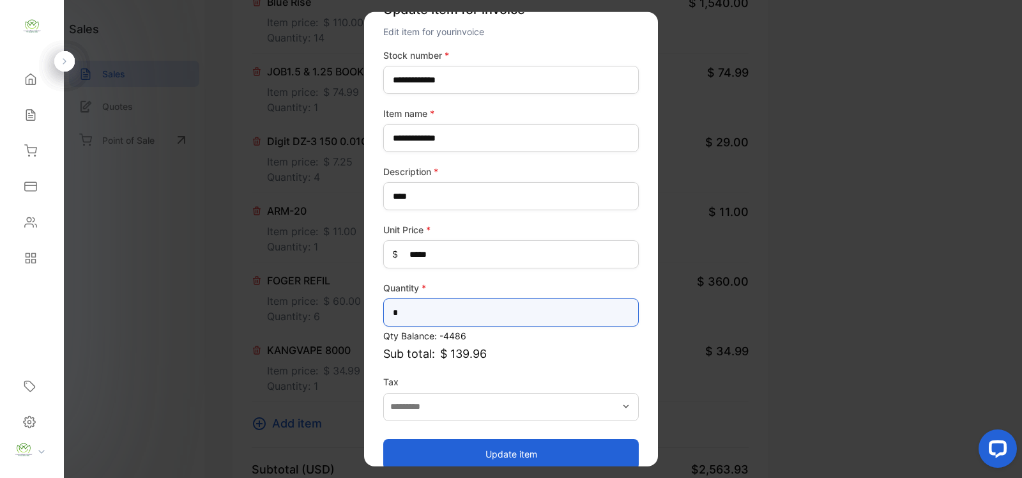
scroll to position [50, 0]
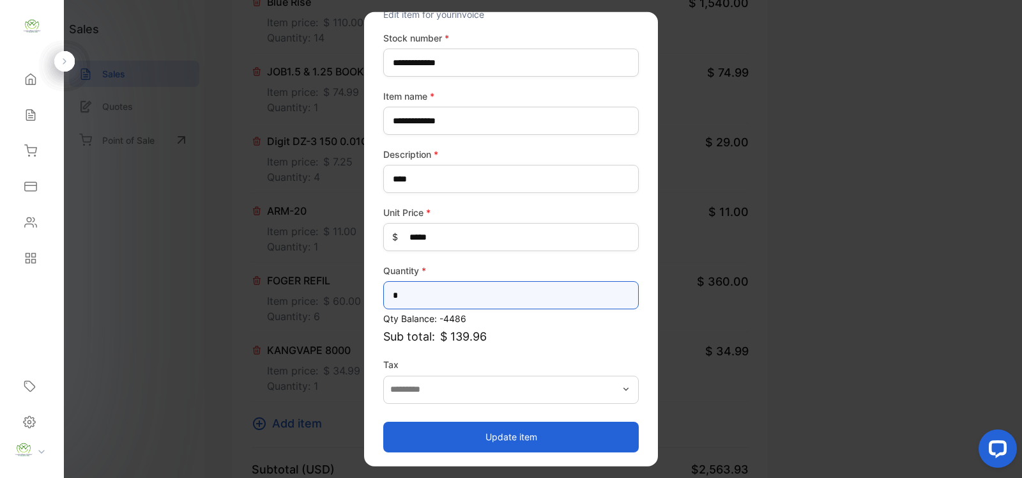
type input "*"
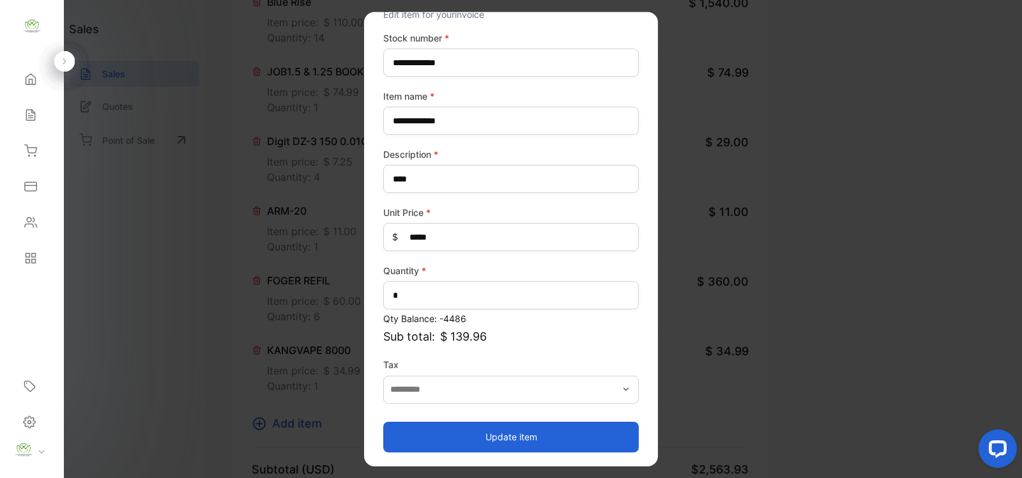
click at [560, 439] on button "Update item" at bounding box center [511, 436] width 256 height 31
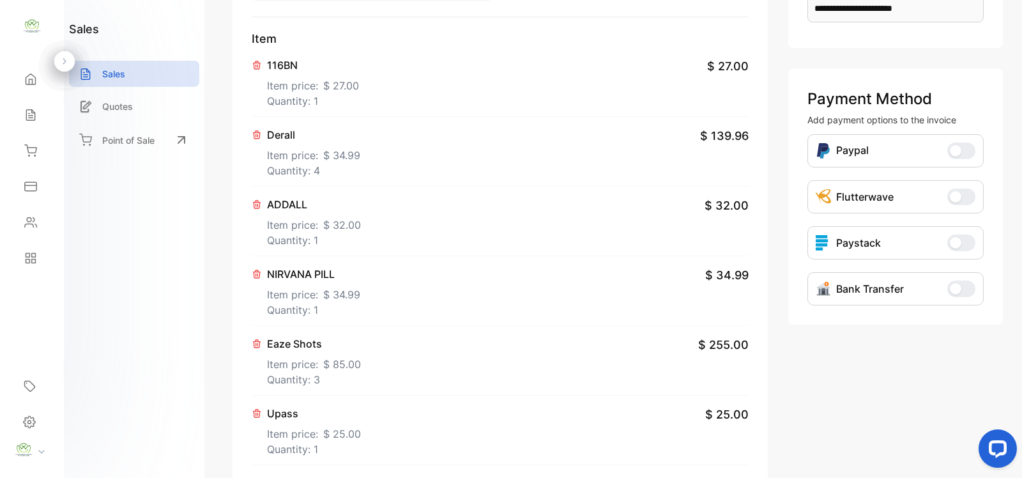
scroll to position [0, 0]
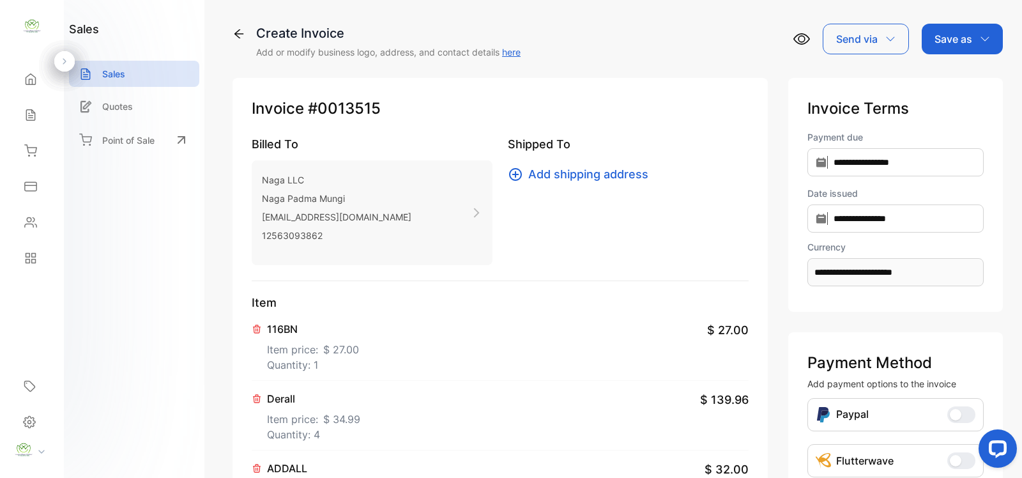
click at [988, 47] on div "Save as" at bounding box center [962, 39] width 81 height 31
click at [963, 91] on div "Invoice" at bounding box center [959, 81] width 73 height 26
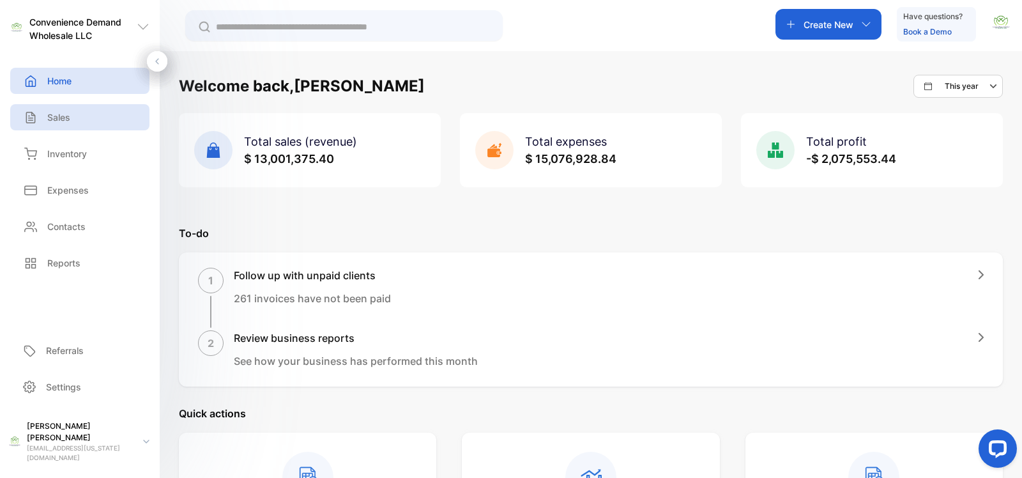
click at [74, 115] on div "Sales" at bounding box center [79, 117] width 139 height 26
click at [66, 116] on p "Sales" at bounding box center [58, 117] width 23 height 13
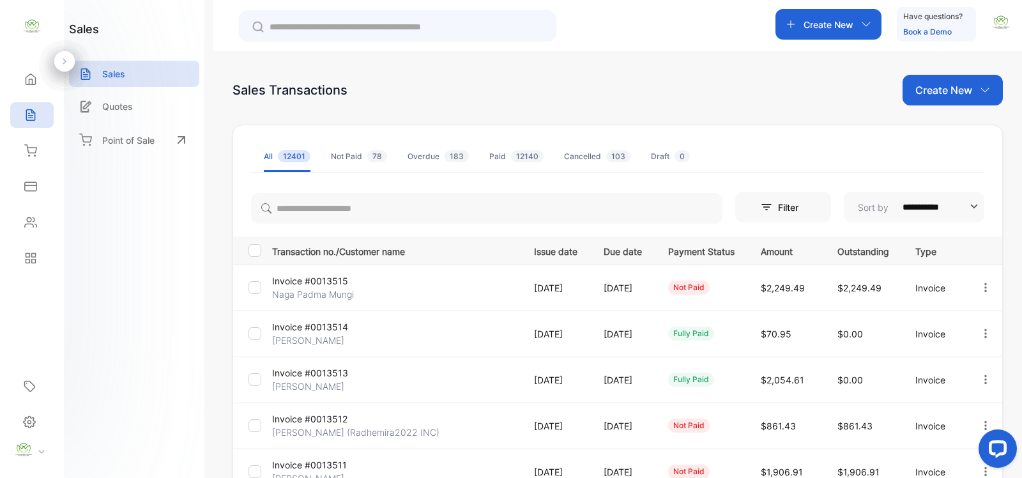
click at [983, 289] on icon "button" at bounding box center [985, 287] width 11 height 11
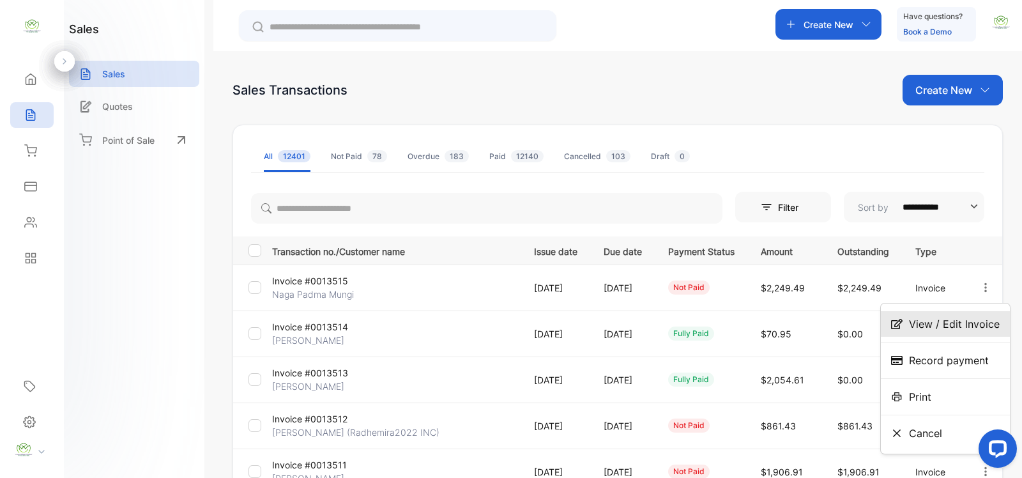
click at [950, 321] on span "View / Edit Invoice" at bounding box center [954, 323] width 91 height 15
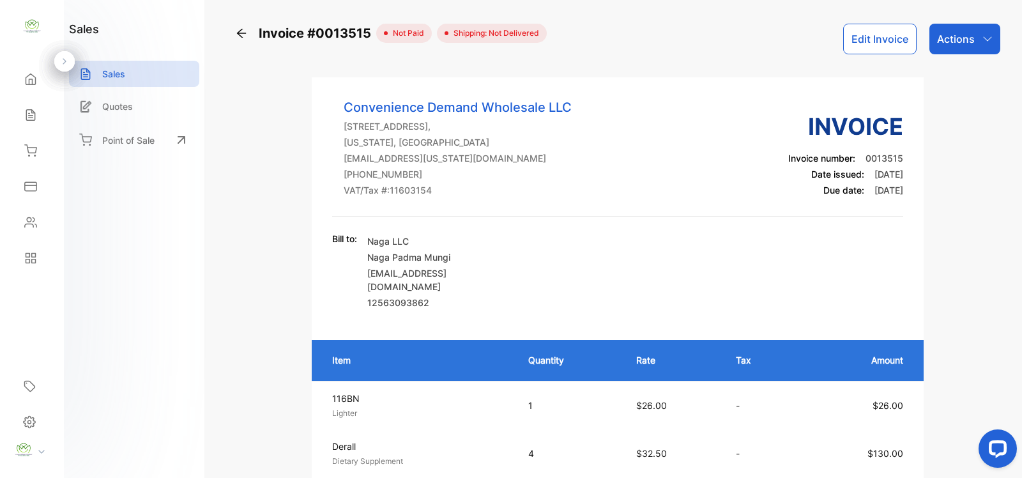
click at [971, 38] on p "Actions" at bounding box center [956, 38] width 38 height 15
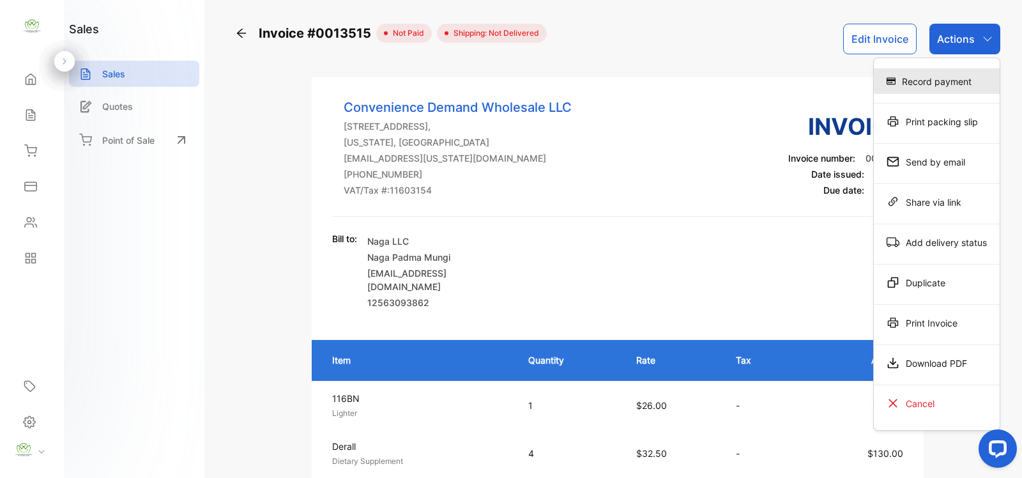
click at [940, 78] on div "Record payment" at bounding box center [937, 81] width 126 height 26
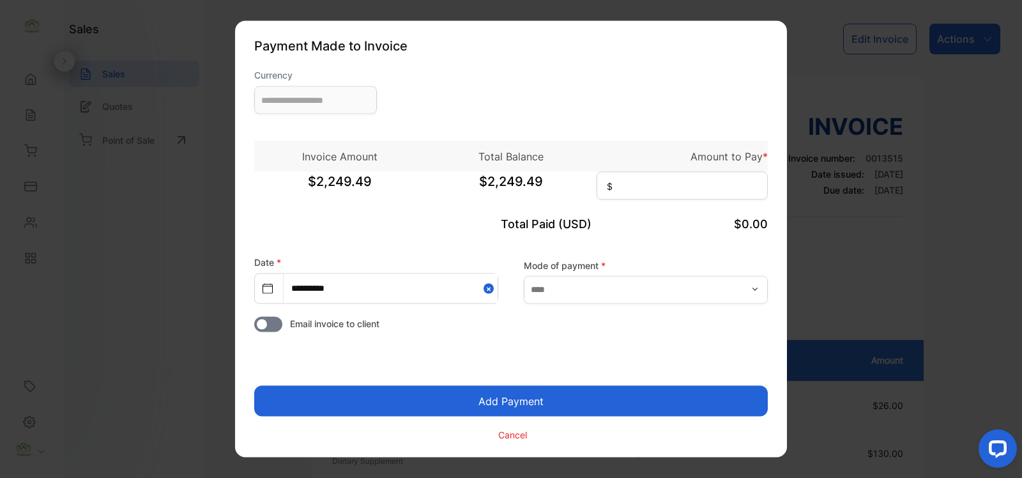
type input "**********"
click at [633, 279] on input "text" at bounding box center [646, 289] width 244 height 28
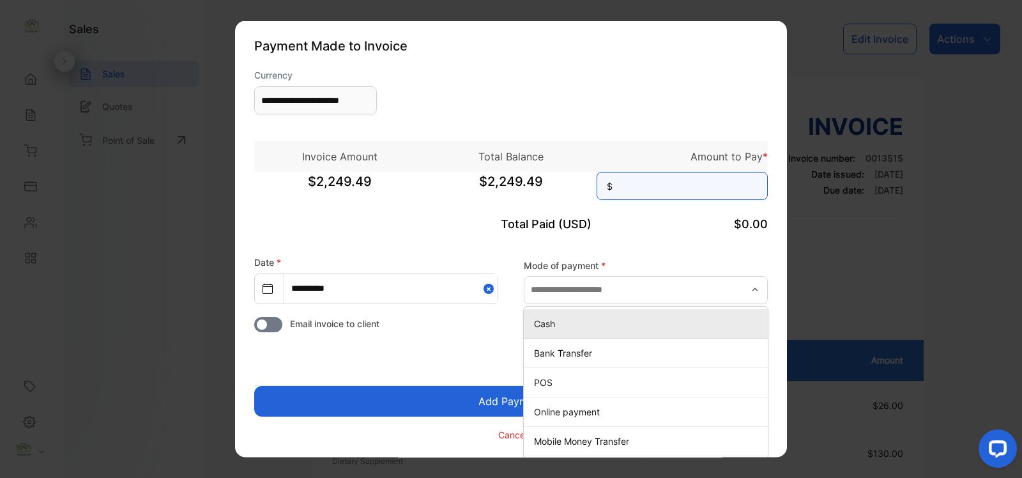
click at [676, 190] on input at bounding box center [682, 186] width 171 height 28
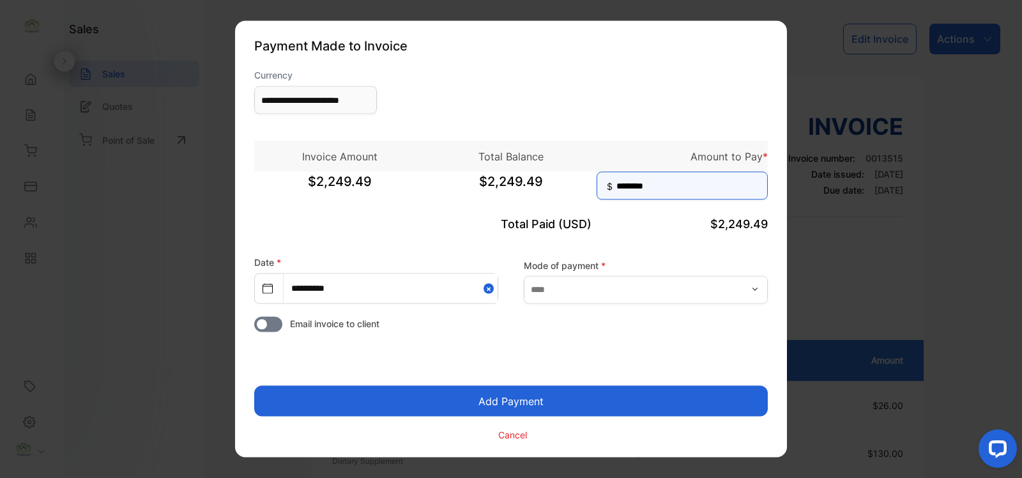
type input "********"
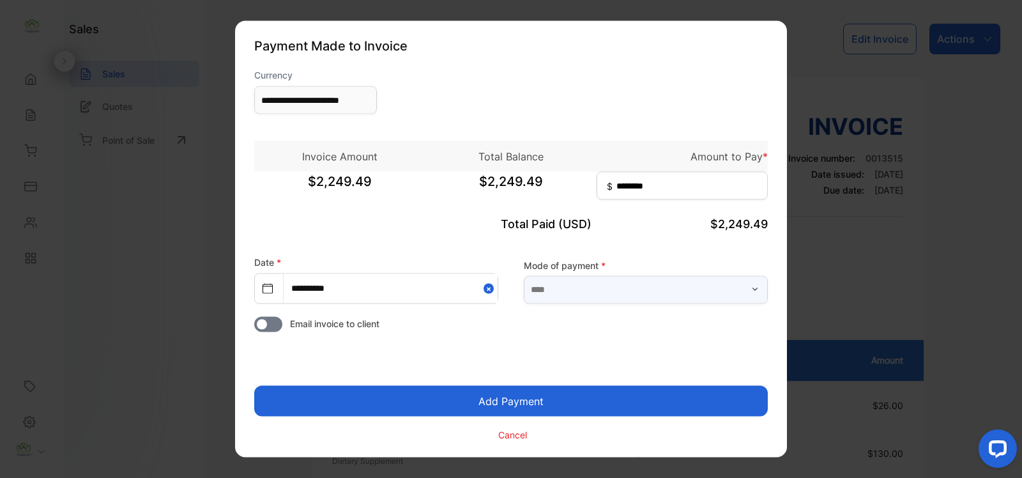
click at [643, 291] on input "text" at bounding box center [646, 289] width 244 height 28
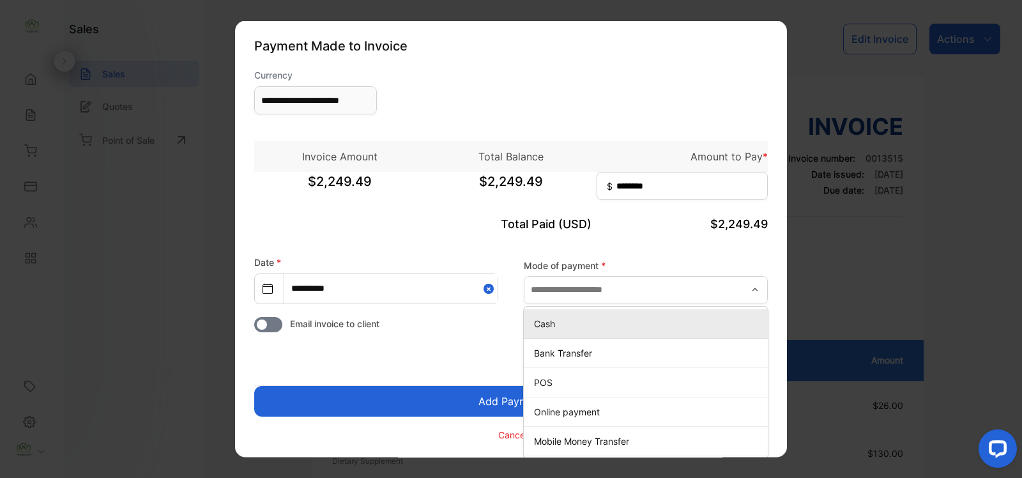
click at [554, 321] on p "Cash" at bounding box center [648, 322] width 229 height 13
type input "****"
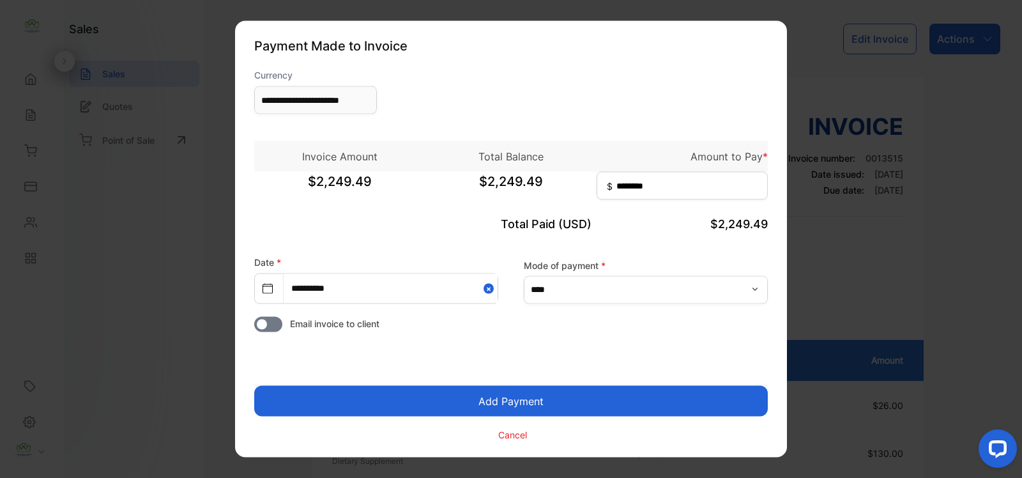
click at [594, 396] on button "Add Payment" at bounding box center [511, 401] width 514 height 31
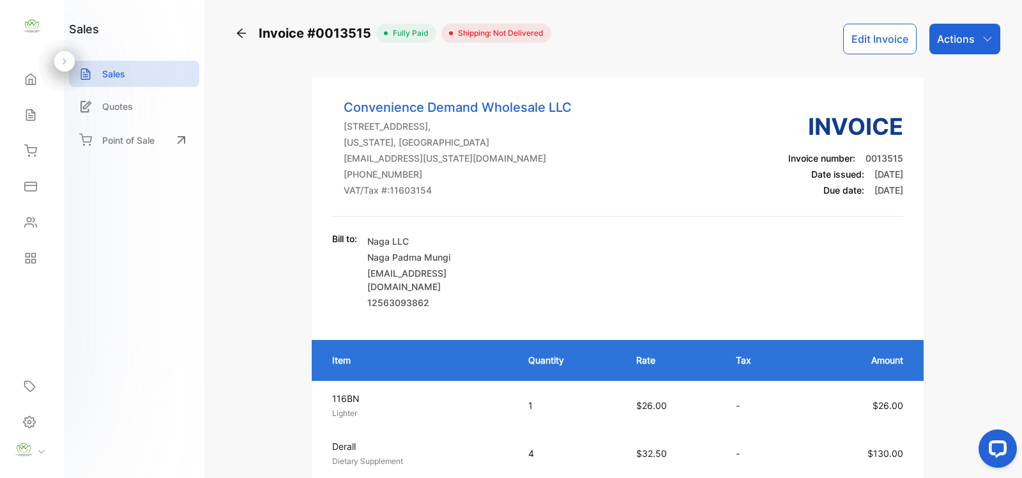
click at [978, 42] on div "Actions" at bounding box center [965, 39] width 71 height 31
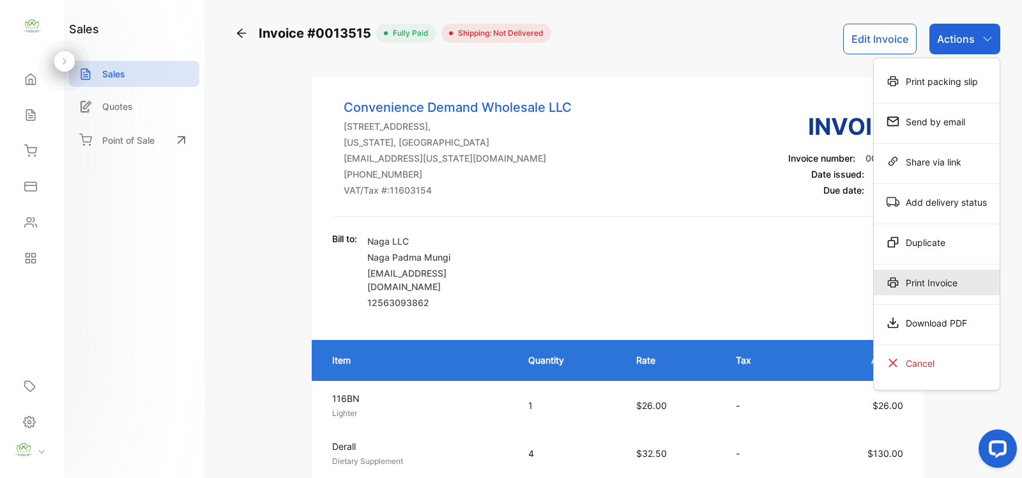
click at [953, 291] on div "Print Invoice" at bounding box center [937, 283] width 126 height 26
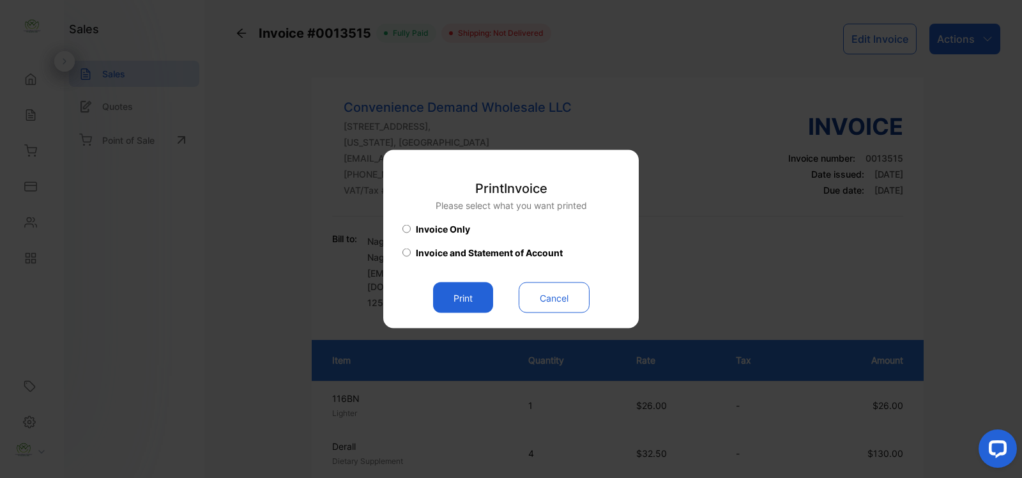
click at [459, 292] on button "Print" at bounding box center [463, 297] width 60 height 31
